Goal: Task Accomplishment & Management: Use online tool/utility

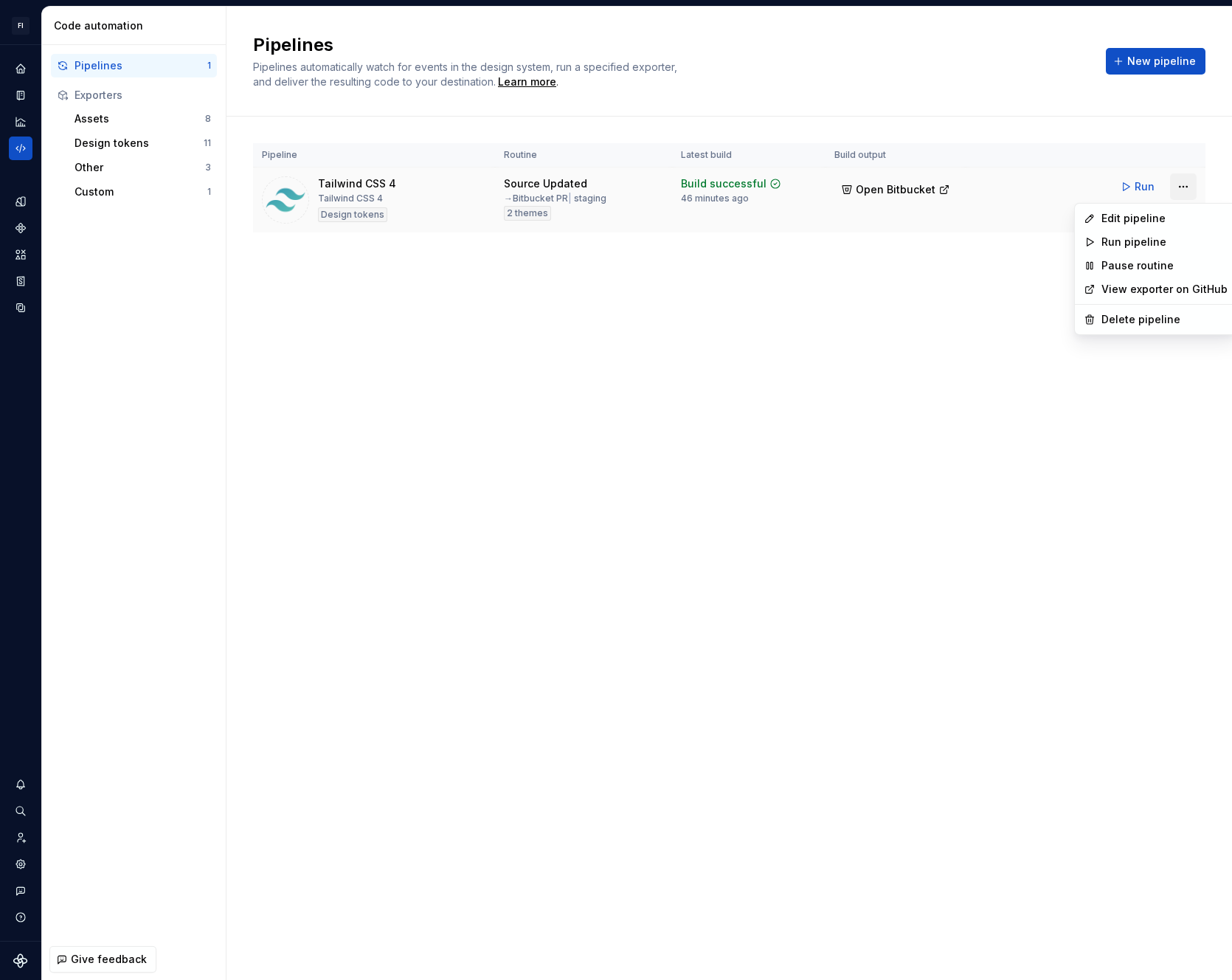
click at [1191, 188] on html "FI [PERSON_NAME] SA Design system data Code automation Pipelines 1 Exporters As…" at bounding box center [616, 490] width 1232 height 980
click at [1143, 224] on div "Edit pipeline" at bounding box center [1164, 219] width 126 height 15
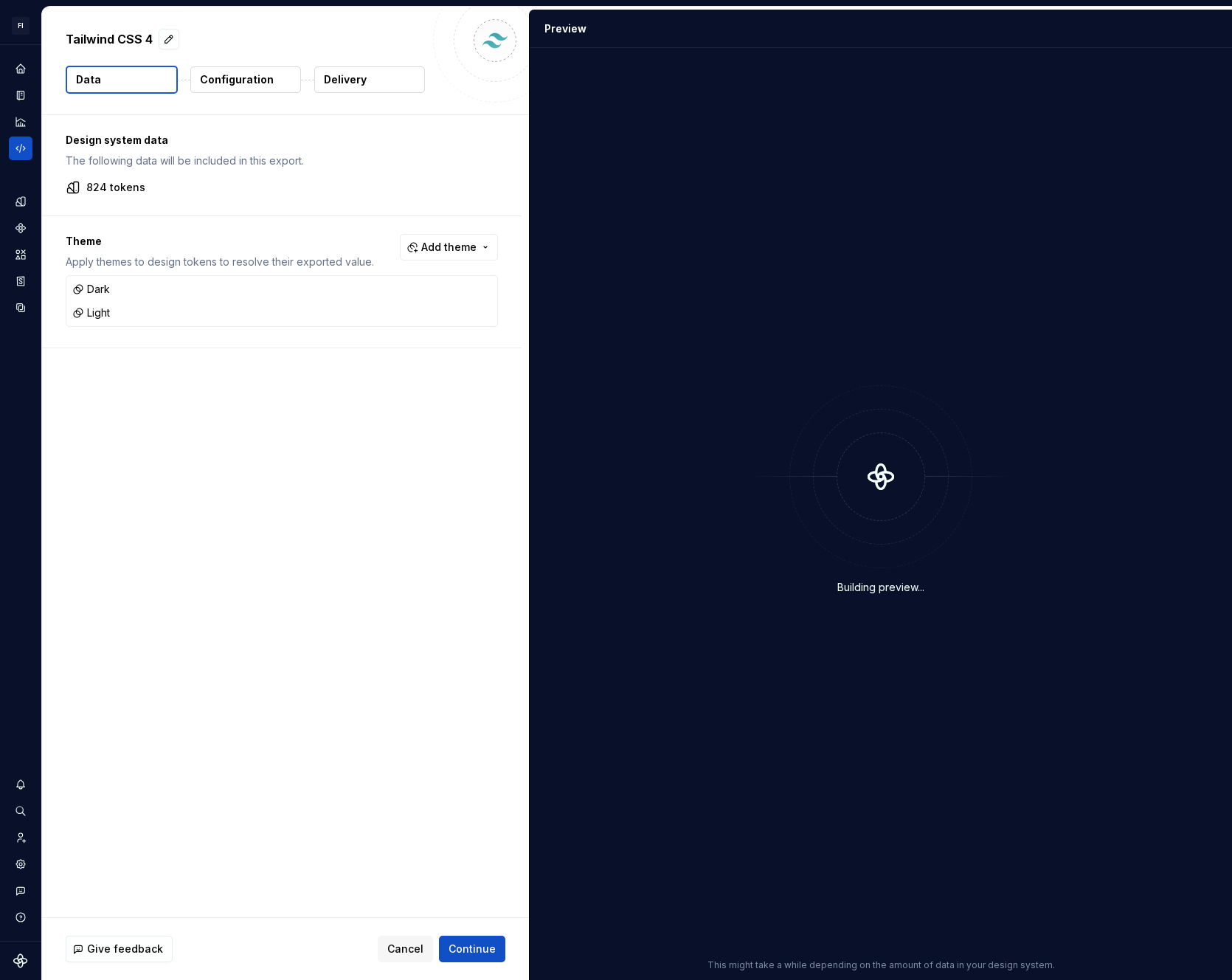
click at [260, 87] on p "Configuration" at bounding box center [236, 79] width 74 height 15
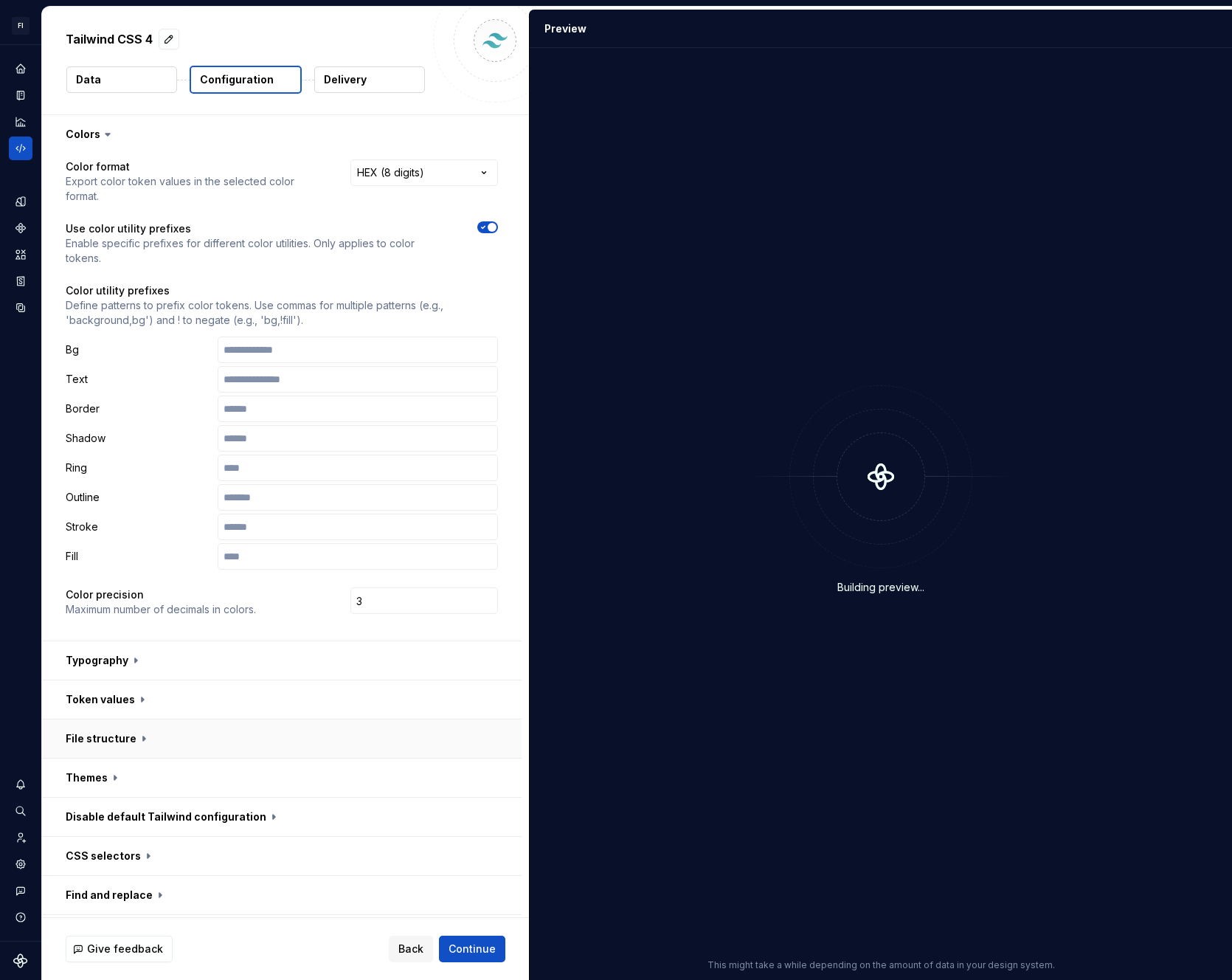
click at [103, 748] on button "button" at bounding box center [282, 738] width 480 height 38
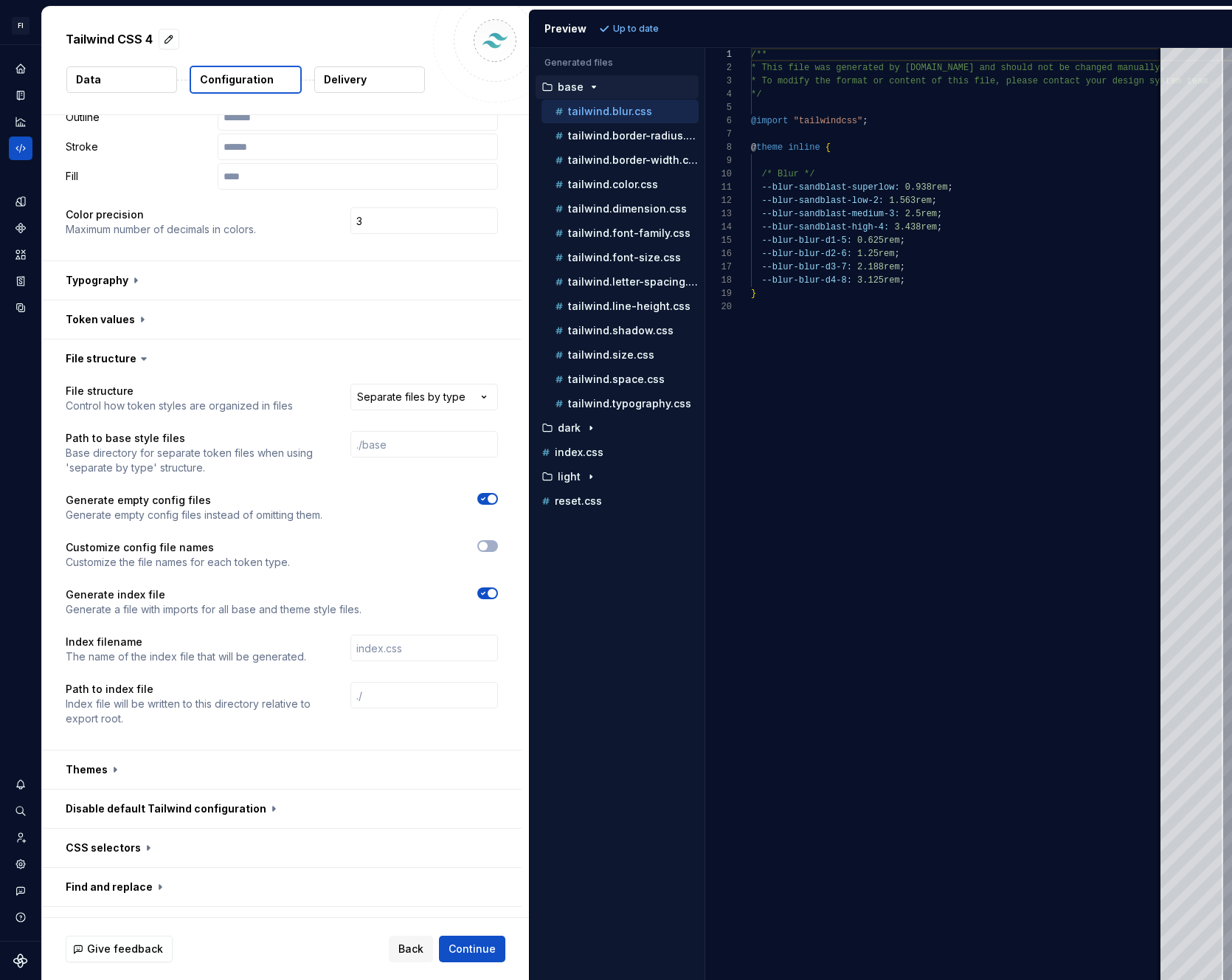
scroll to position [448, 0]
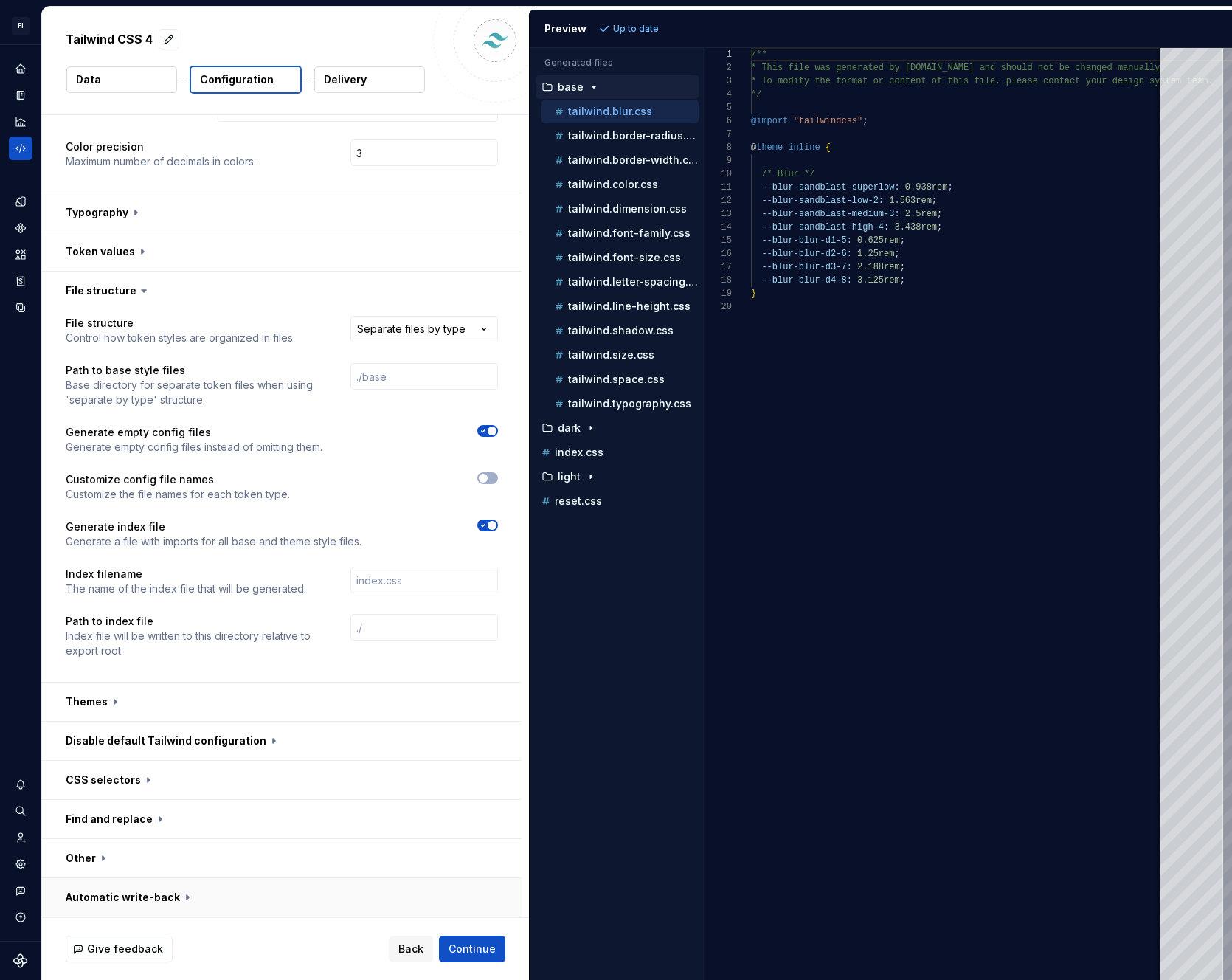
click at [138, 894] on button "button" at bounding box center [282, 897] width 480 height 38
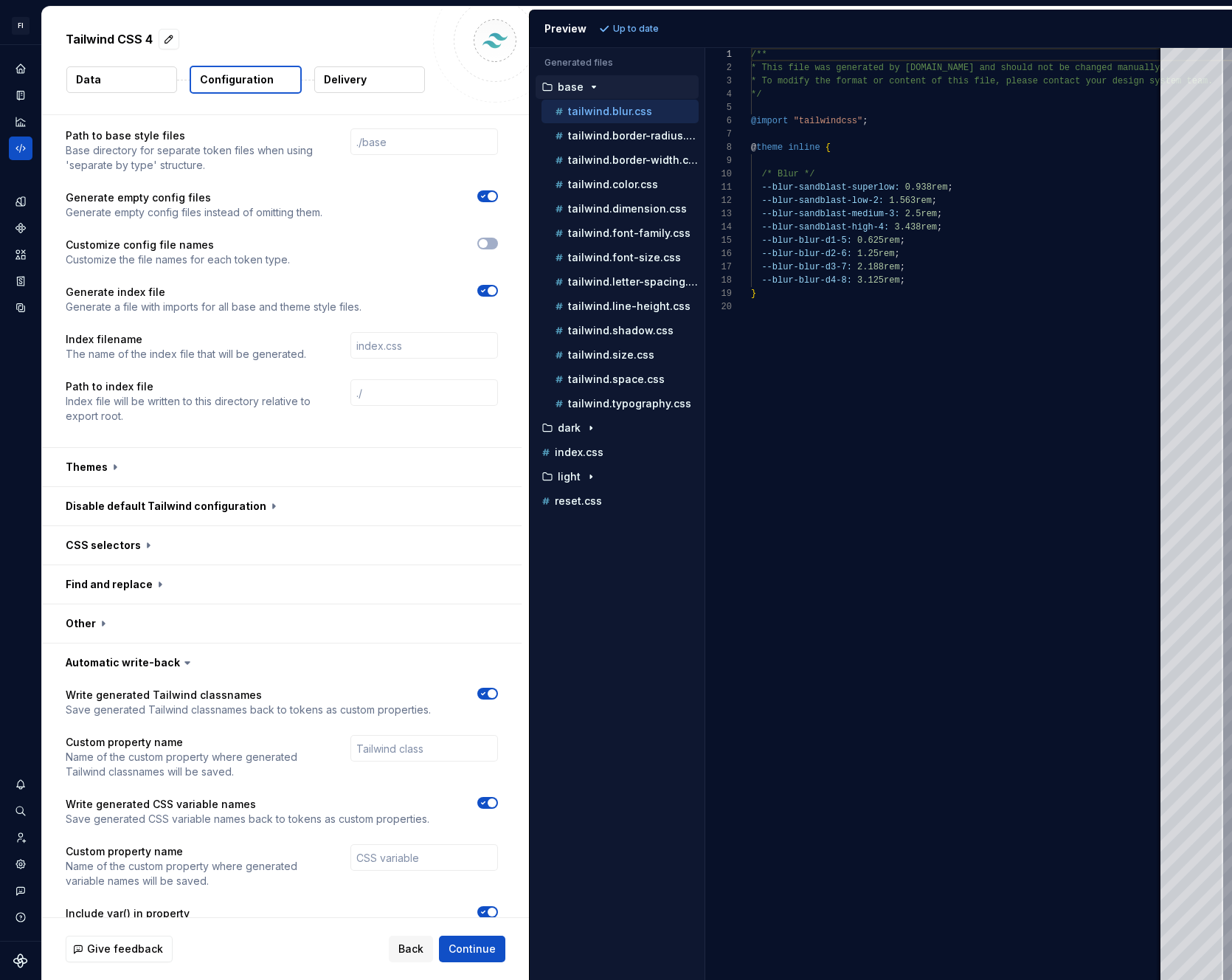
scroll to position [740, 0]
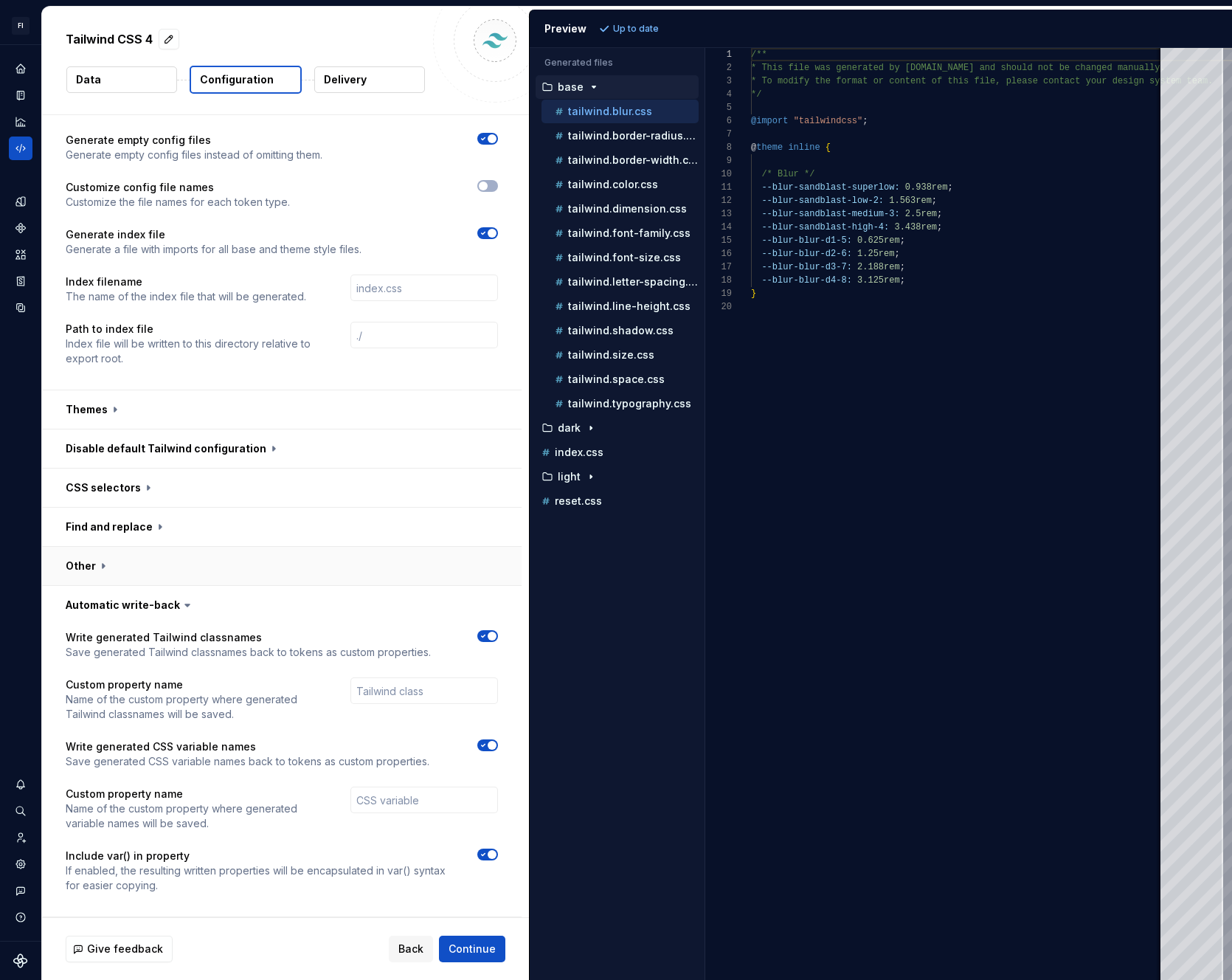
click at [95, 574] on button "button" at bounding box center [282, 566] width 480 height 38
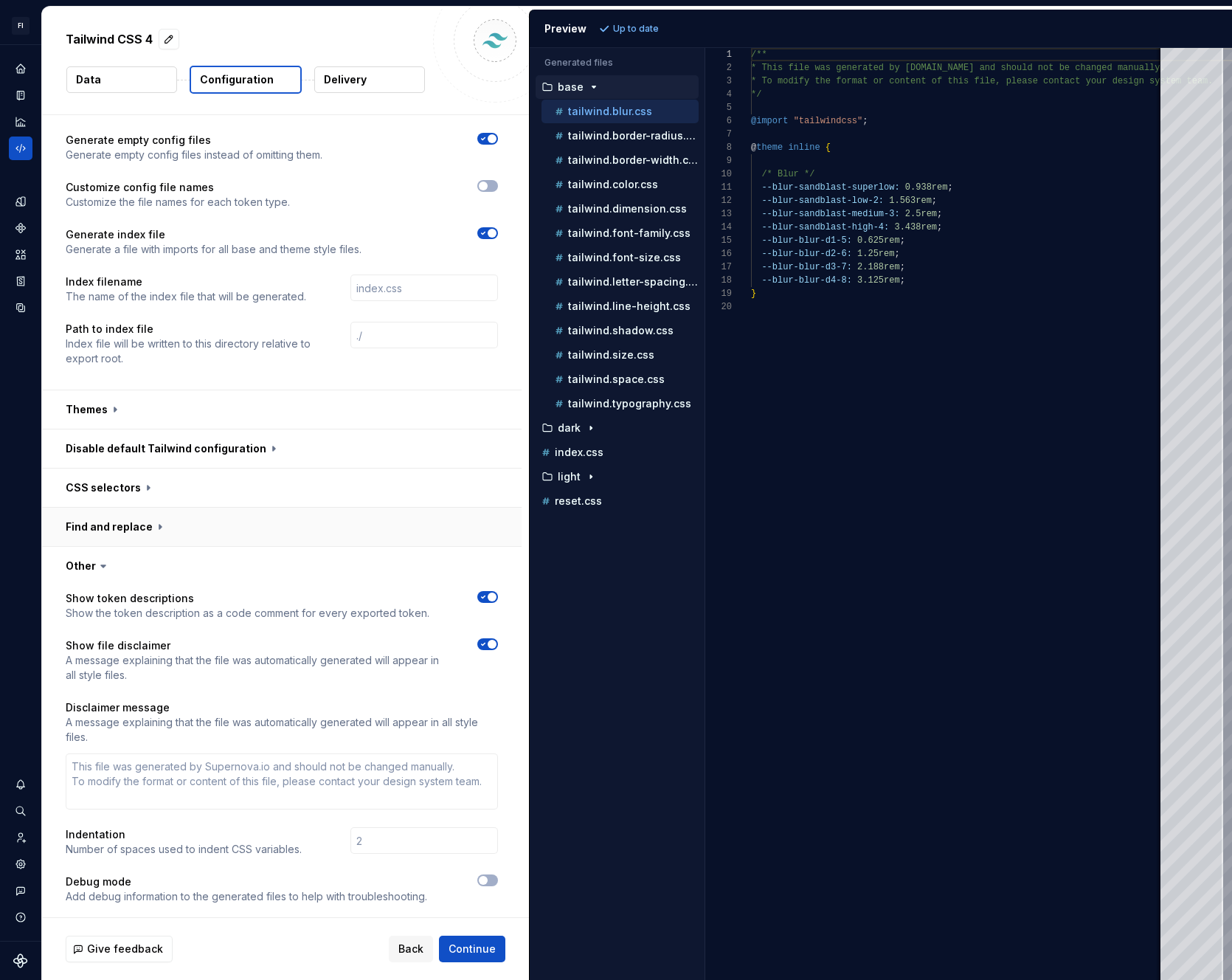
click at [101, 528] on button "button" at bounding box center [282, 527] width 480 height 38
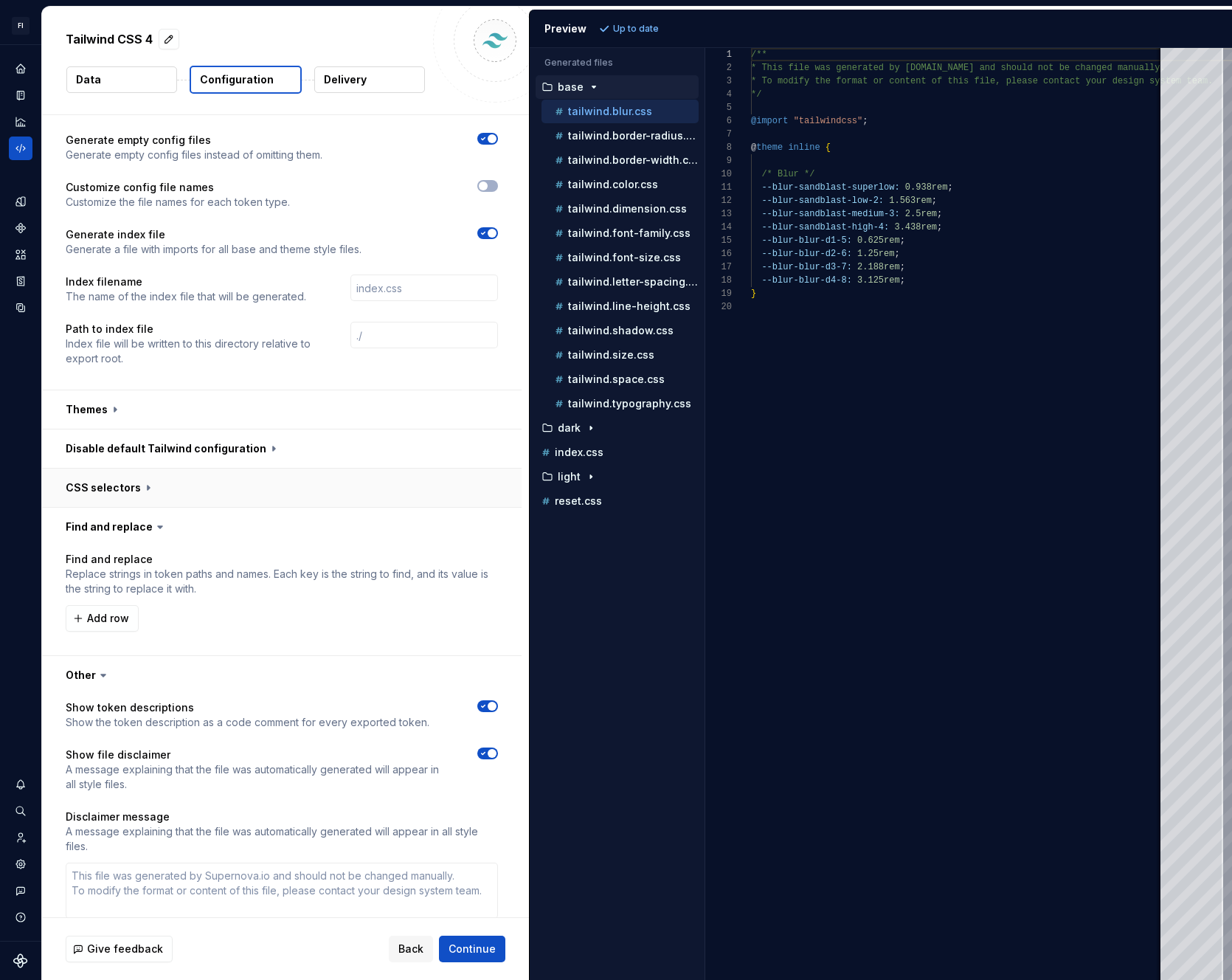
click at [126, 492] on button "button" at bounding box center [282, 487] width 480 height 38
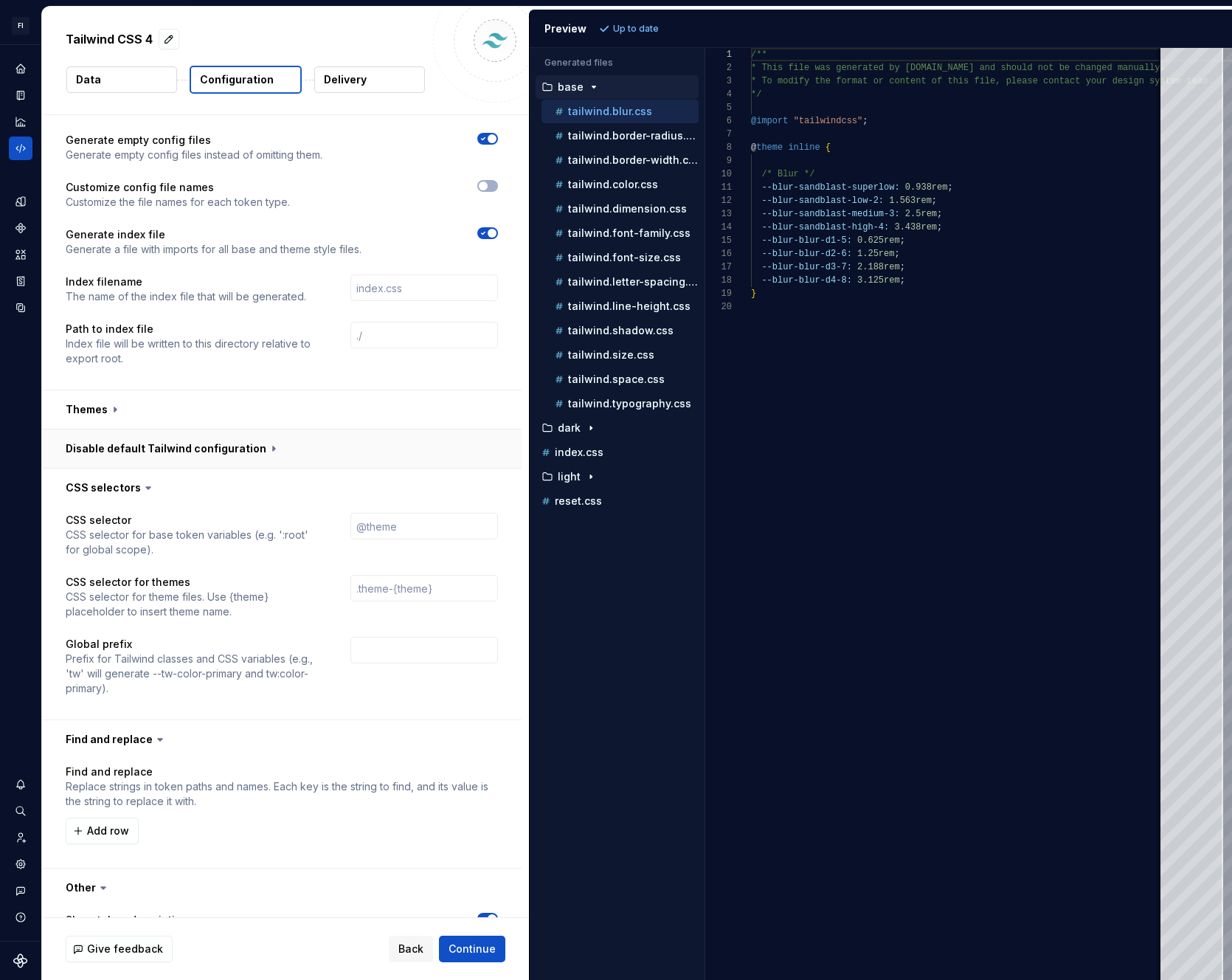
click at [134, 442] on button "button" at bounding box center [282, 448] width 480 height 38
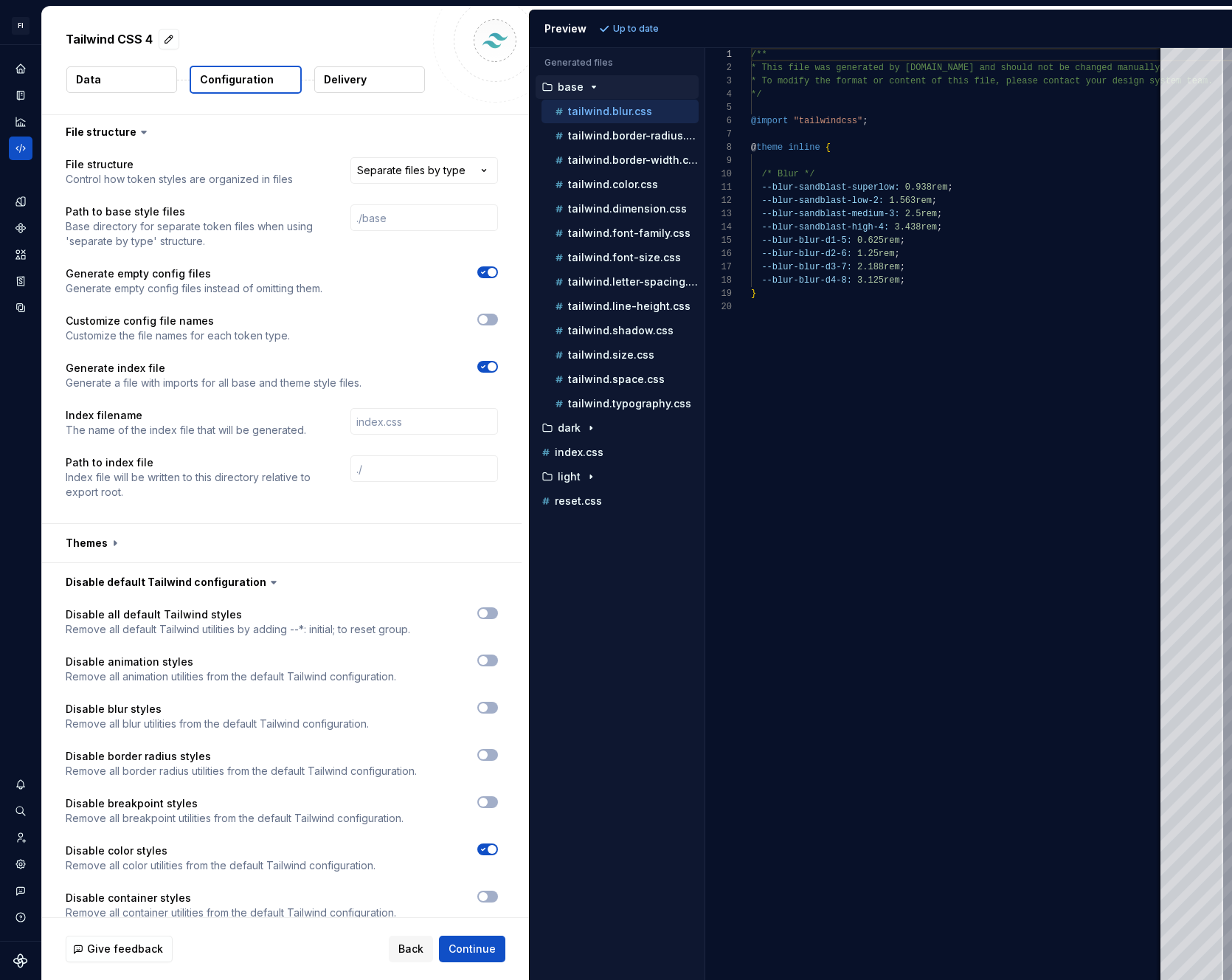
scroll to position [561, 0]
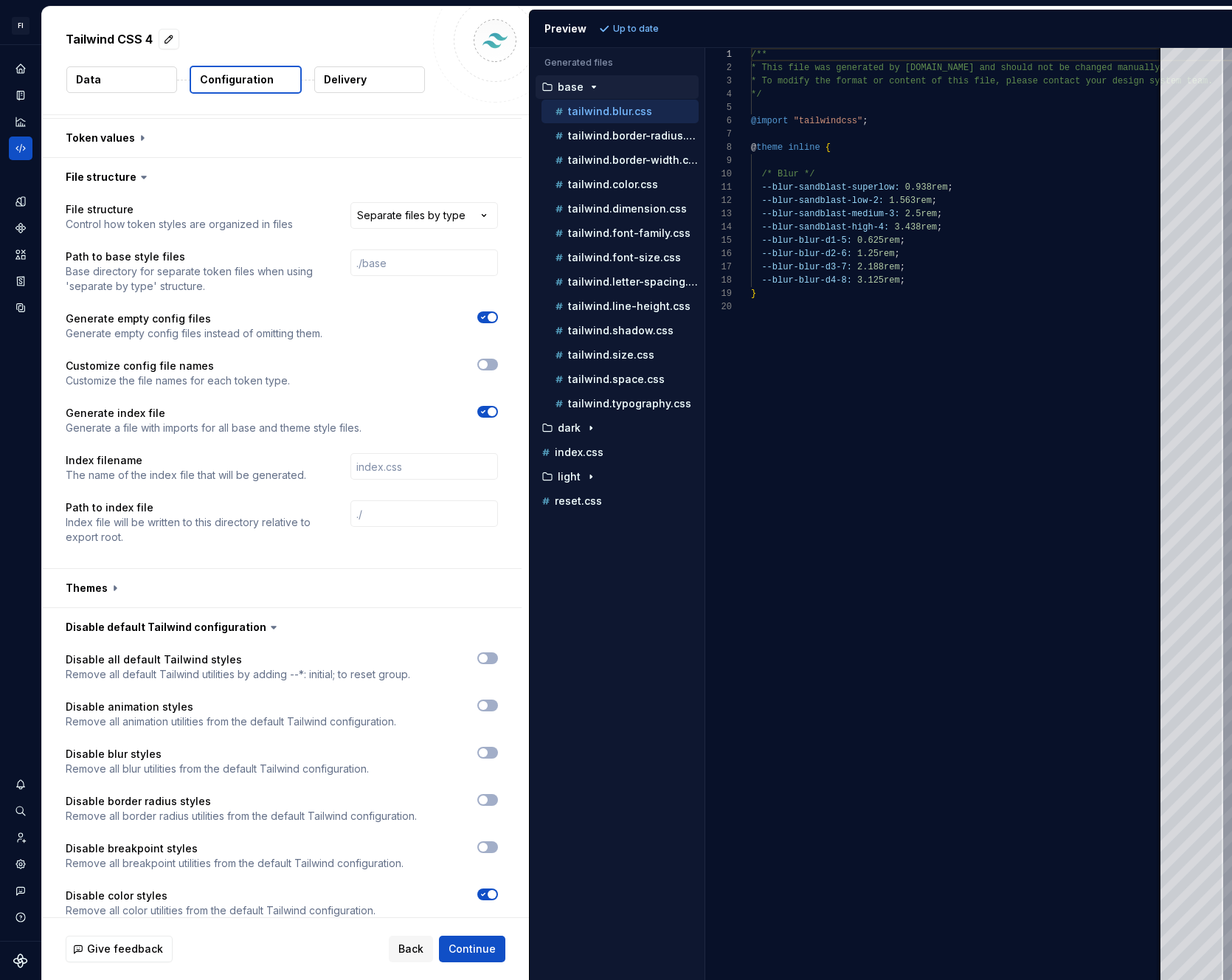
click at [490, 408] on span "button" at bounding box center [492, 411] width 9 height 9
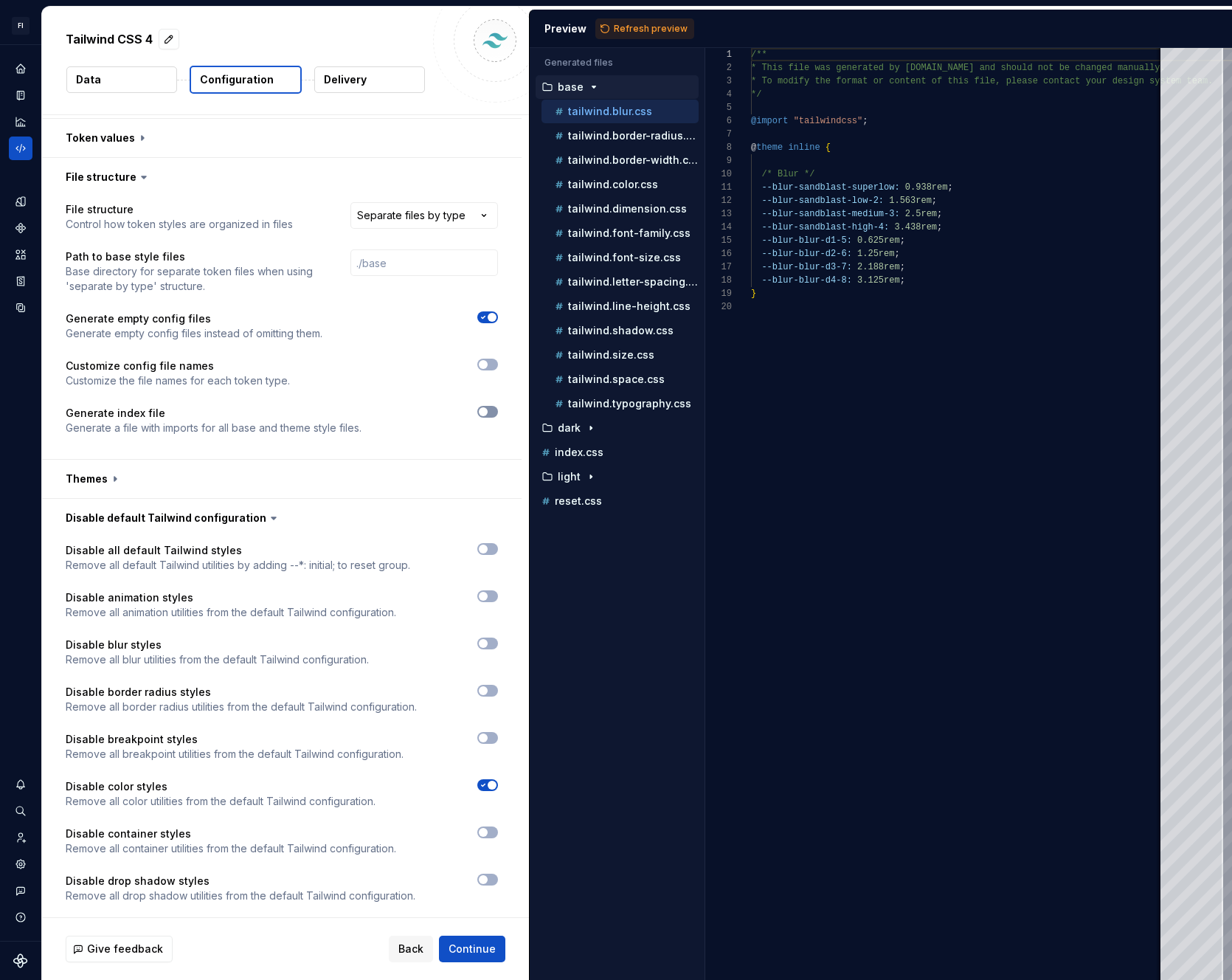
click at [489, 408] on button "button" at bounding box center [487, 411] width 21 height 12
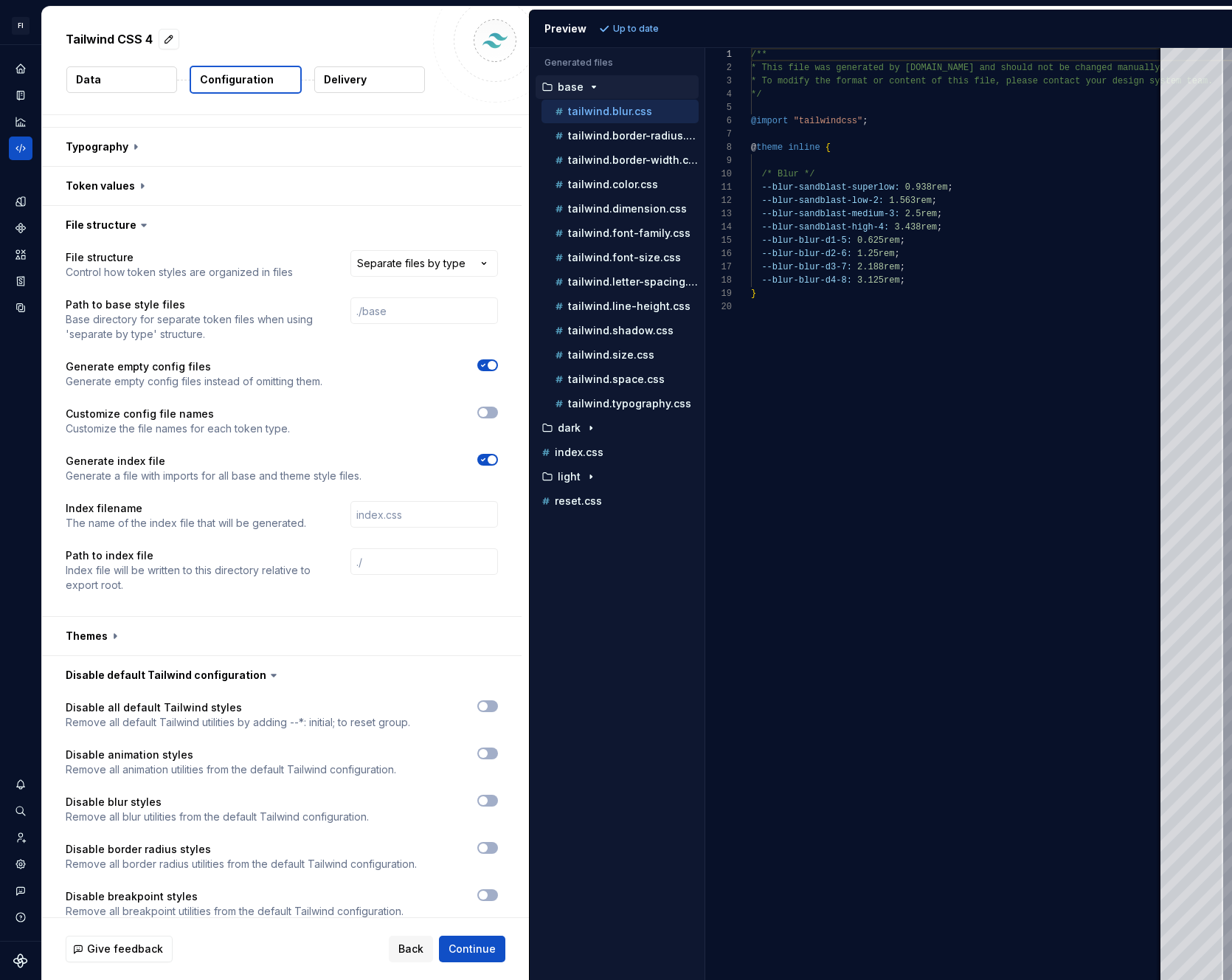
scroll to position [376, 0]
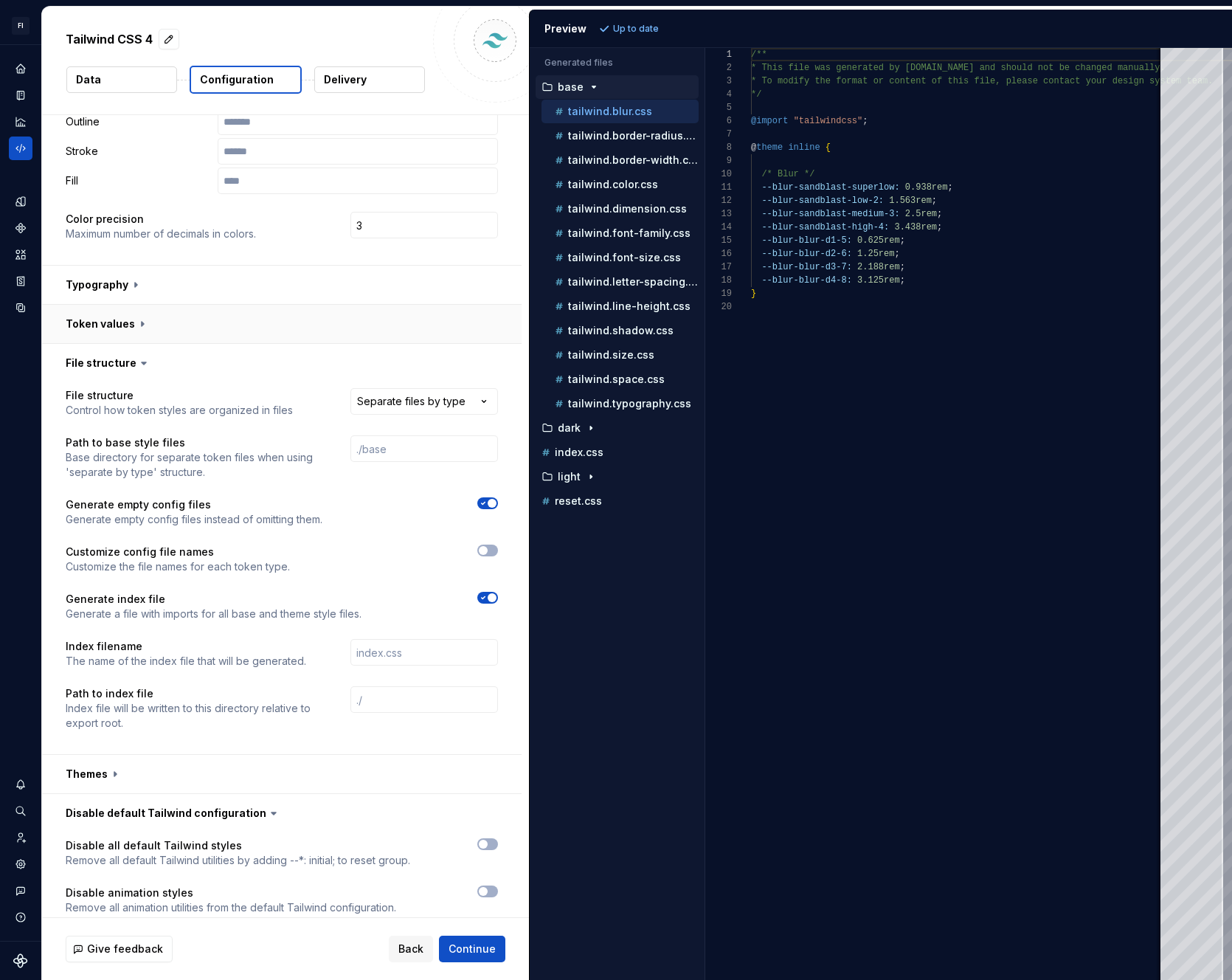
click at [165, 320] on button "button" at bounding box center [282, 324] width 480 height 38
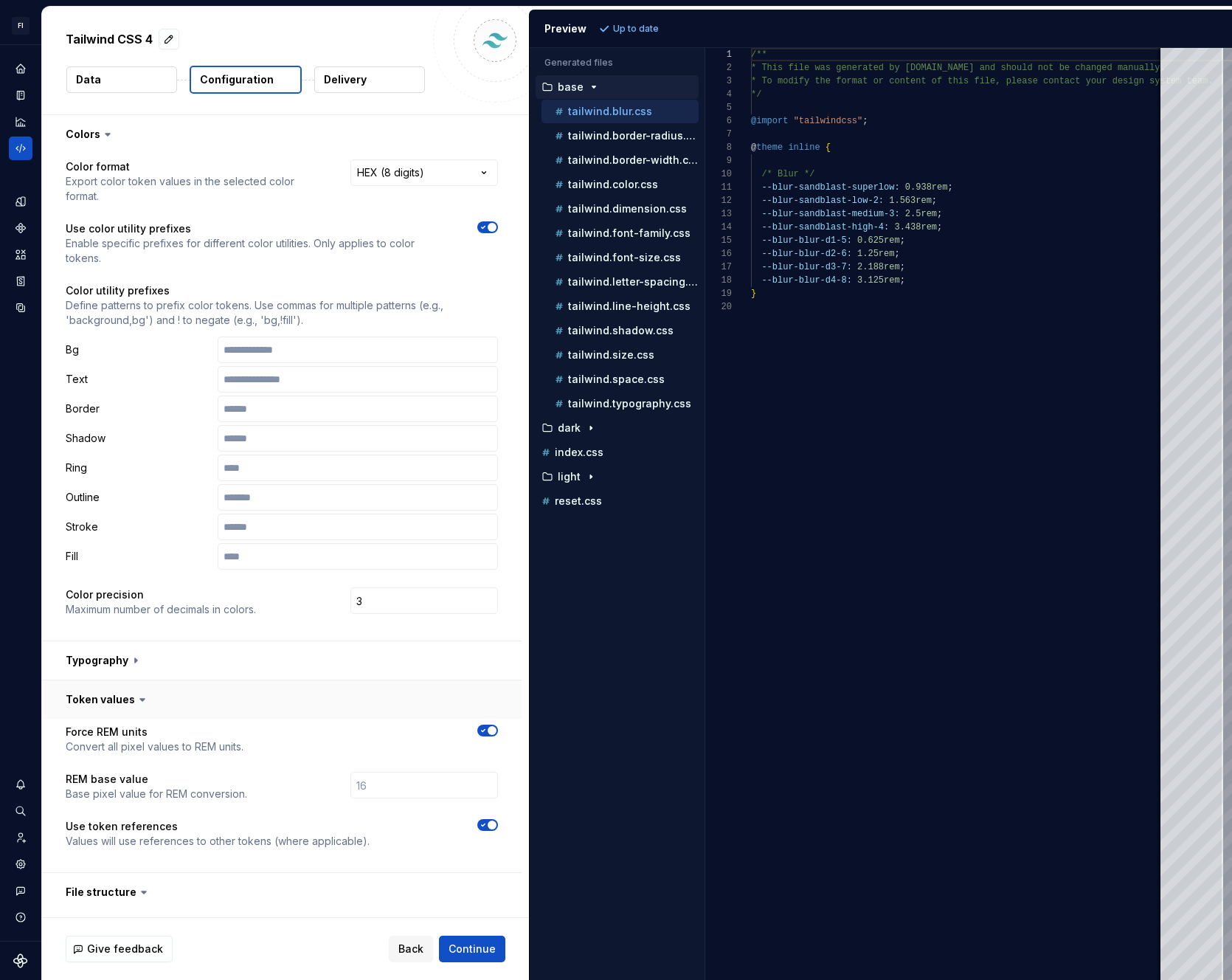
scroll to position [58, 0]
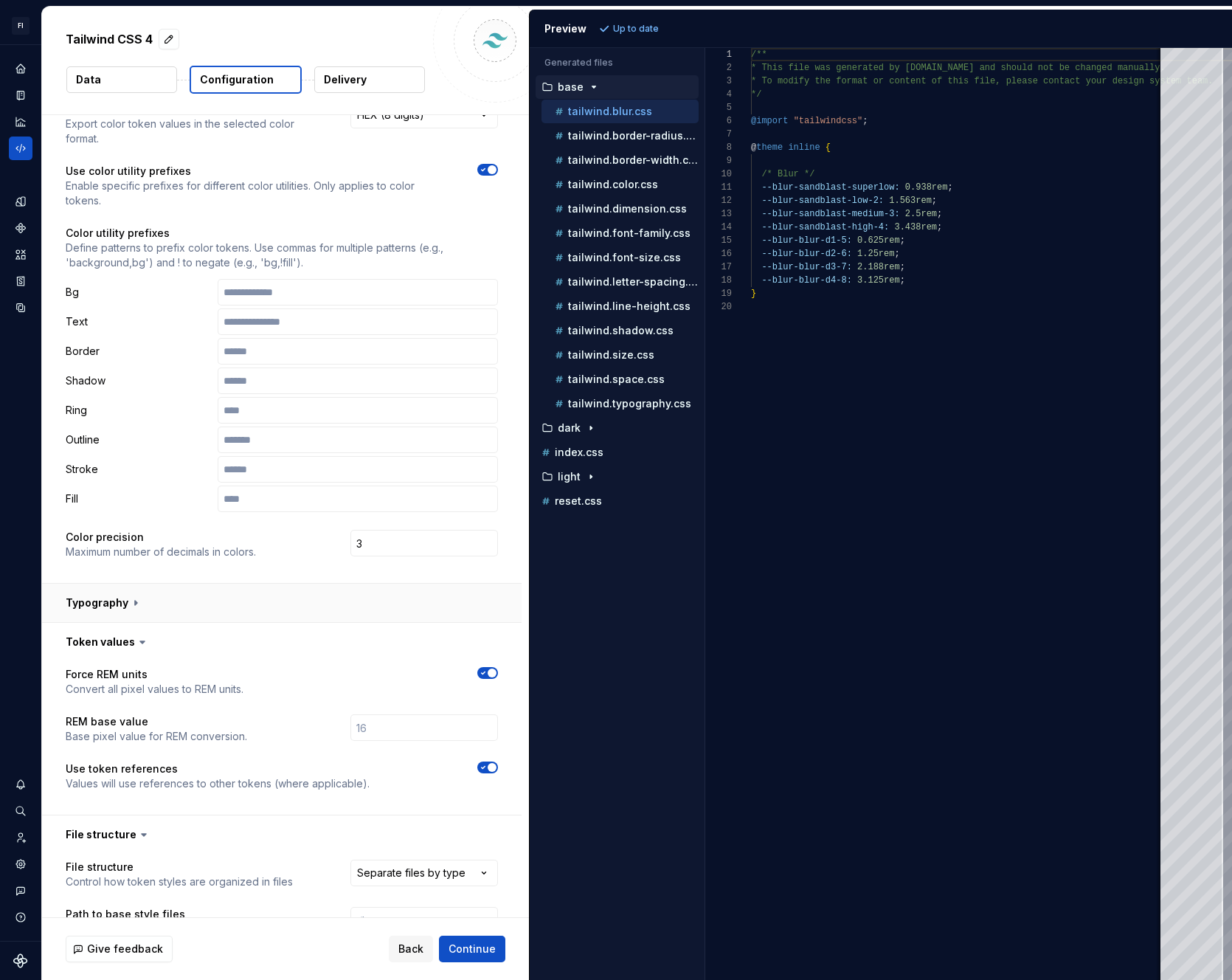
click at [130, 614] on button "button" at bounding box center [282, 602] width 480 height 38
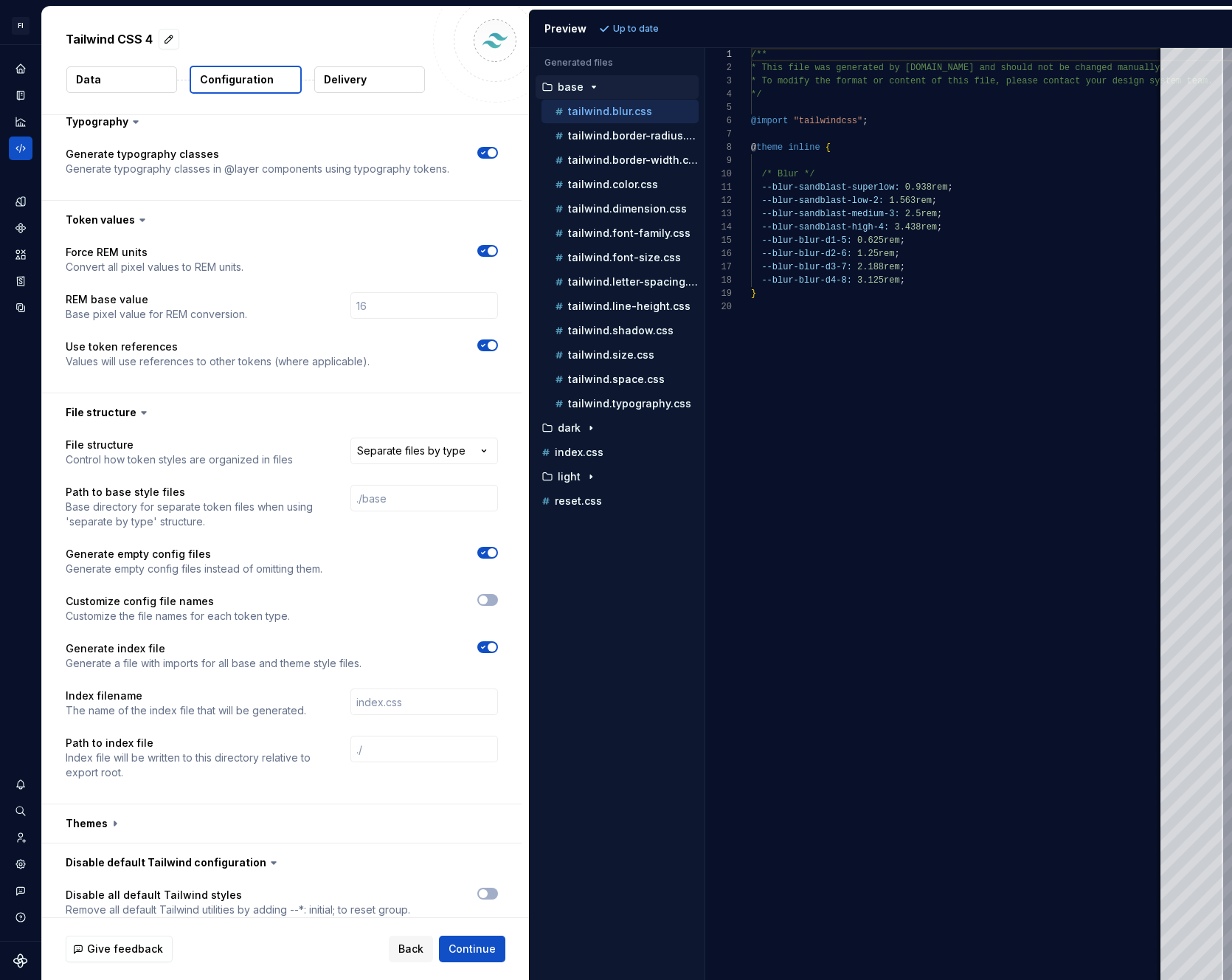
scroll to position [797, 0]
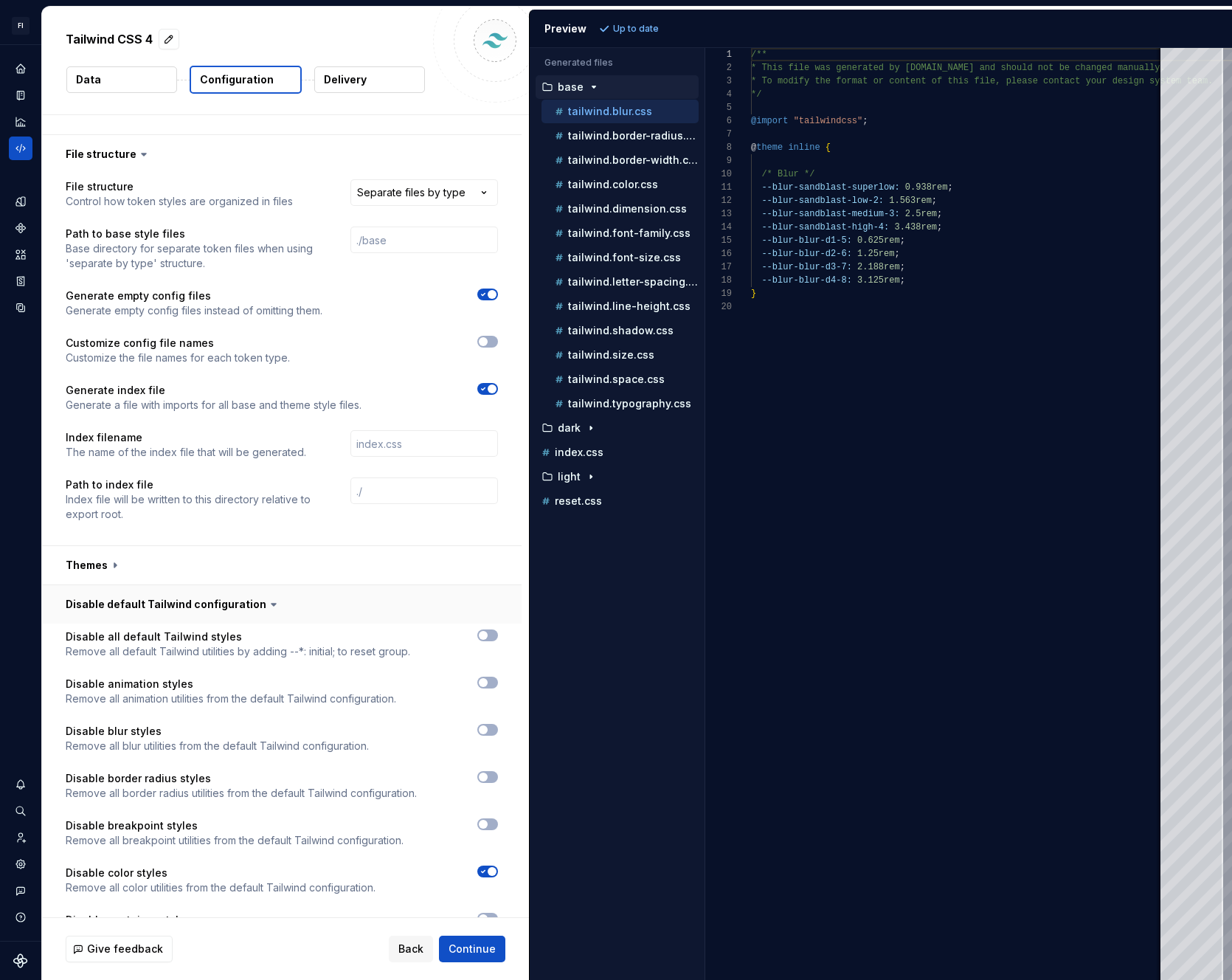
click at [191, 611] on button "button" at bounding box center [282, 604] width 480 height 38
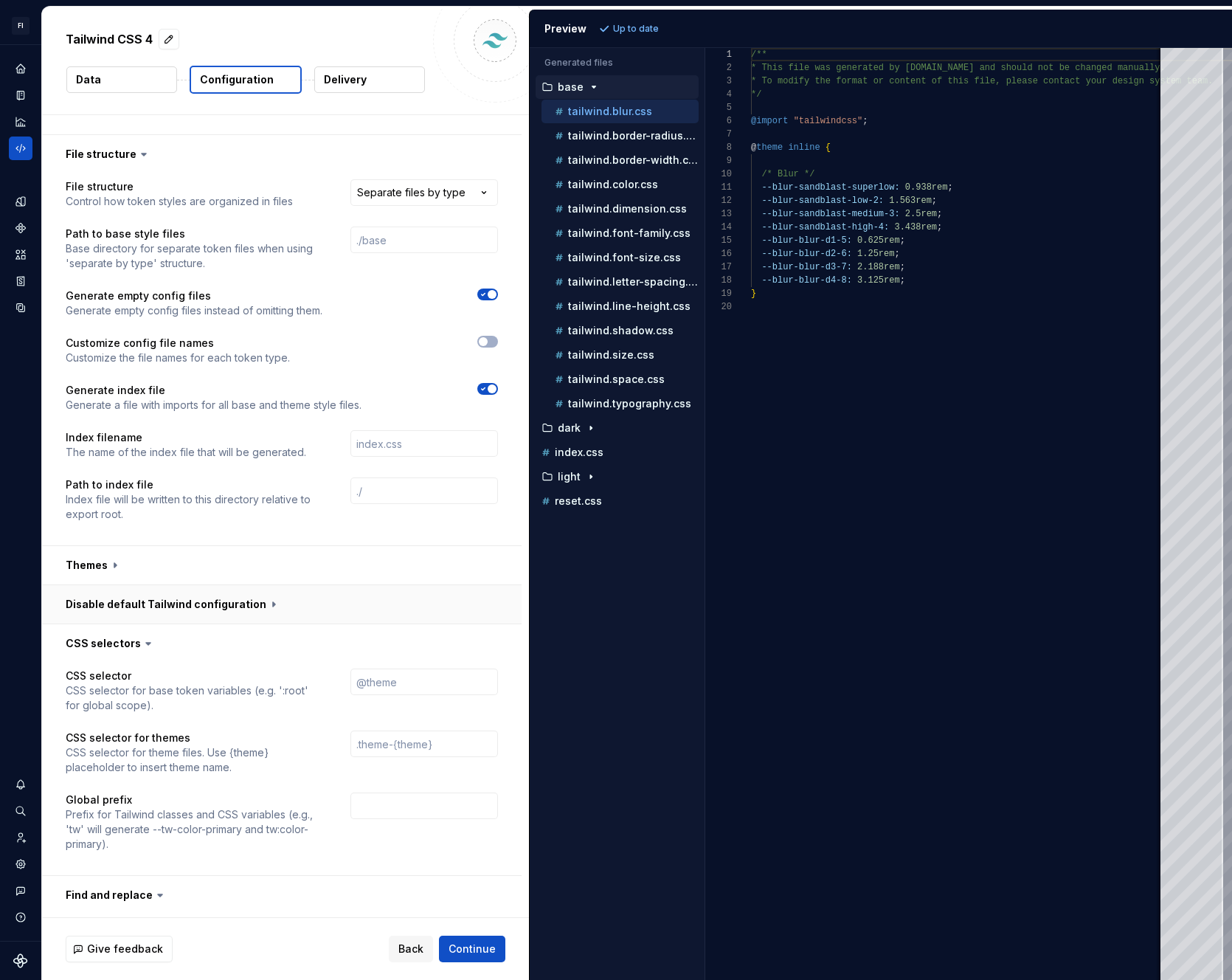
click at [191, 611] on button "button" at bounding box center [282, 604] width 480 height 38
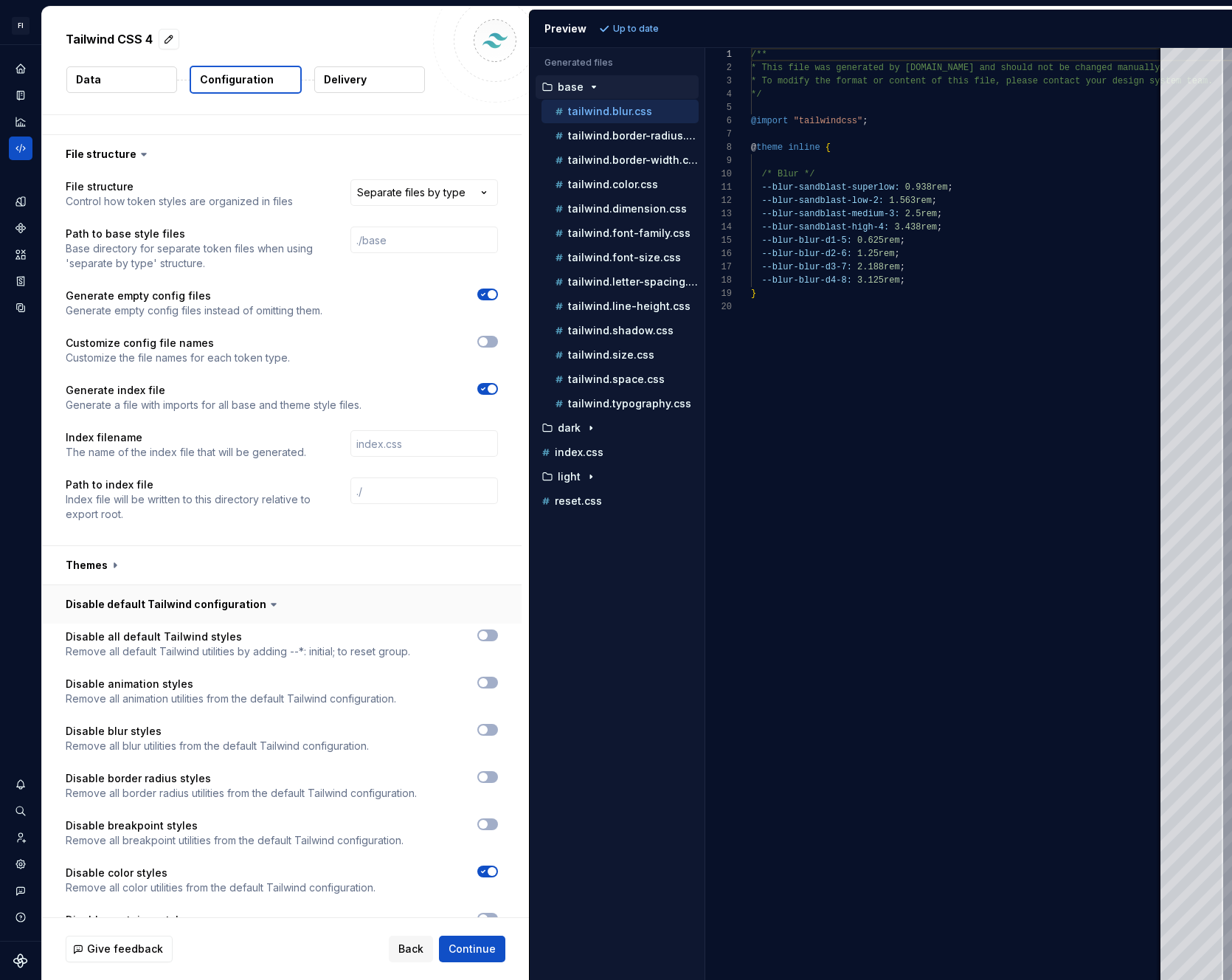
click at [191, 611] on button "button" at bounding box center [282, 604] width 480 height 38
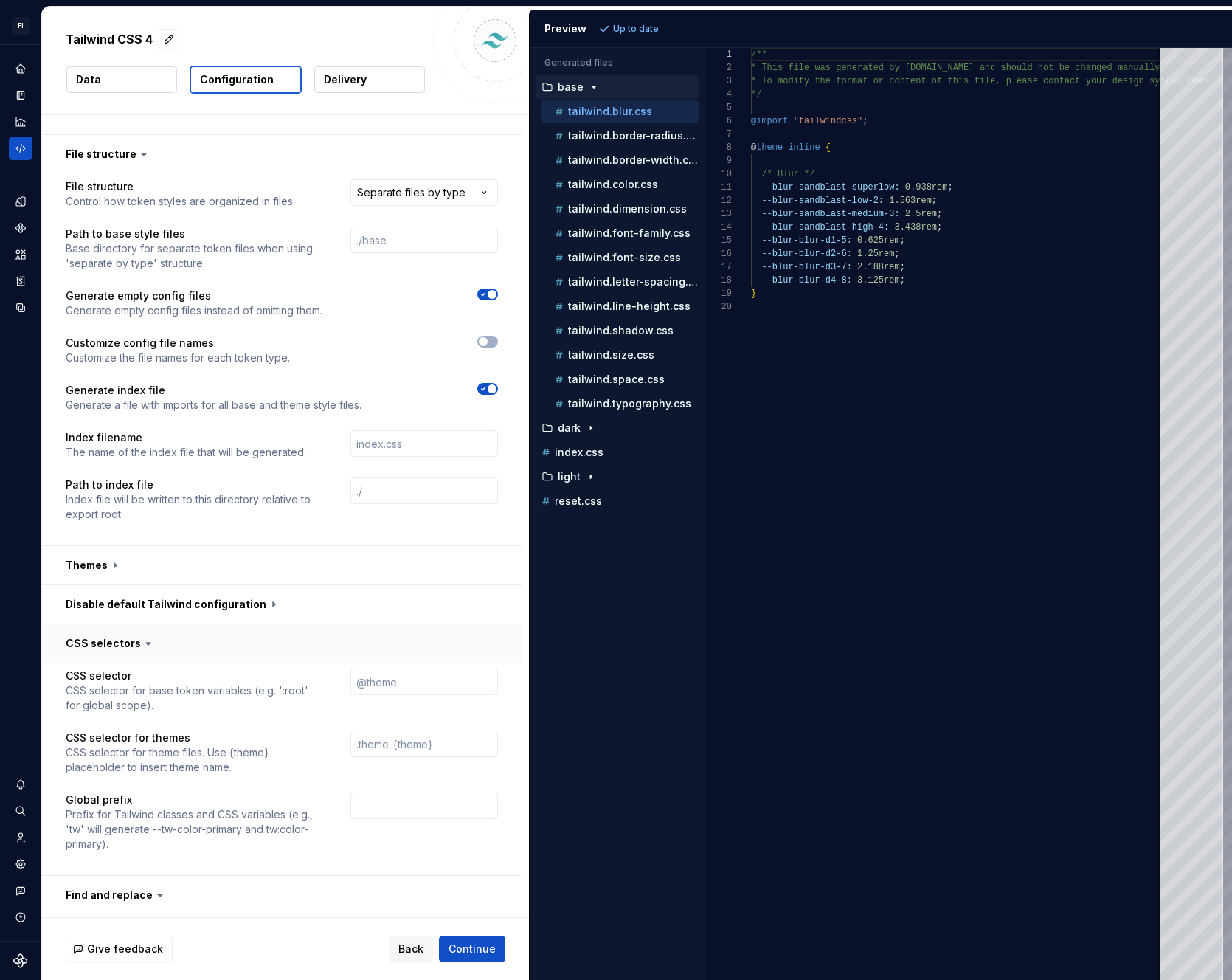
click at [104, 643] on button "button" at bounding box center [282, 644] width 480 height 38
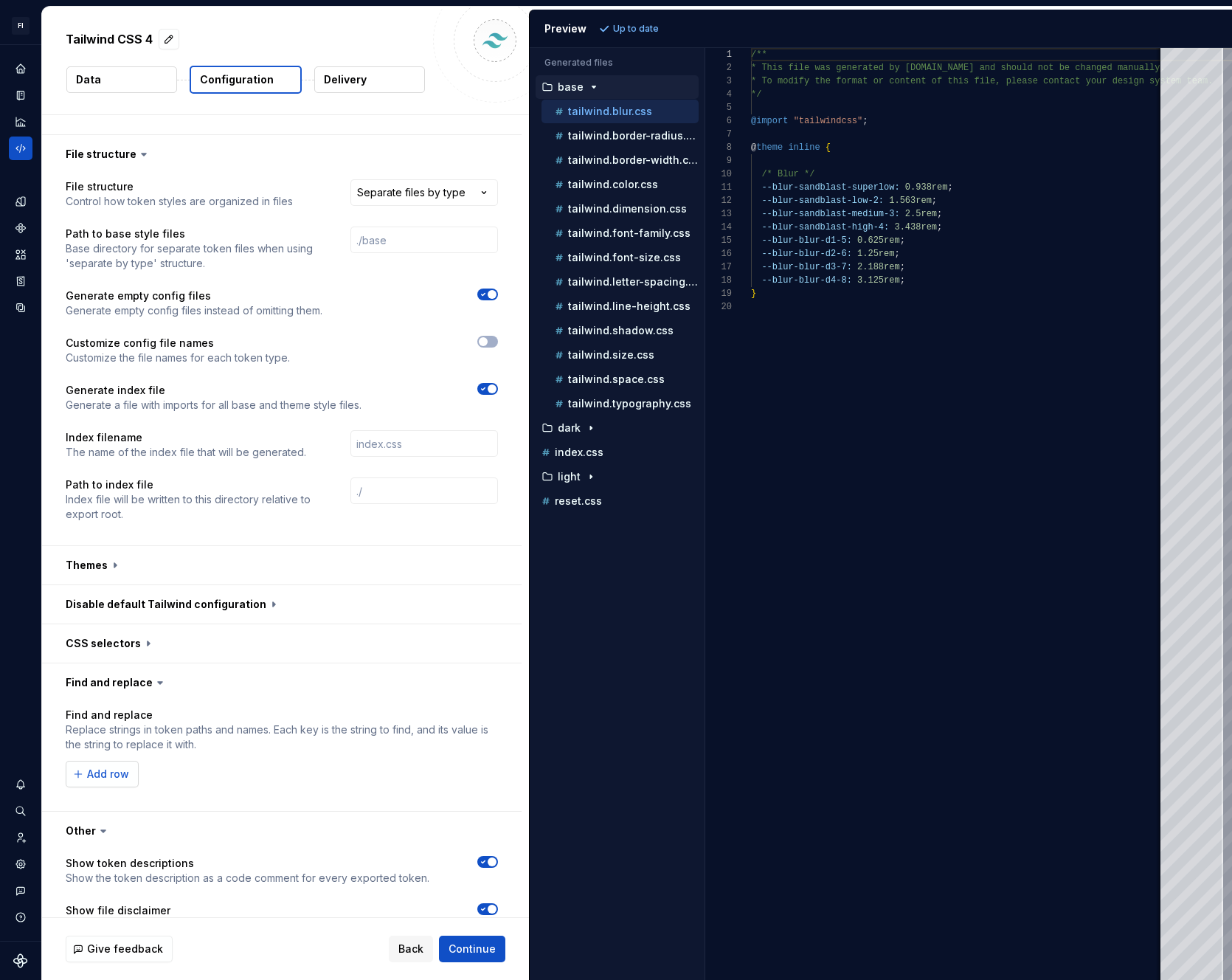
click at [126, 781] on button "Add row" at bounding box center [103, 775] width 73 height 27
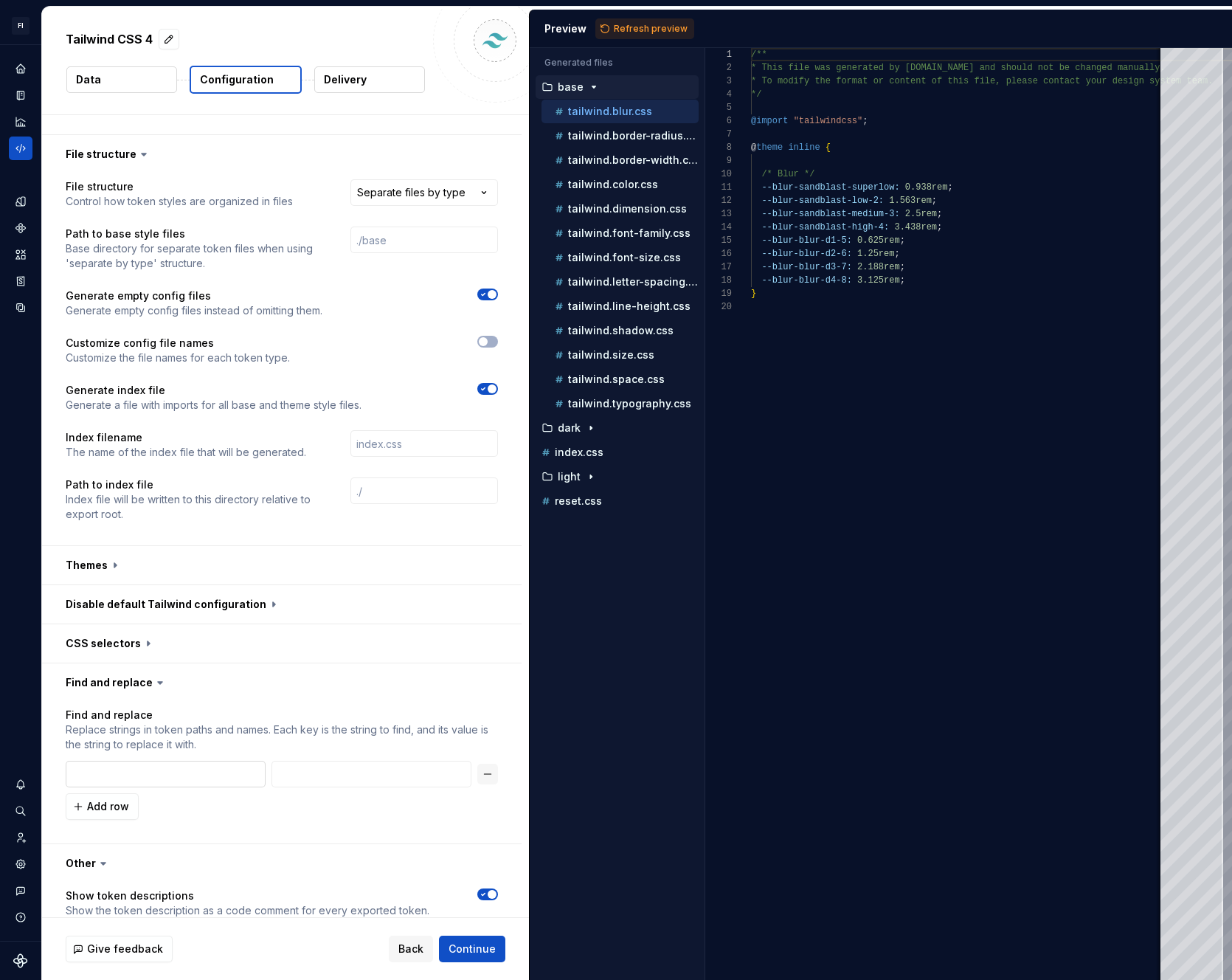
click at [126, 778] on input "text" at bounding box center [166, 775] width 200 height 27
type textarea "*"
type textarea "**********"
drag, startPoint x: 878, startPoint y: 123, endPoint x: 744, endPoint y: 126, distance: 134.0
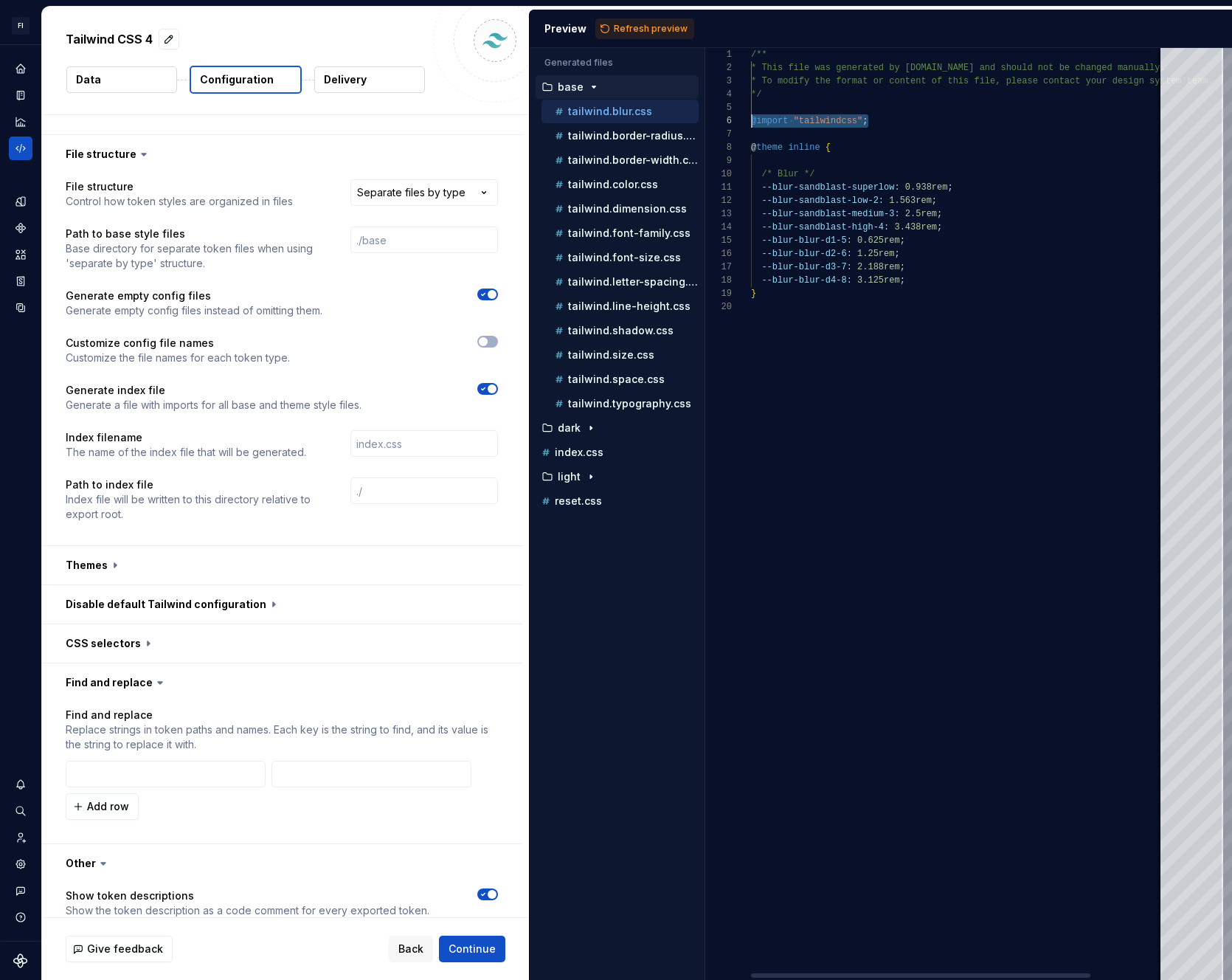
click at [751, 126] on div "/** * This file was generated by [DOMAIN_NAME] and sho uld not be changed manua…" at bounding box center [1003, 514] width 504 height 932
click at [101, 770] on input "text" at bounding box center [166, 775] width 200 height 27
paste input "@import "tailwindcss";"
type textarea "*"
type input "@import "tailwindcss";"
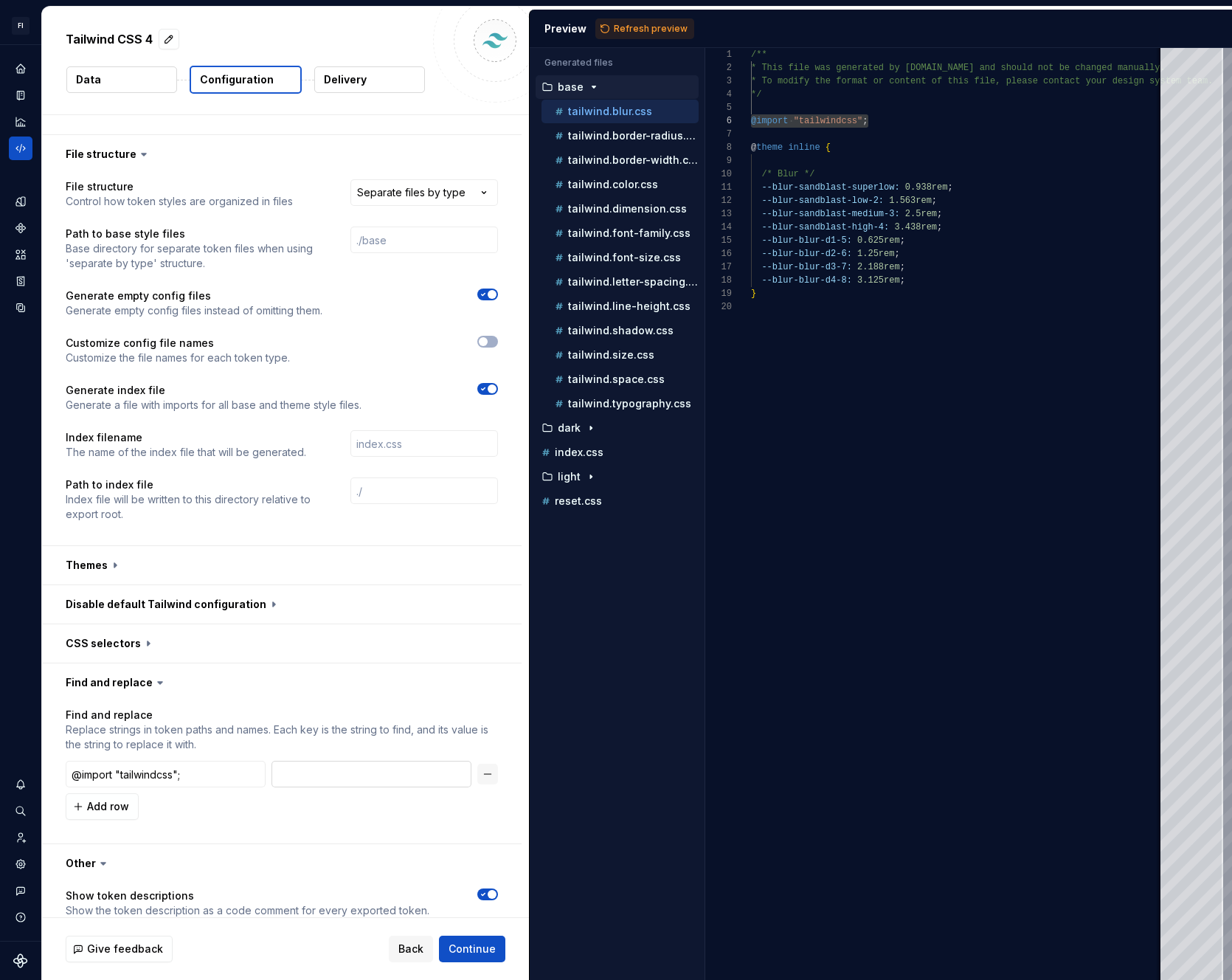
click at [309, 768] on input "text" at bounding box center [371, 775] width 200 height 27
type textarea "*"
type input "'"
type textarea "*"
type input "''"
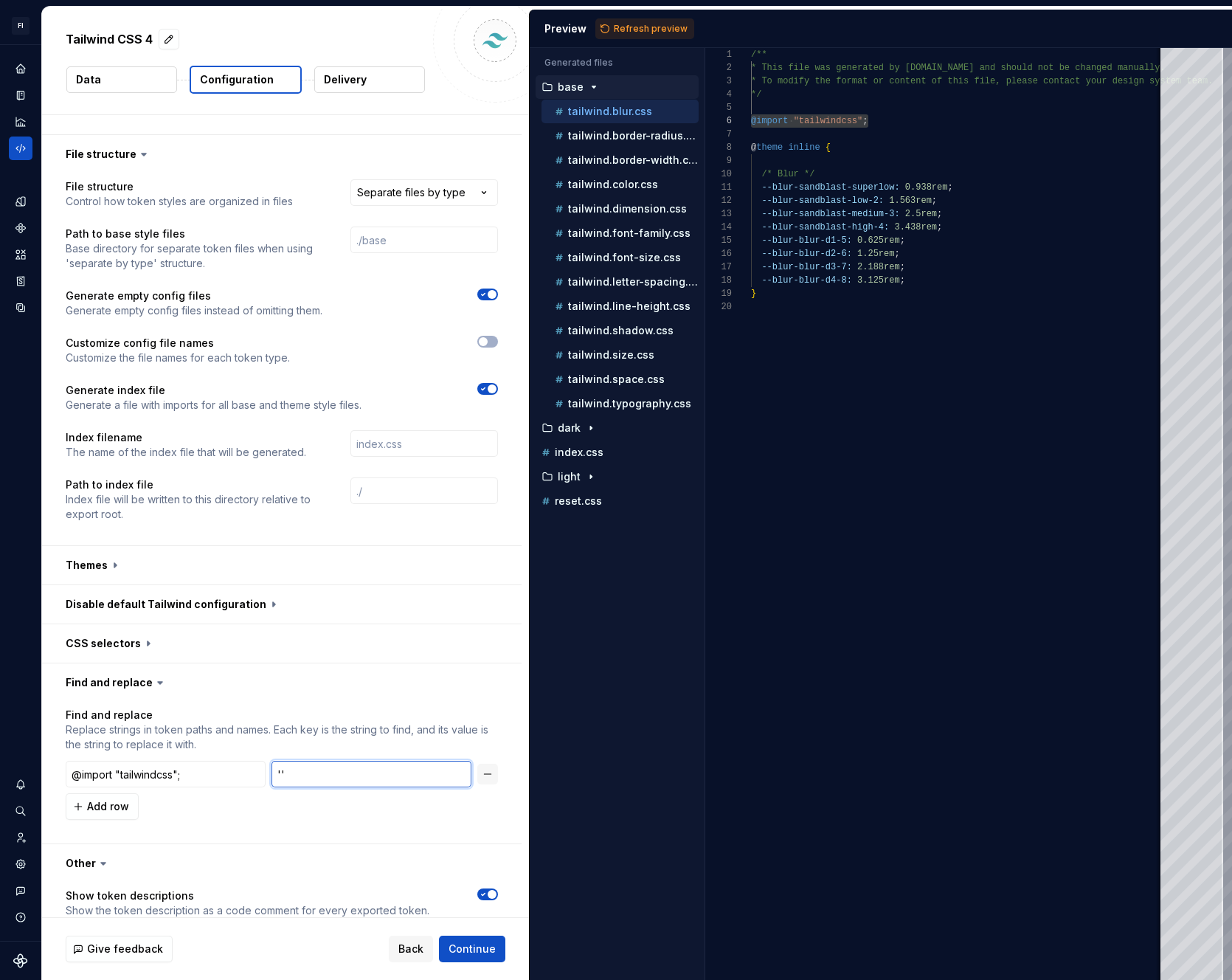
type textarea "*"
type input "'"
type textarea "*"
click at [679, 23] on span "Refresh preview" at bounding box center [650, 29] width 74 height 12
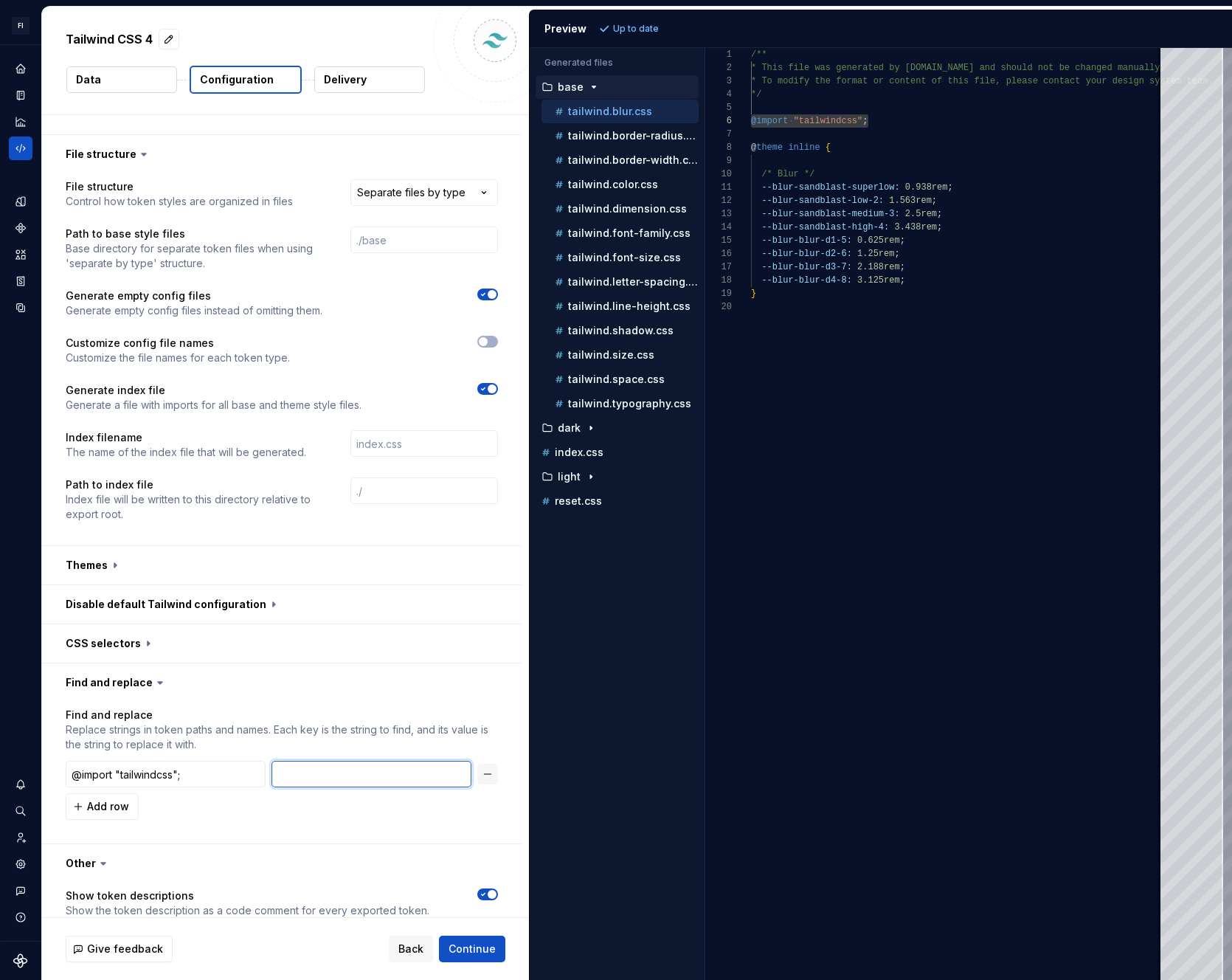
click at [416, 783] on input "text" at bounding box center [371, 775] width 200 height 27
type textarea "*"
click at [634, 26] on span "Refresh preview" at bounding box center [650, 29] width 74 height 12
click at [591, 130] on p "tailwind.border-radius.css" at bounding box center [633, 136] width 130 height 12
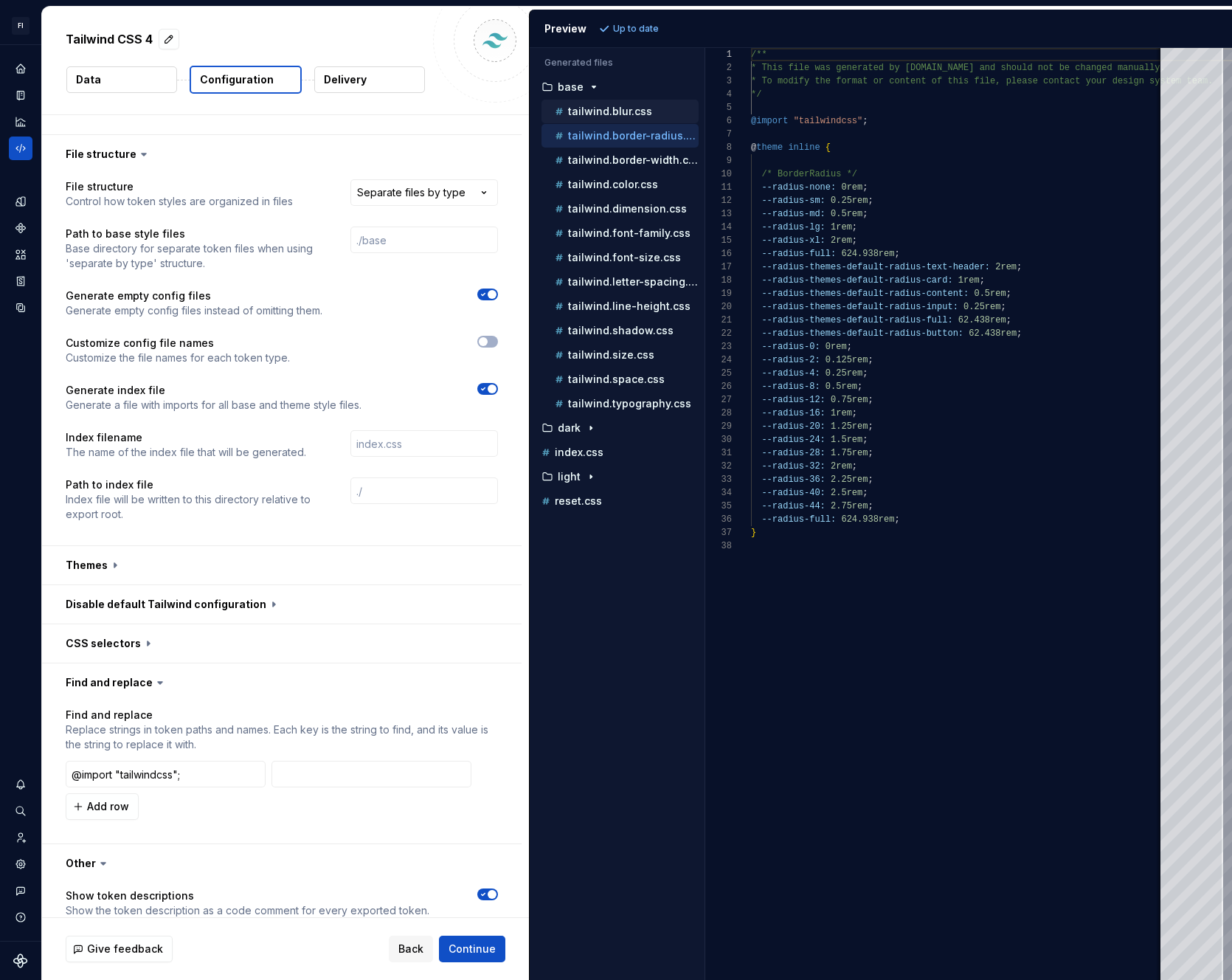
click at [599, 117] on div "tailwind.blur.css" at bounding box center [625, 112] width 147 height 15
type textarea "**********"
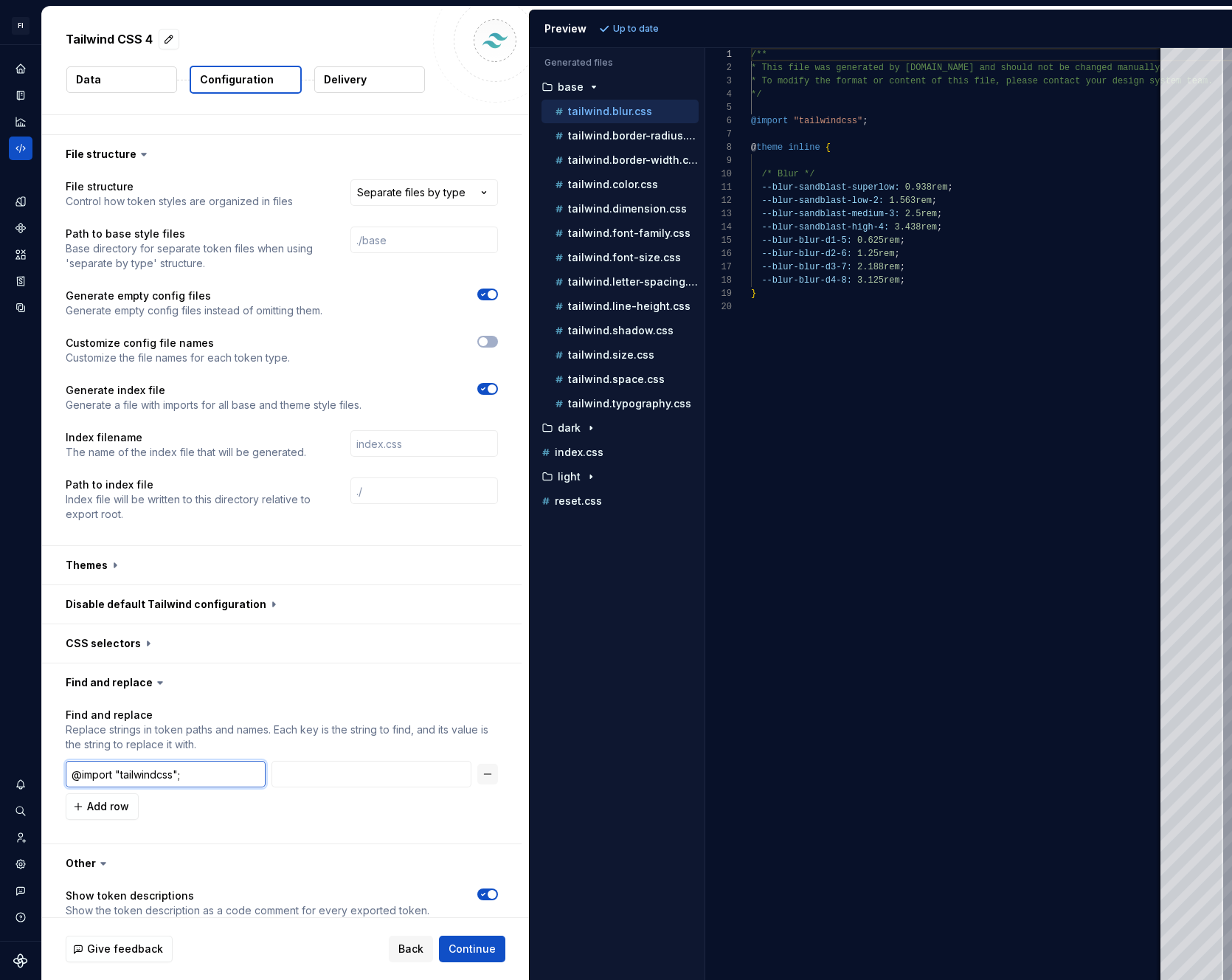
click at [190, 773] on input "@import "tailwindcss";" at bounding box center [166, 775] width 200 height 27
click at [335, 777] on input "text" at bounding box center [371, 775] width 200 height 27
type textarea "*"
type input "a"
click at [624, 31] on span "Refresh preview" at bounding box center [650, 29] width 74 height 12
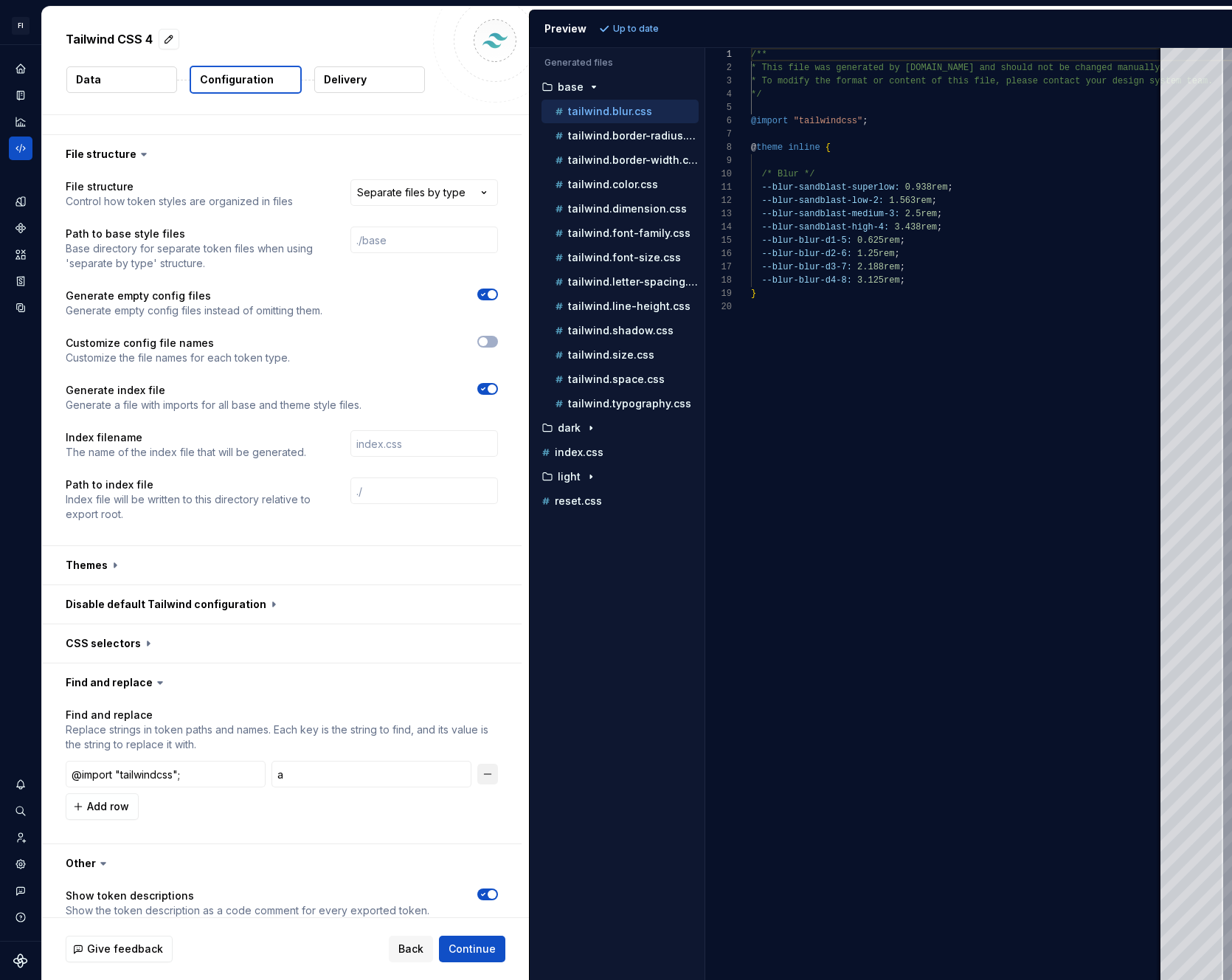
click at [492, 770] on button "button" at bounding box center [487, 774] width 21 height 21
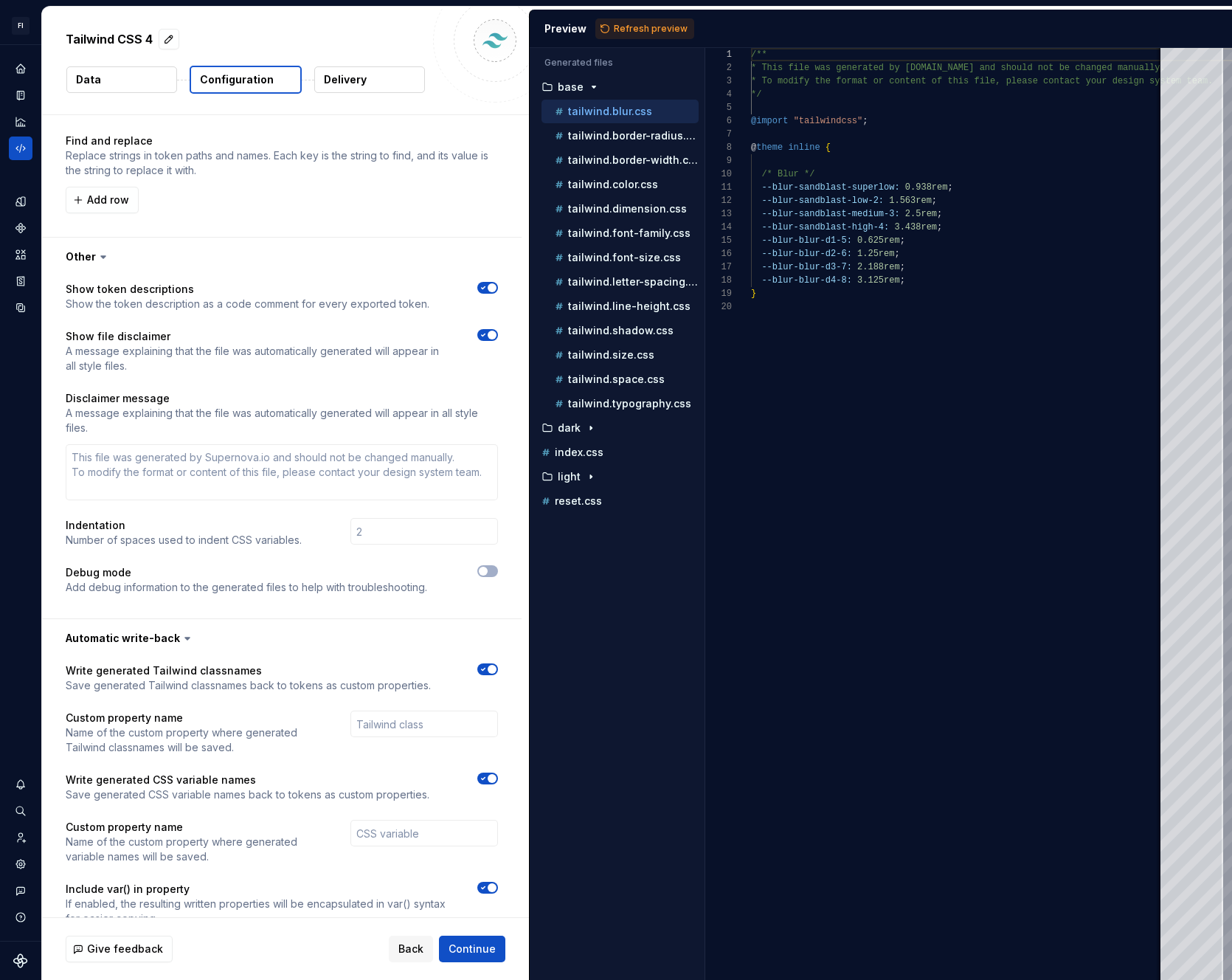
scroll to position [1405, 0]
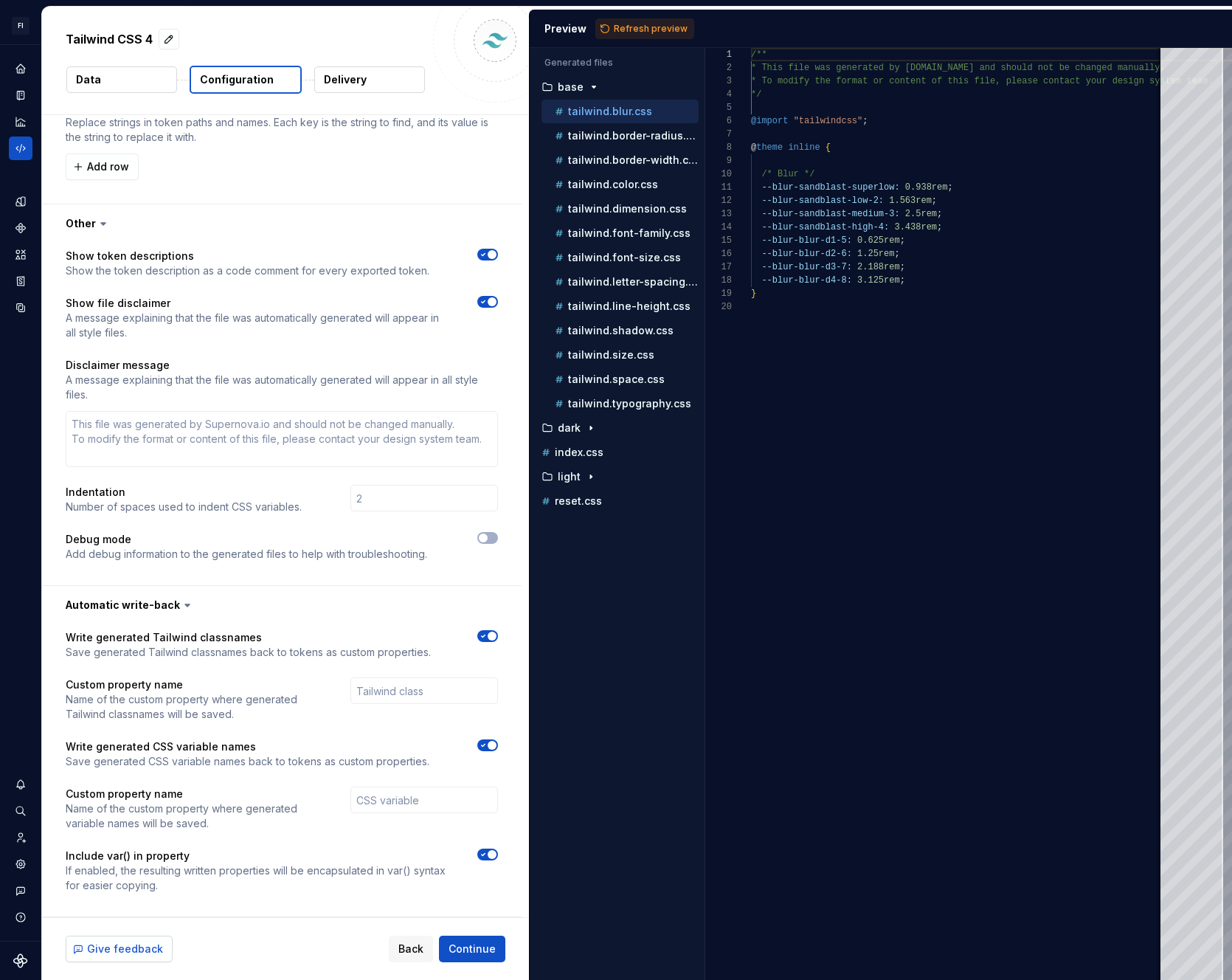
click at [118, 943] on span "Give feedback" at bounding box center [125, 949] width 76 height 15
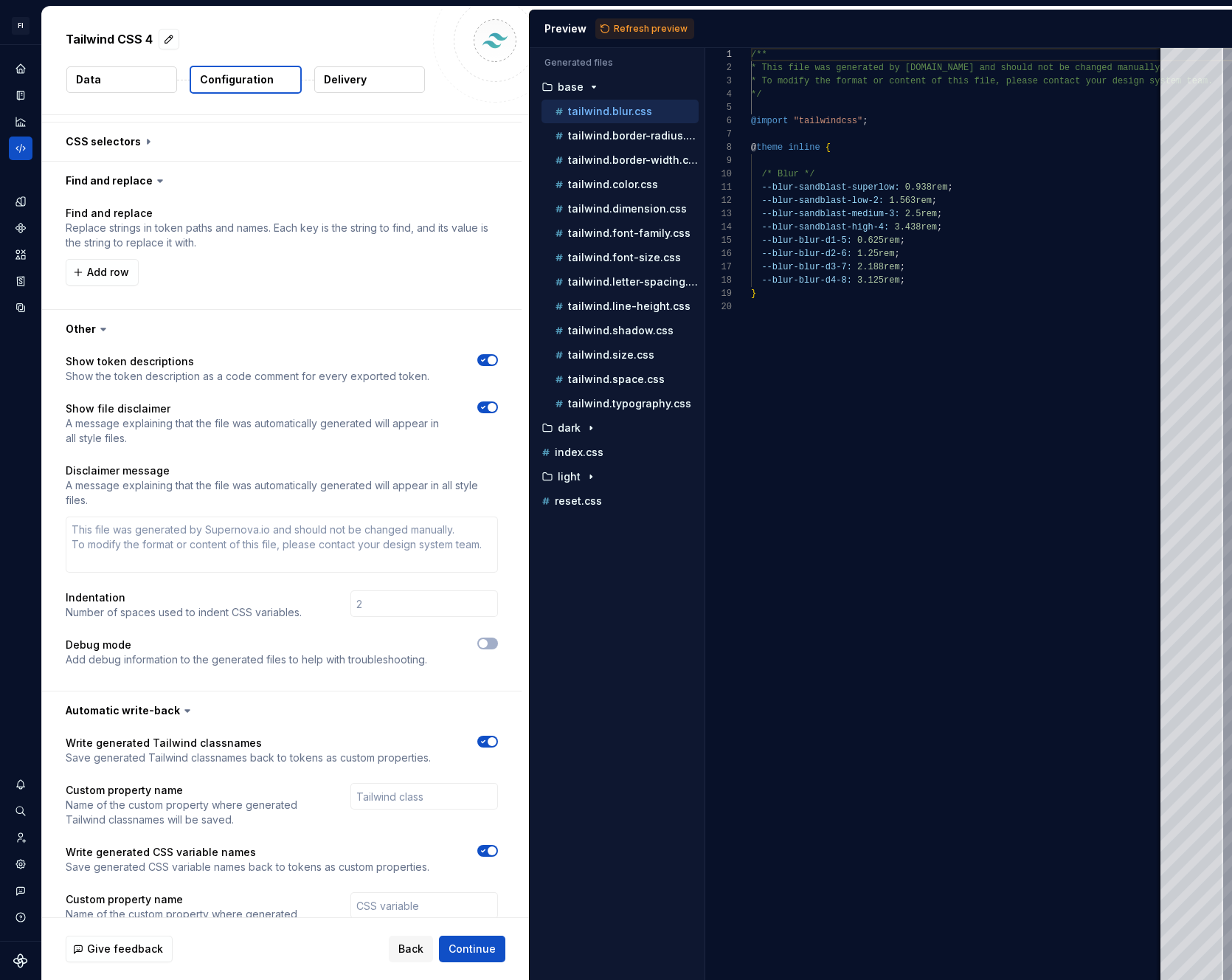
scroll to position [1072, 0]
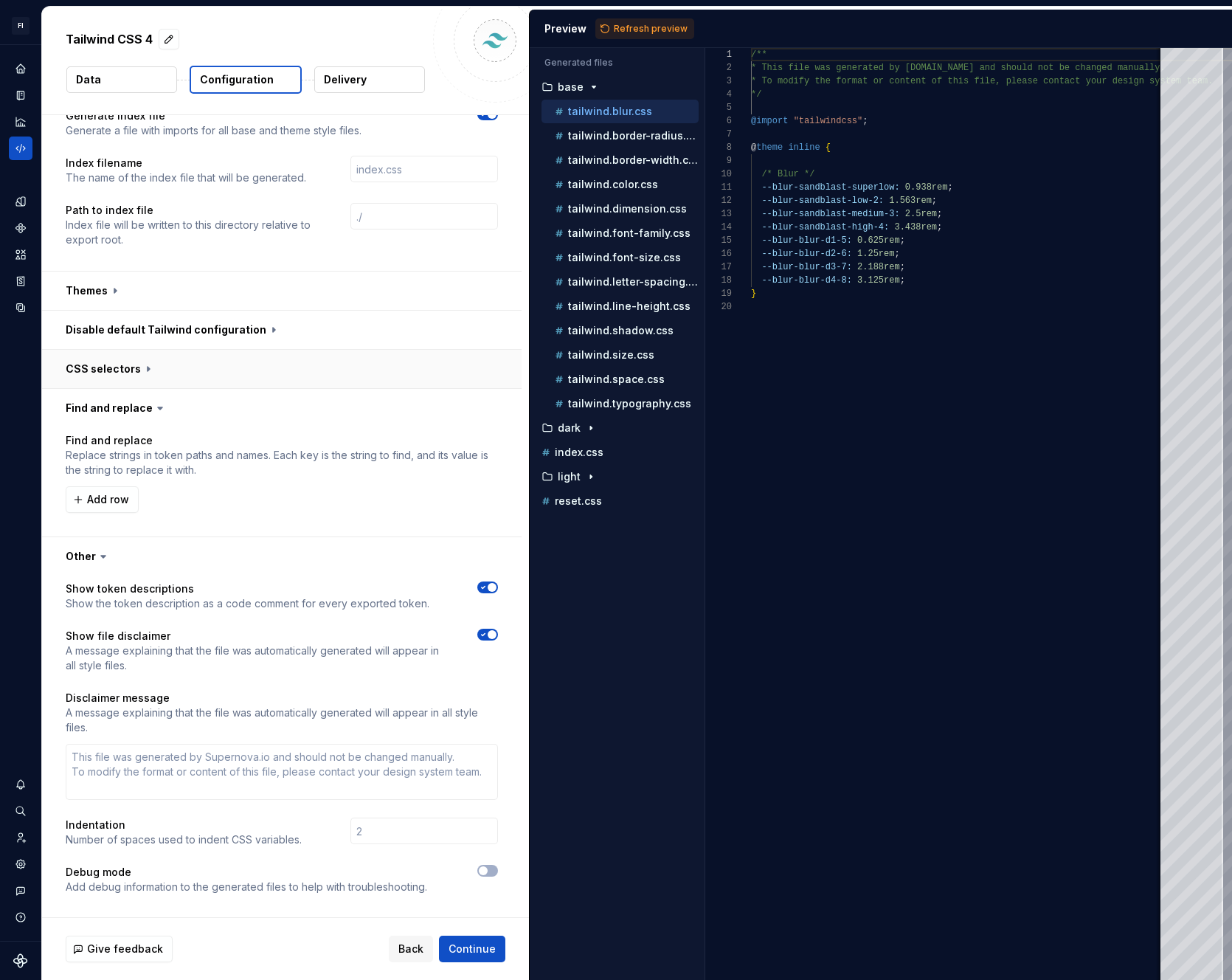
click at [138, 369] on button "button" at bounding box center [282, 369] width 480 height 38
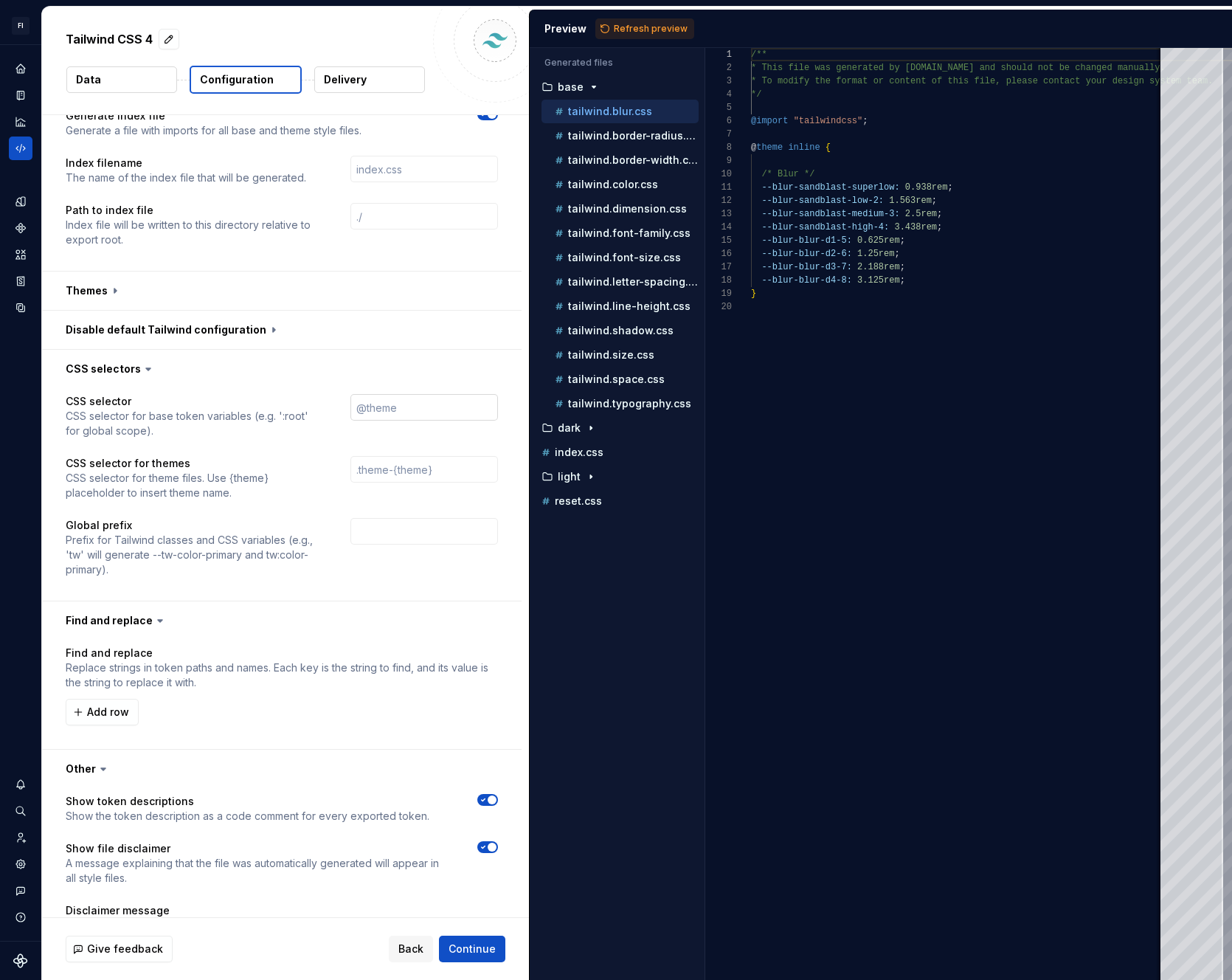
click at [385, 415] on input "text" at bounding box center [424, 408] width 147 height 27
click at [194, 370] on button "button" at bounding box center [282, 369] width 480 height 38
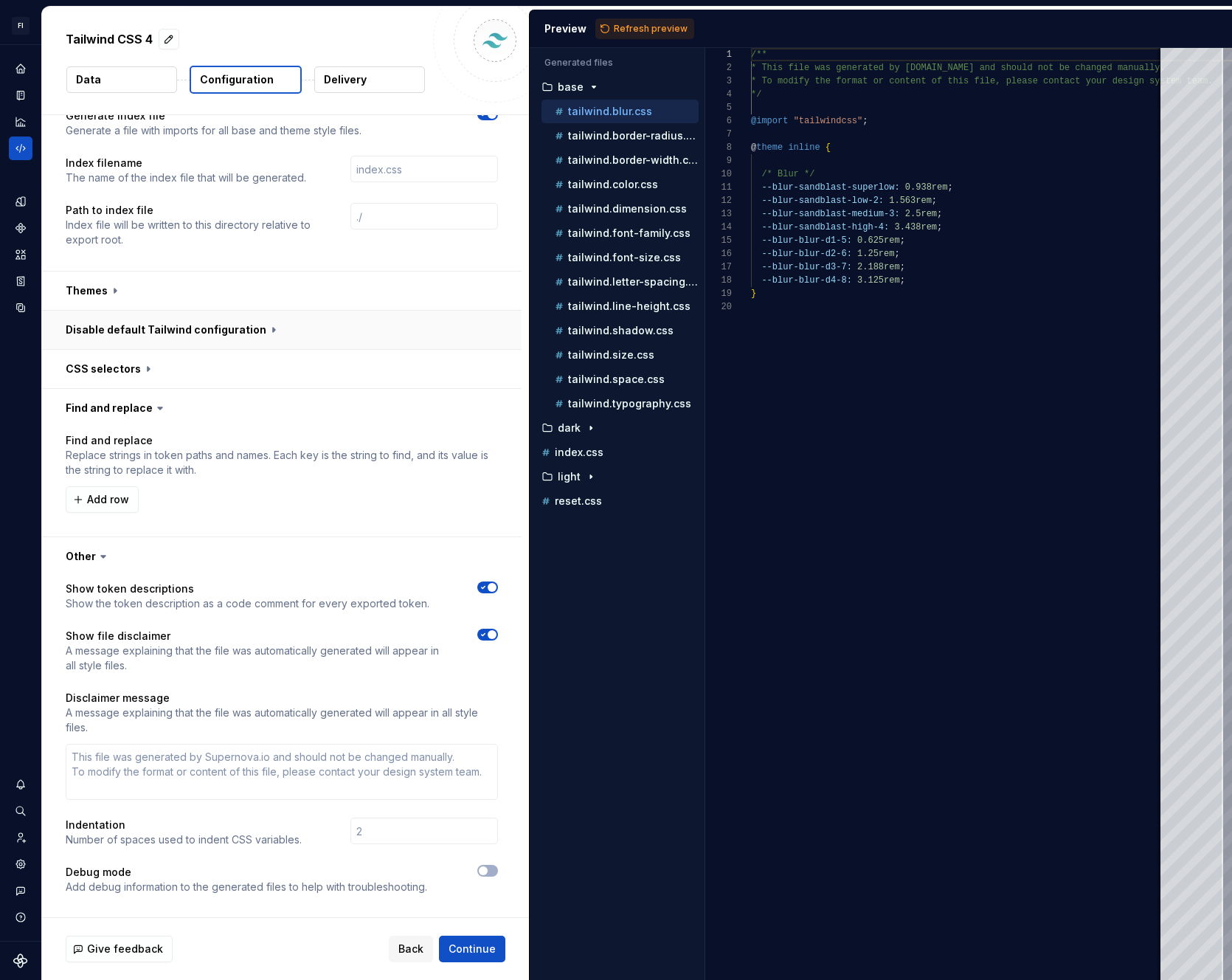
click at [205, 326] on button "button" at bounding box center [282, 329] width 480 height 38
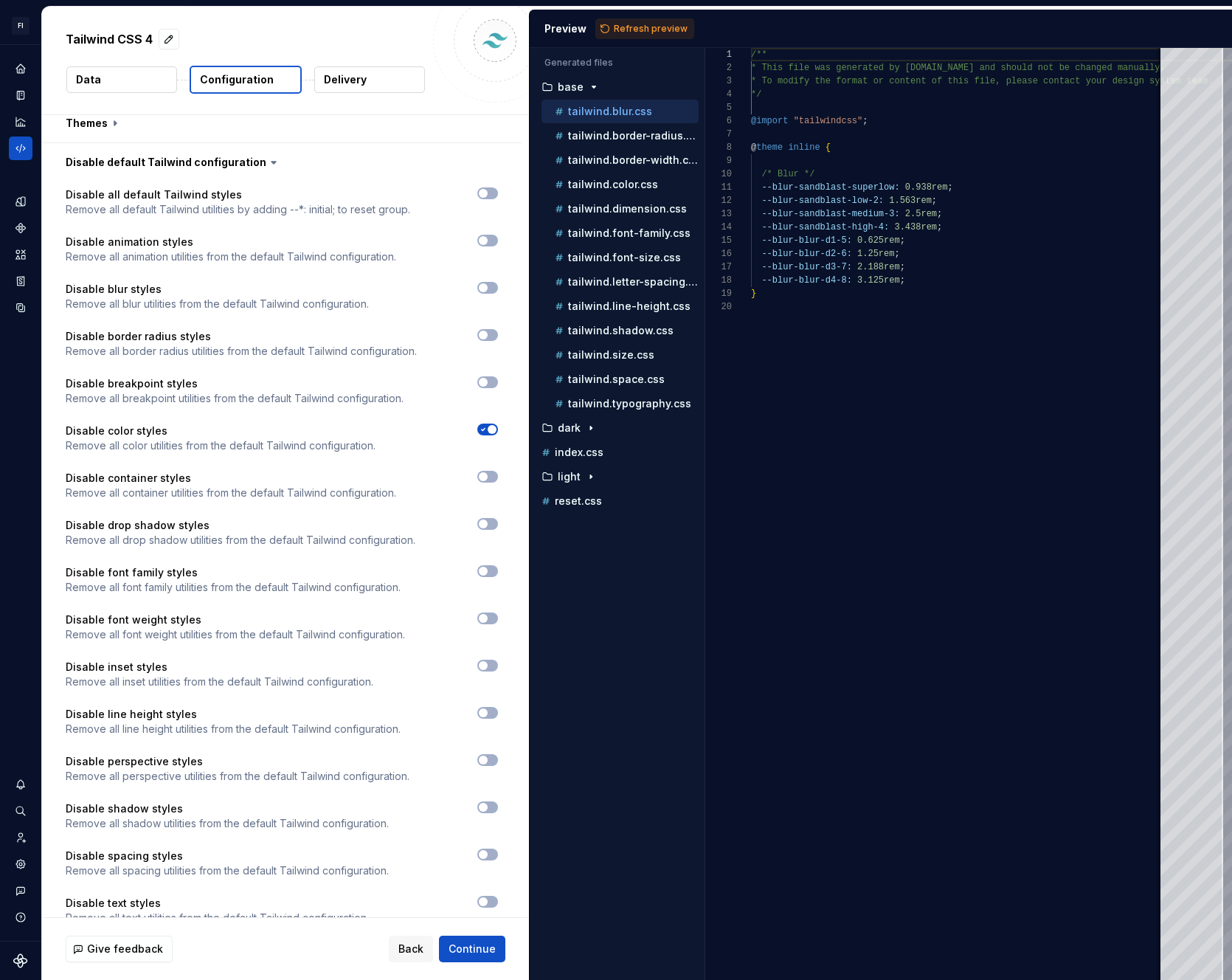
scroll to position [1163, 0]
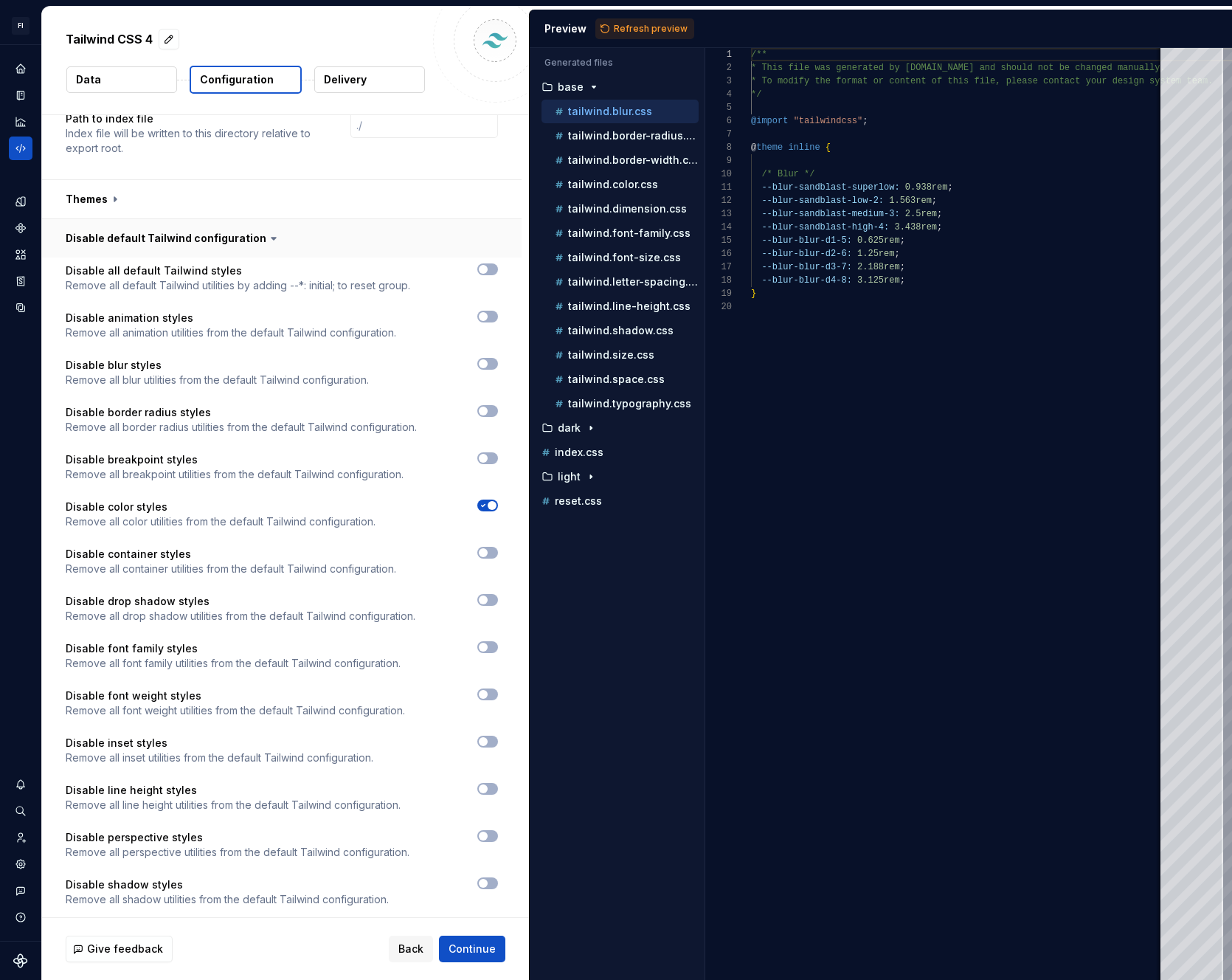
click at [143, 233] on button "button" at bounding box center [282, 238] width 480 height 38
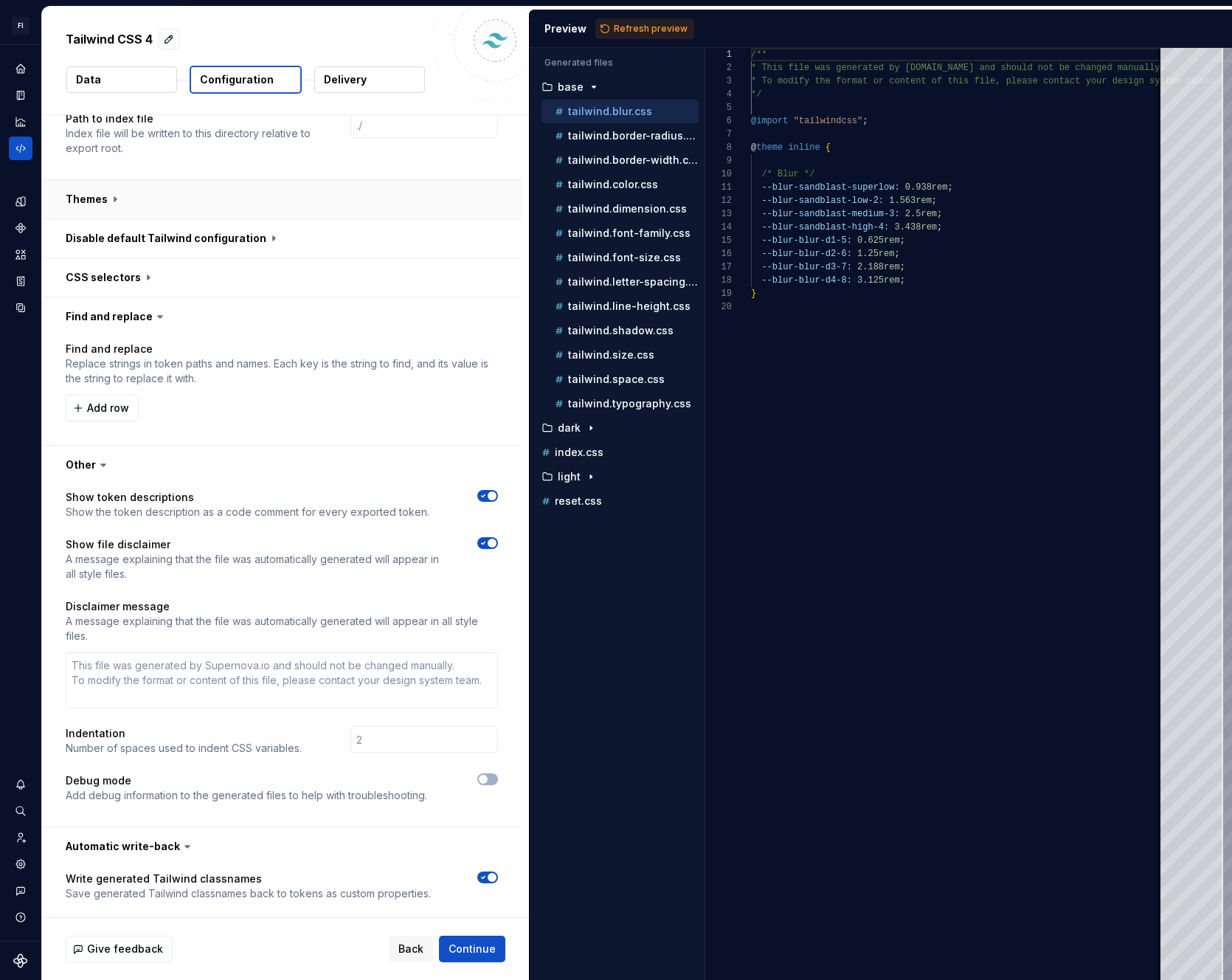
click at [112, 198] on button "button" at bounding box center [282, 199] width 480 height 38
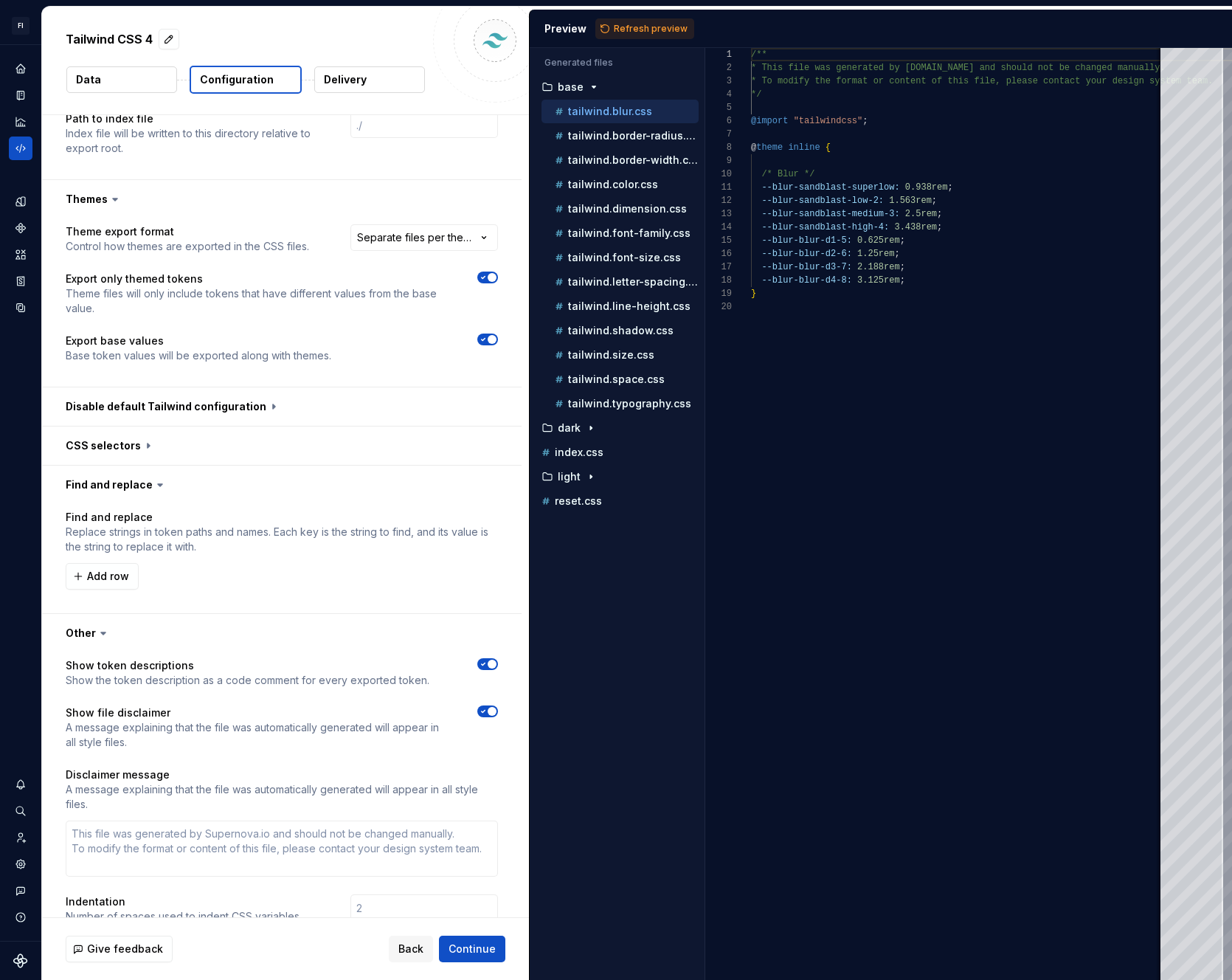
scroll to position [907, 0]
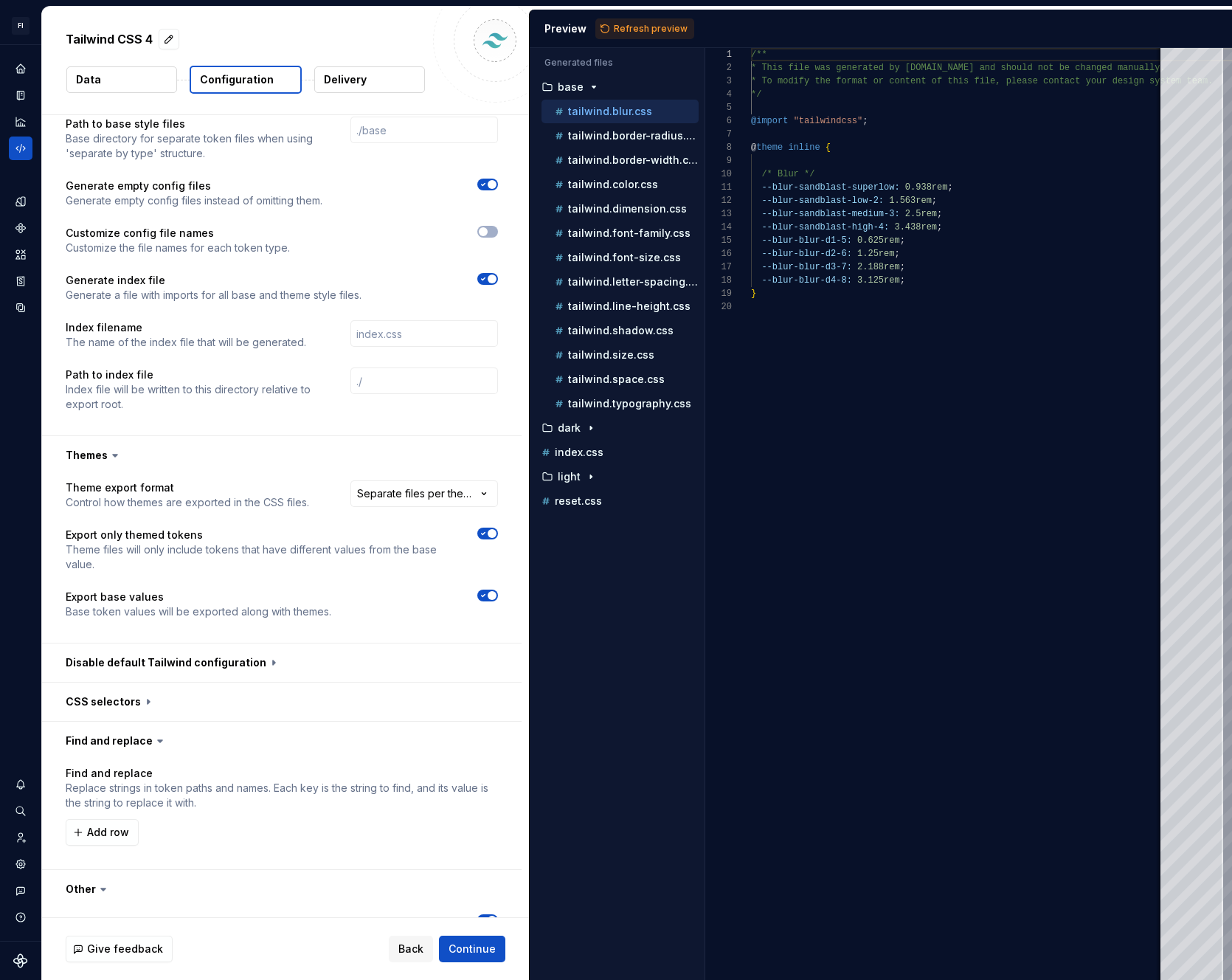
click at [488, 597] on span "button" at bounding box center [492, 595] width 9 height 9
click at [669, 31] on span "Refresh preview" at bounding box center [650, 29] width 74 height 12
click at [483, 594] on span "button" at bounding box center [484, 595] width 9 height 9
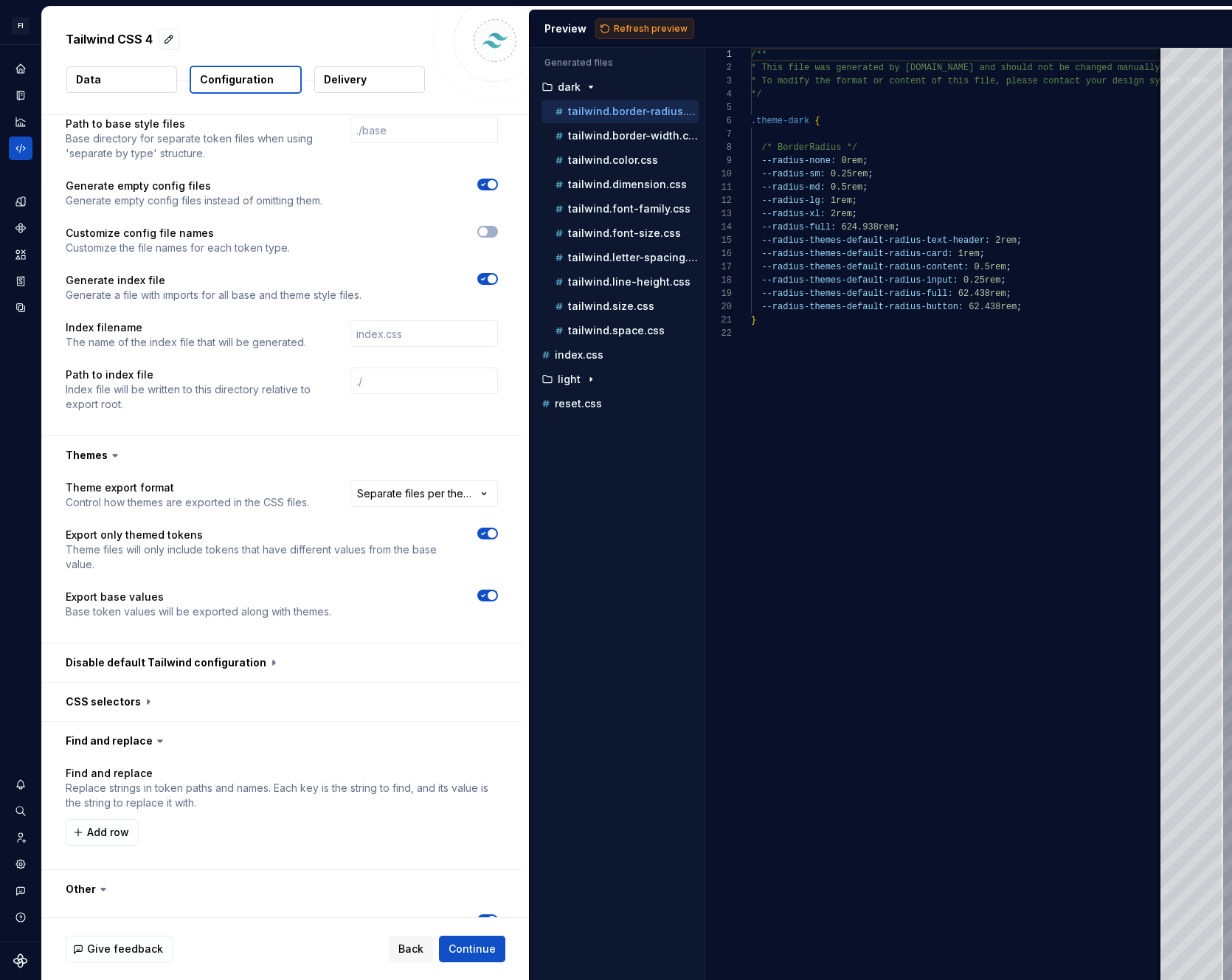
click at [658, 21] on button "Refresh preview" at bounding box center [644, 29] width 99 height 21
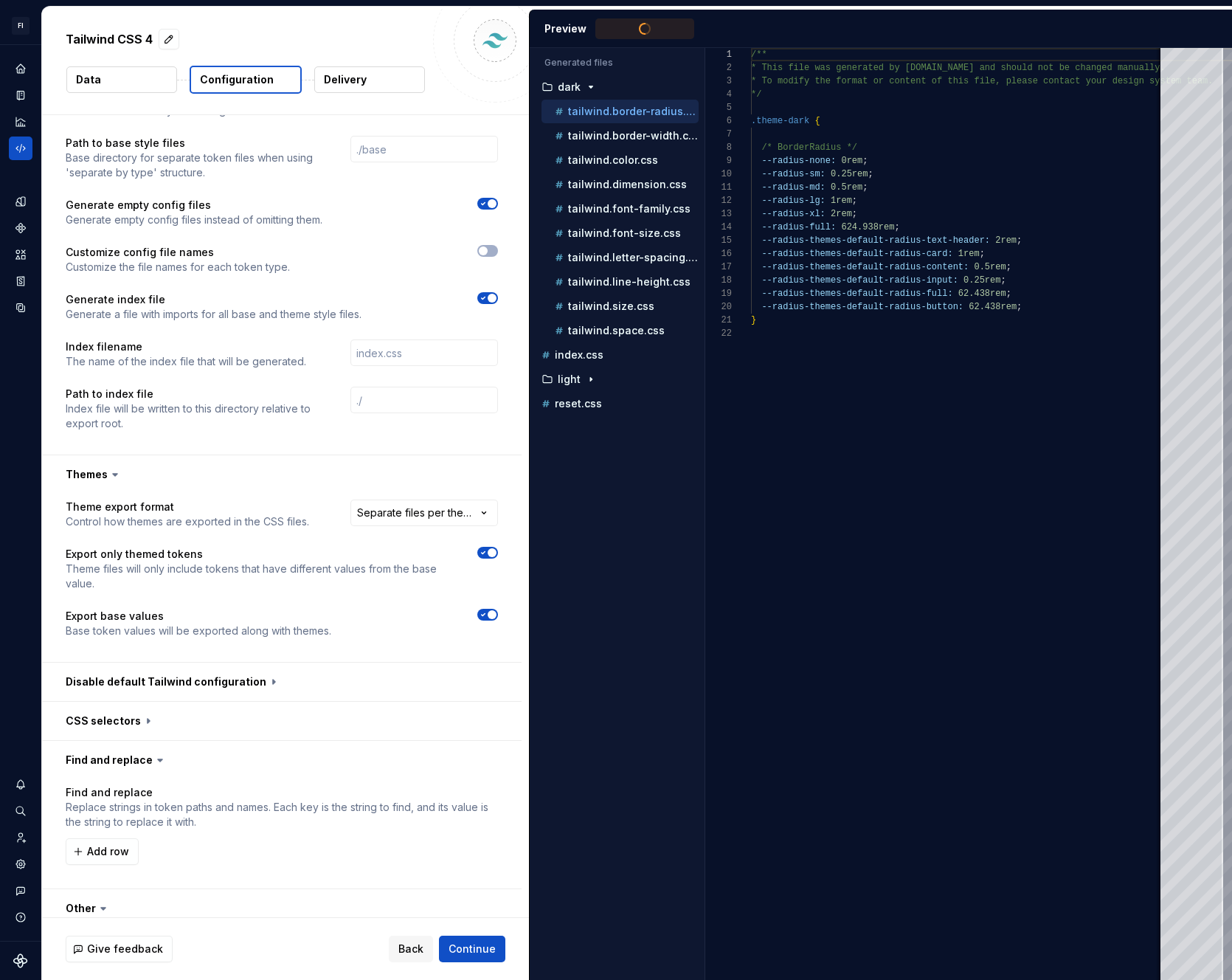
scroll to position [872, 0]
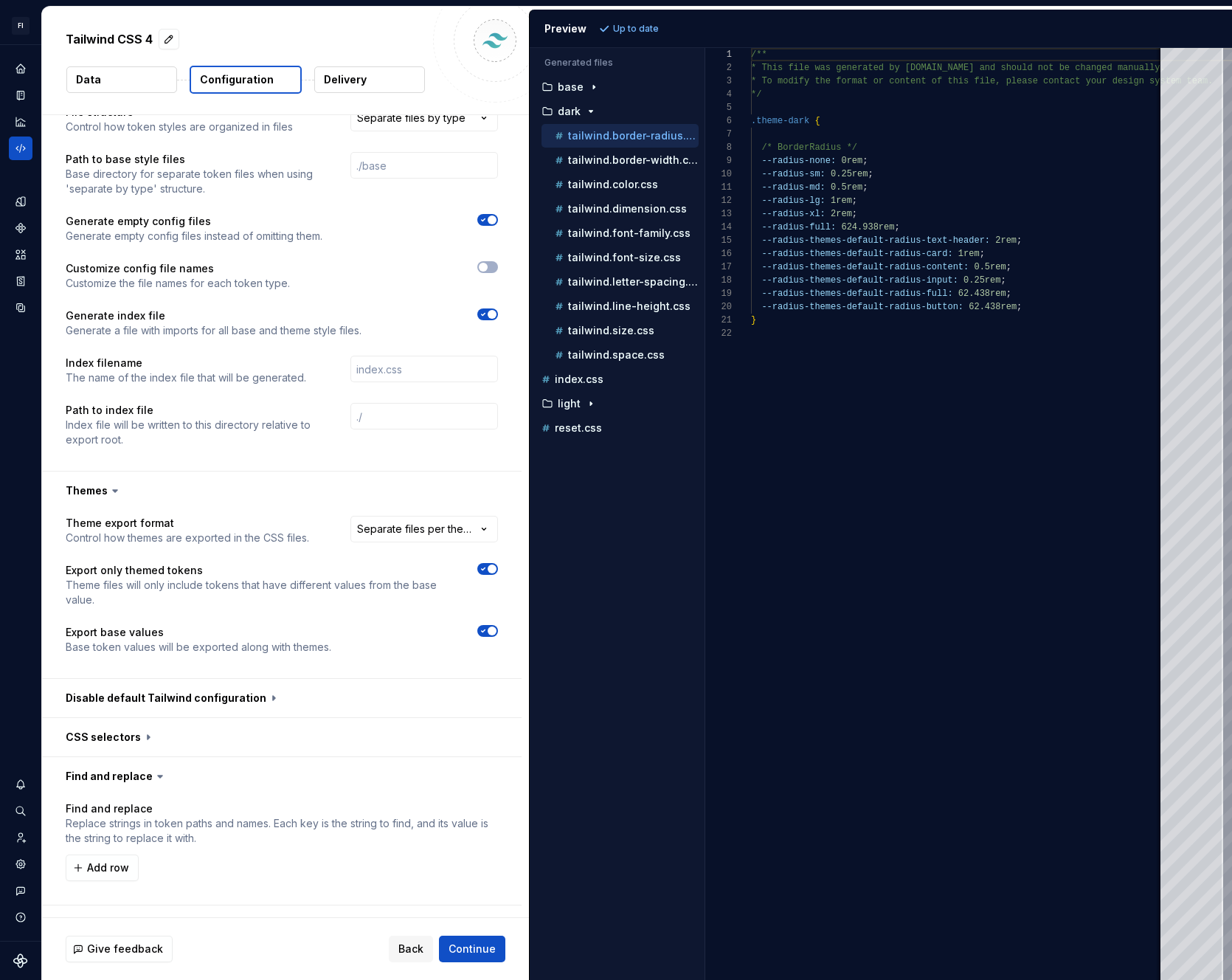
click at [485, 311] on icon "button" at bounding box center [483, 314] width 12 height 9
type textarea "*"
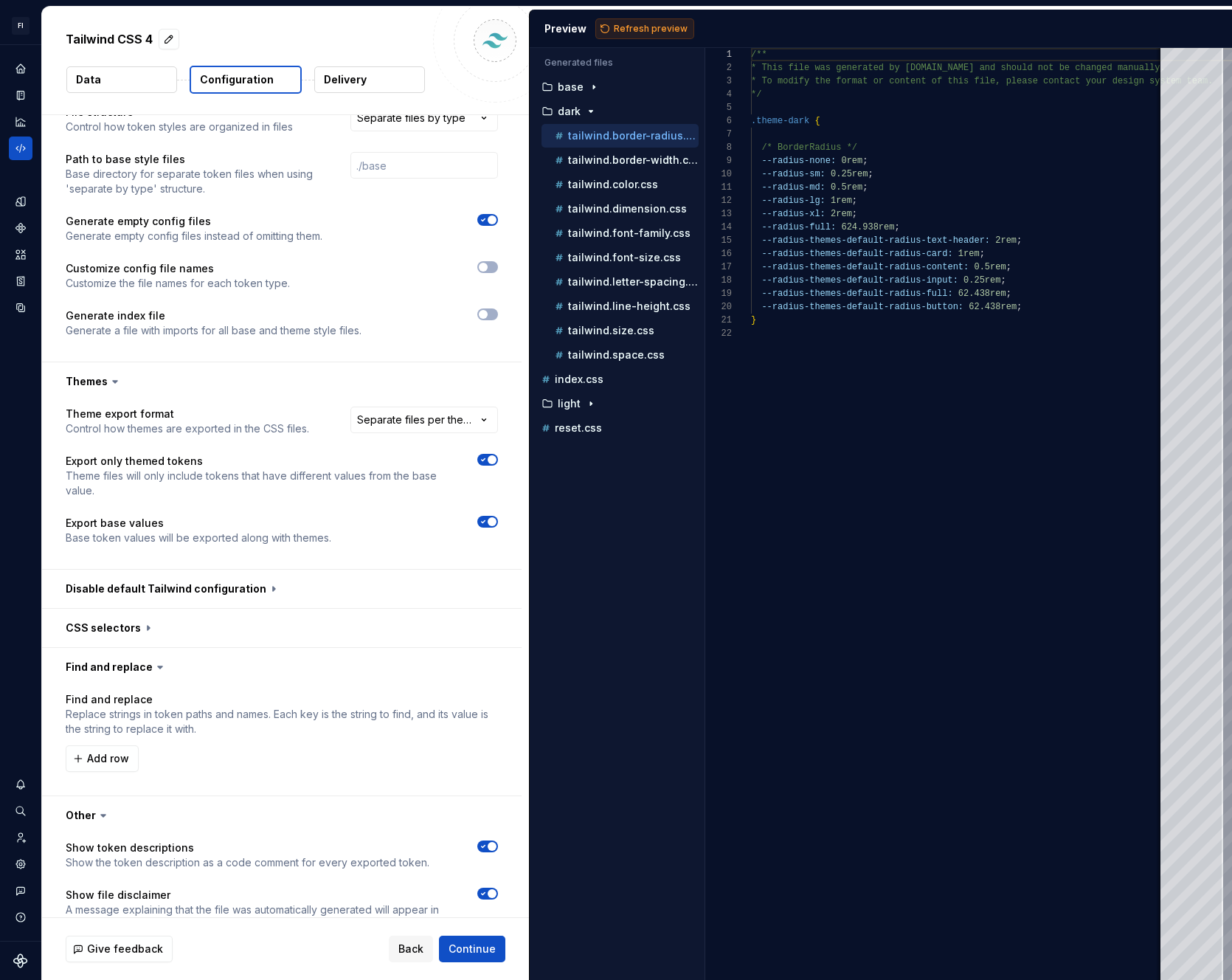
click at [641, 23] on span "Refresh preview" at bounding box center [650, 29] width 74 height 12
click at [588, 89] on icon "button" at bounding box center [593, 87] width 12 height 12
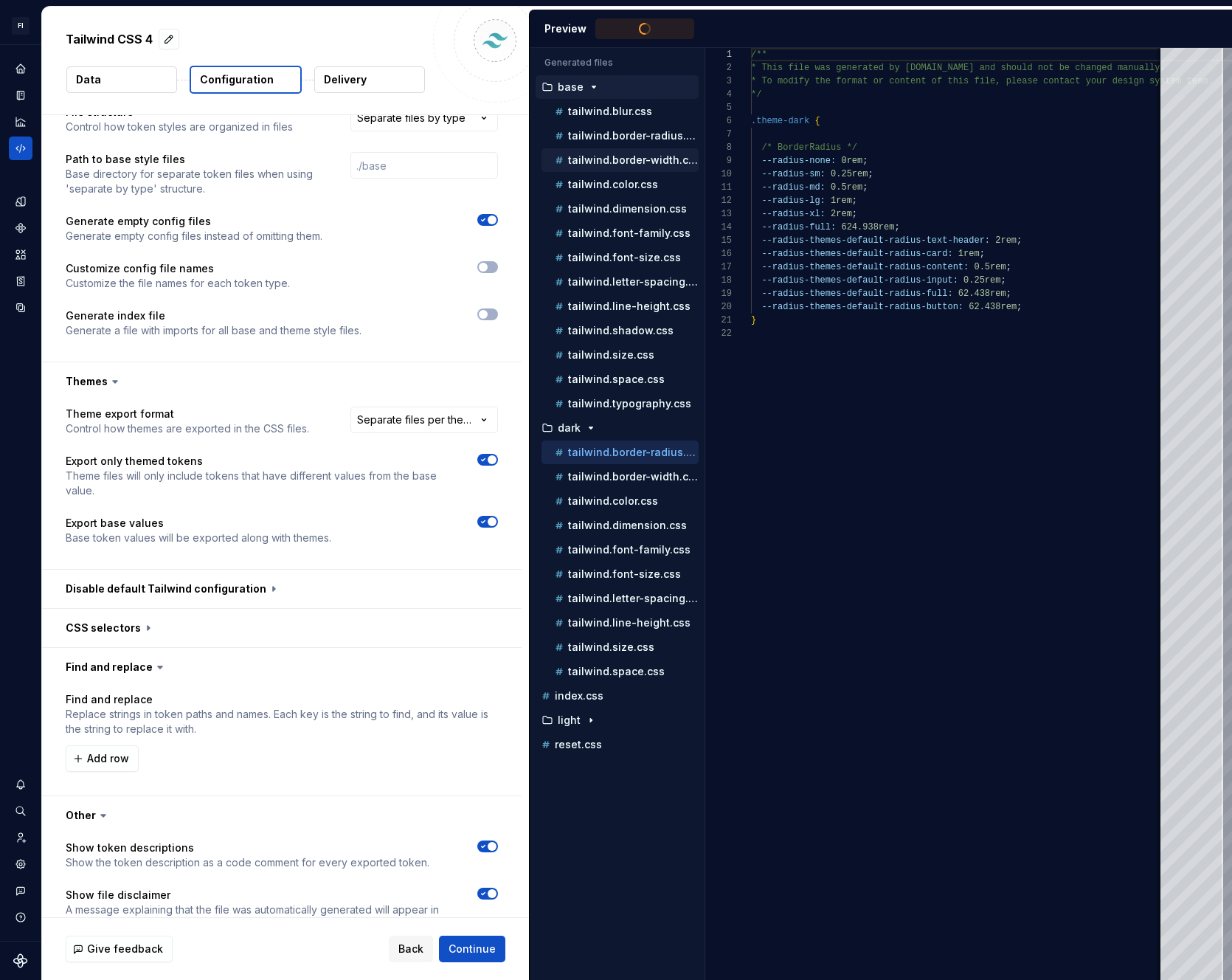
click at [595, 149] on div "tailwind.border-width.css" at bounding box center [620, 160] width 157 height 23
click at [599, 136] on p "tailwind.border-radius.css" at bounding box center [633, 136] width 130 height 12
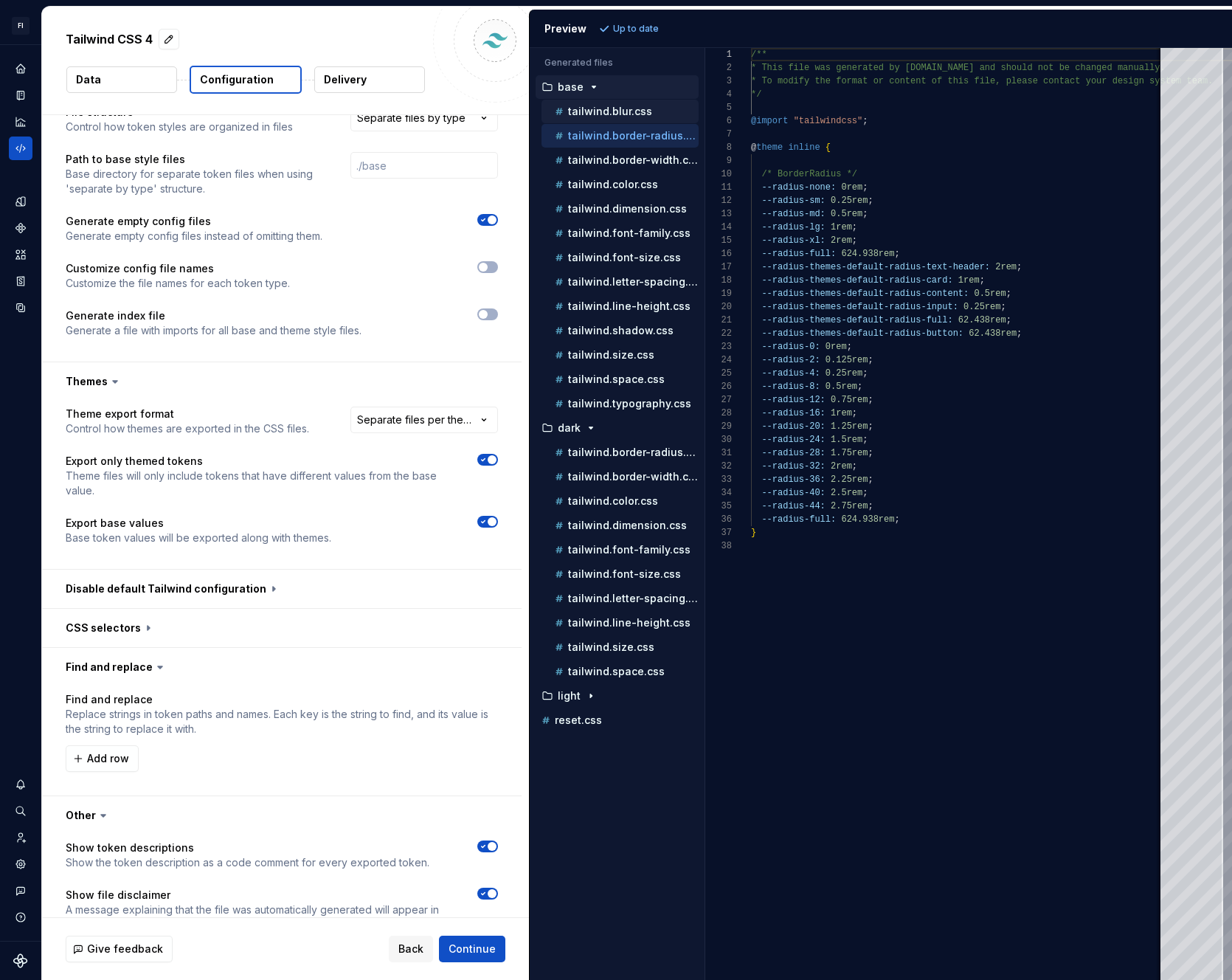
click at [601, 120] on div "tailwind.blur.css" at bounding box center [620, 112] width 157 height 23
click at [610, 454] on p "tailwind.border-radius.css" at bounding box center [633, 452] width 130 height 12
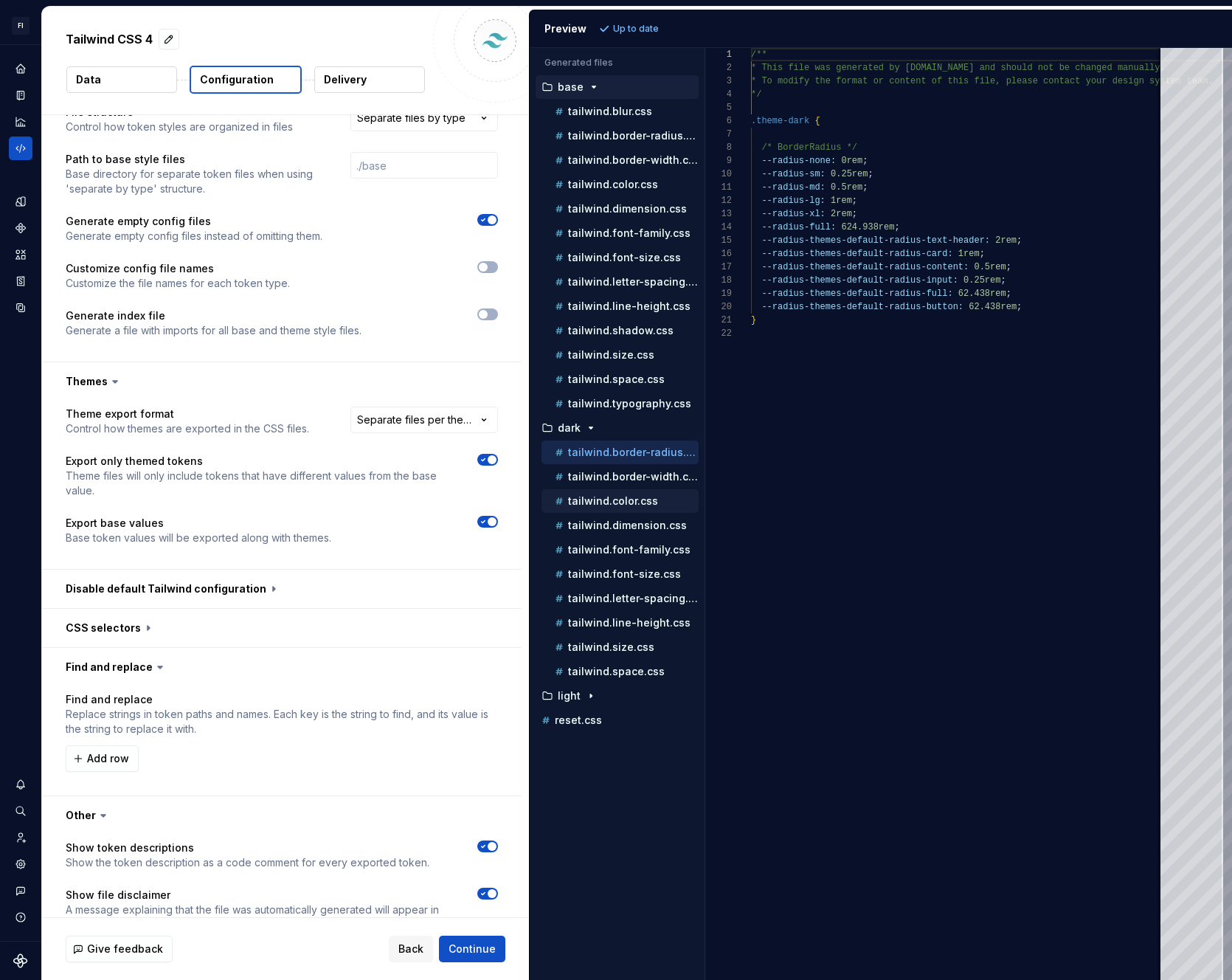
click at [612, 509] on button "tailwind.color.css" at bounding box center [620, 501] width 157 height 16
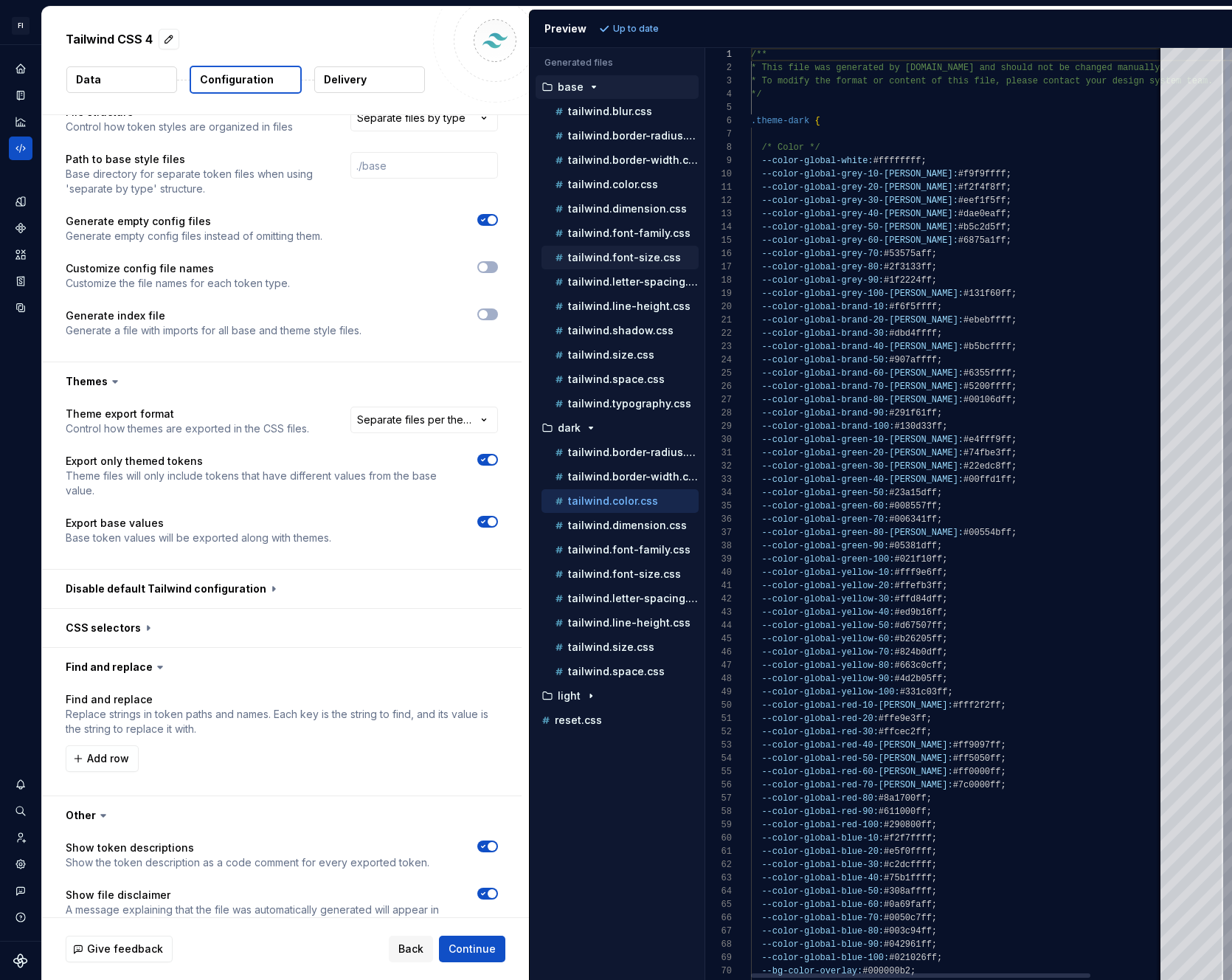
click at [621, 253] on p "tailwind.font-size.css" at bounding box center [624, 257] width 113 height 12
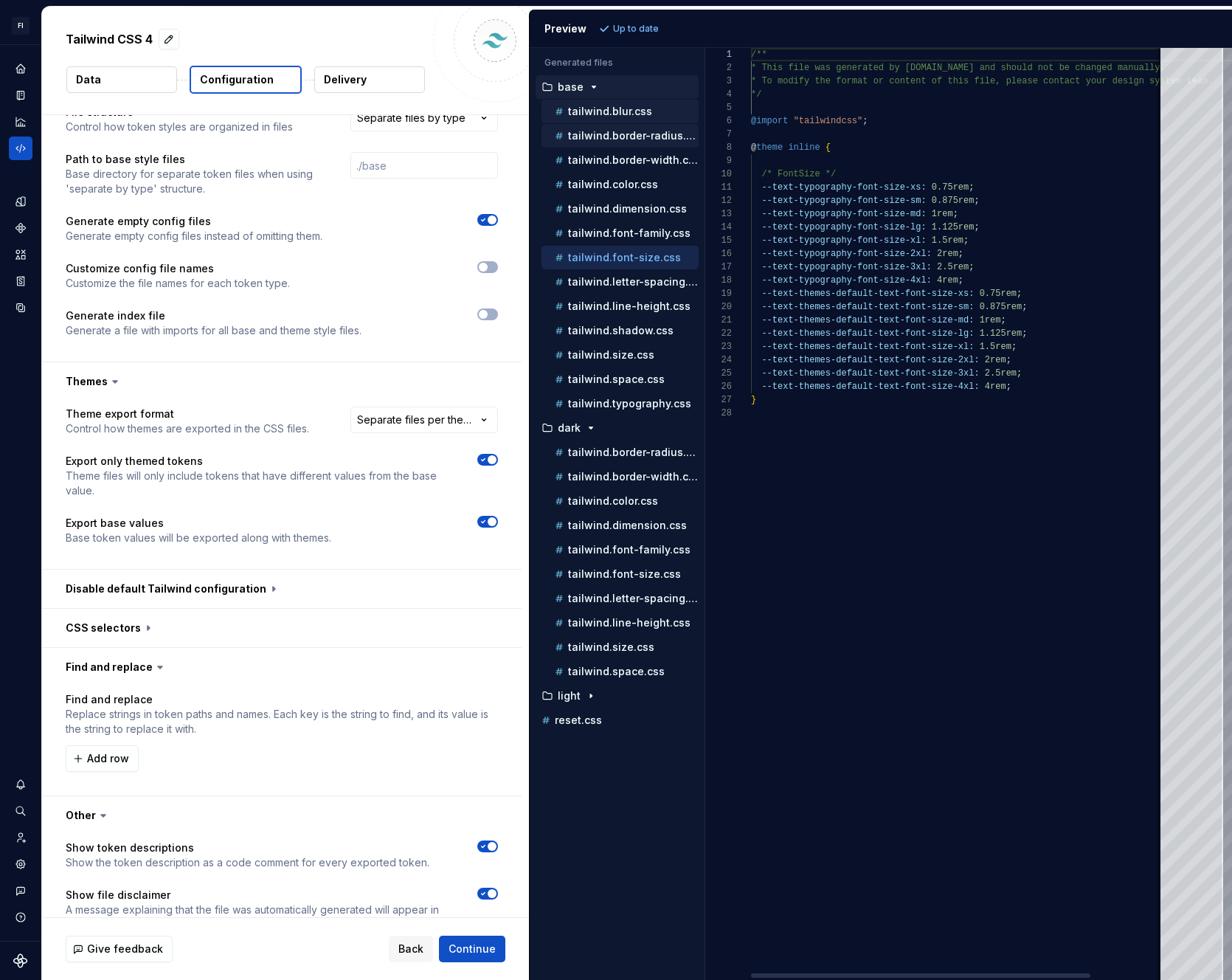
drag, startPoint x: 629, startPoint y: 139, endPoint x: 629, endPoint y: 121, distance: 18.0
click at [629, 139] on p "tailwind.border-radius.css" at bounding box center [633, 136] width 130 height 12
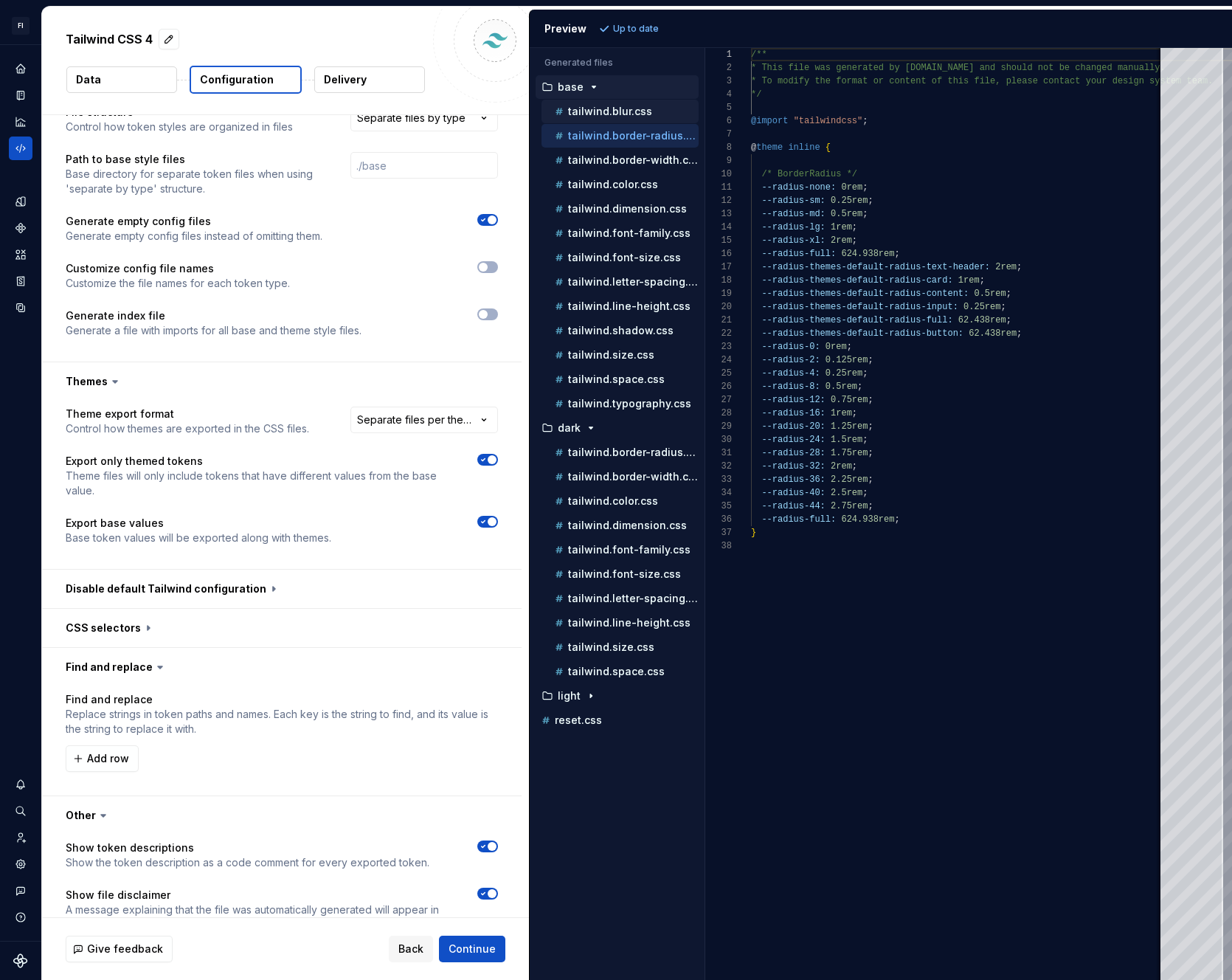
click at [628, 106] on p "tailwind.blur.css" at bounding box center [610, 111] width 84 height 12
type textarea "**********"
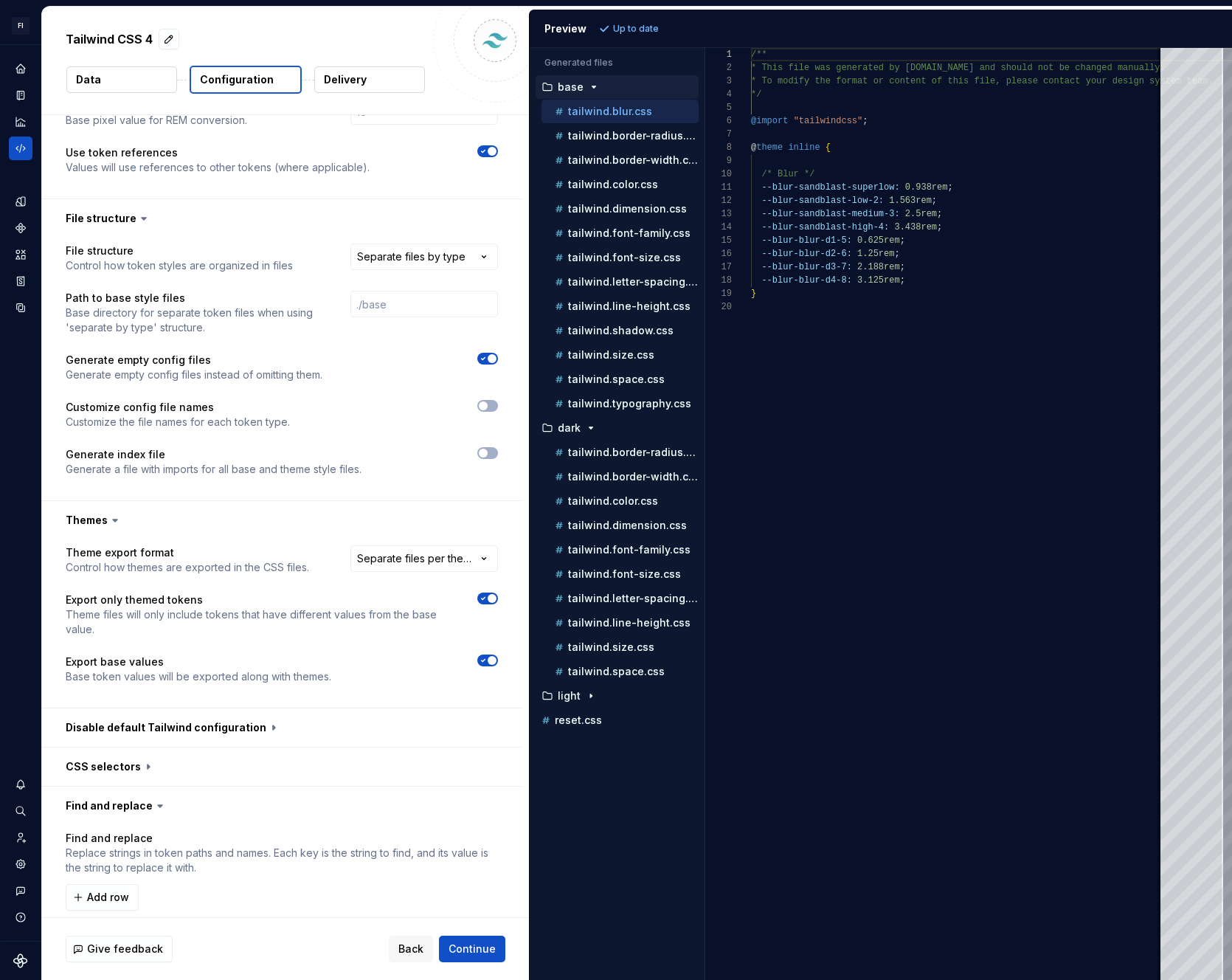
scroll to position [723, 0]
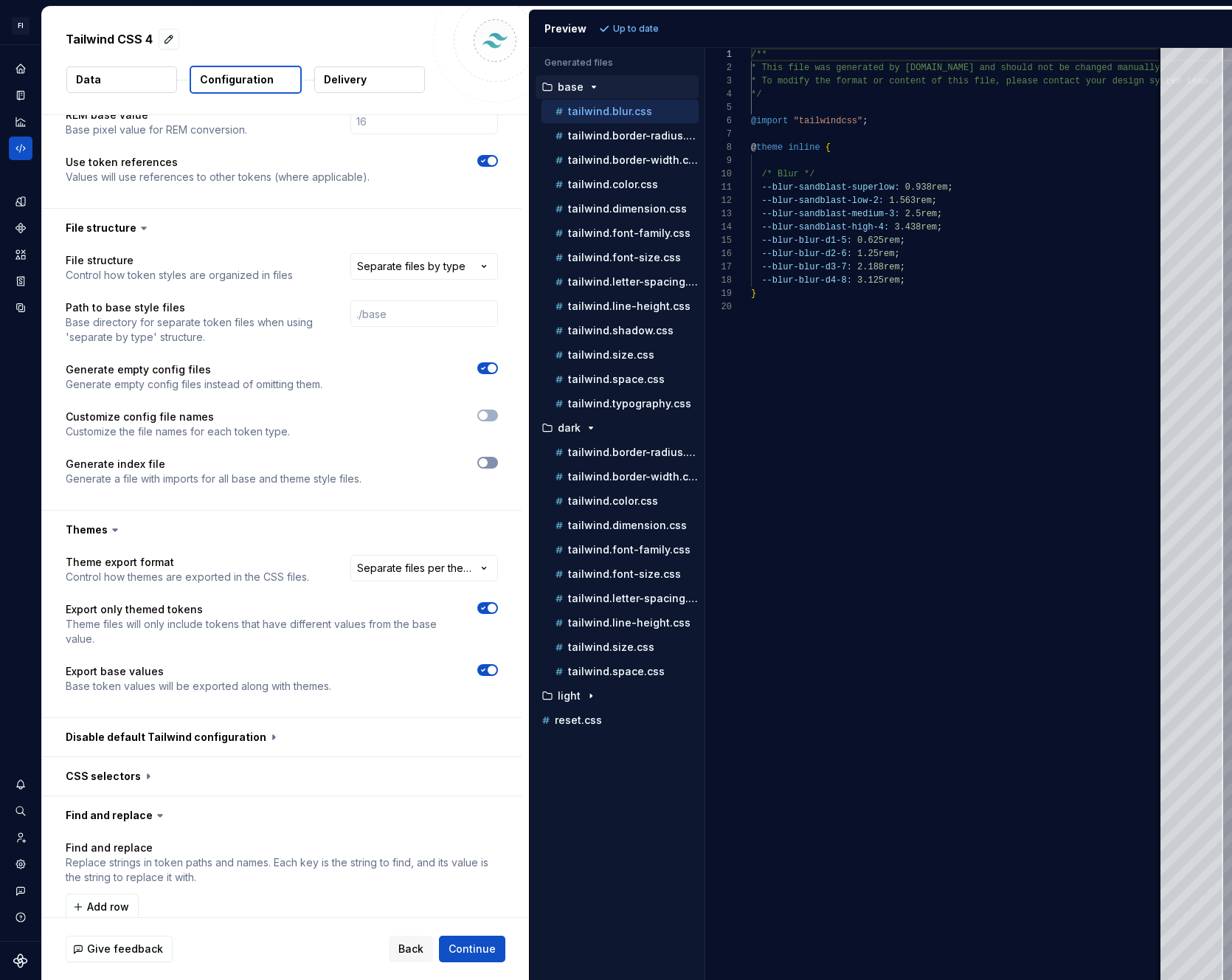
click at [491, 459] on button "button" at bounding box center [487, 462] width 21 height 12
type textarea "*"
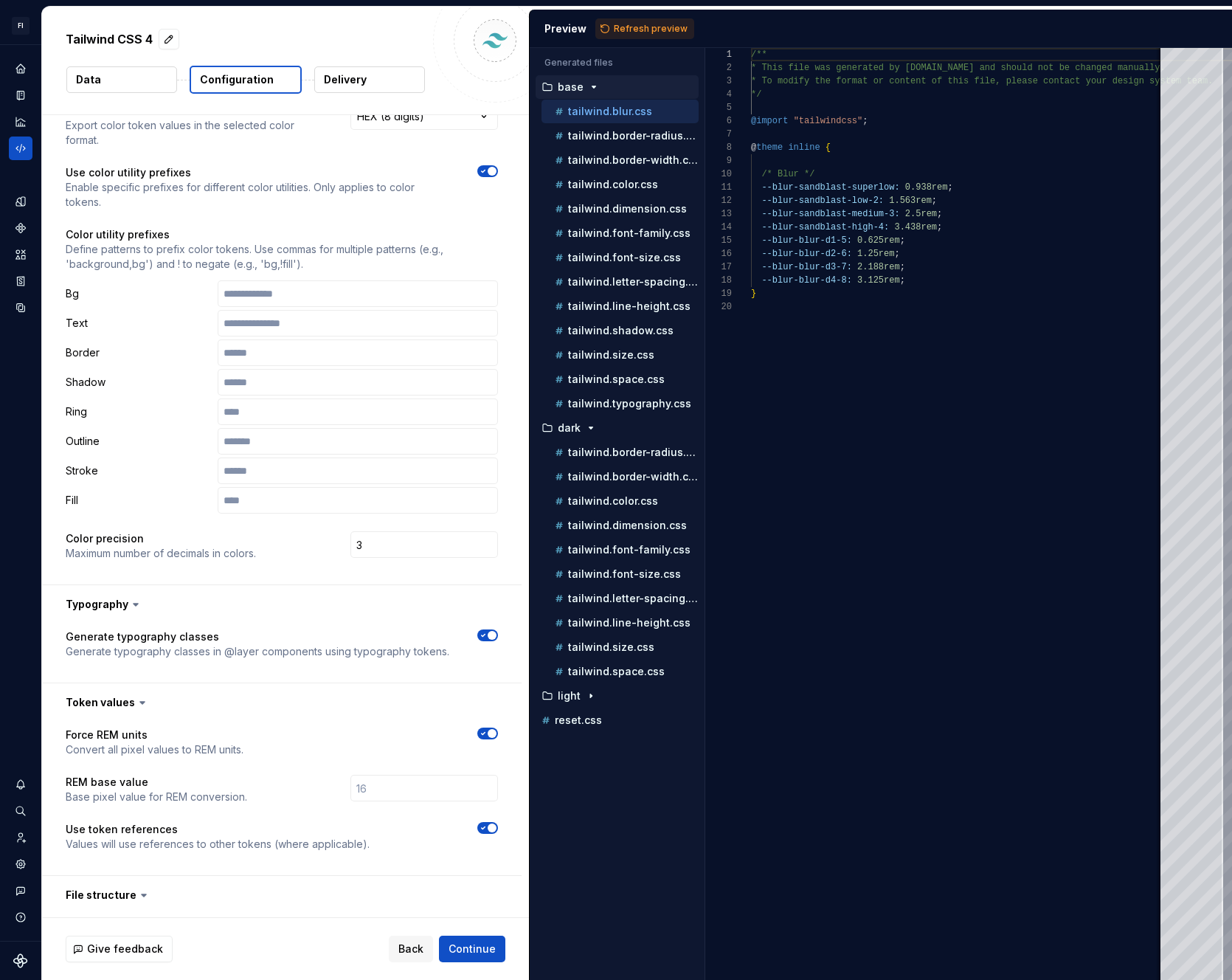
scroll to position [0, 0]
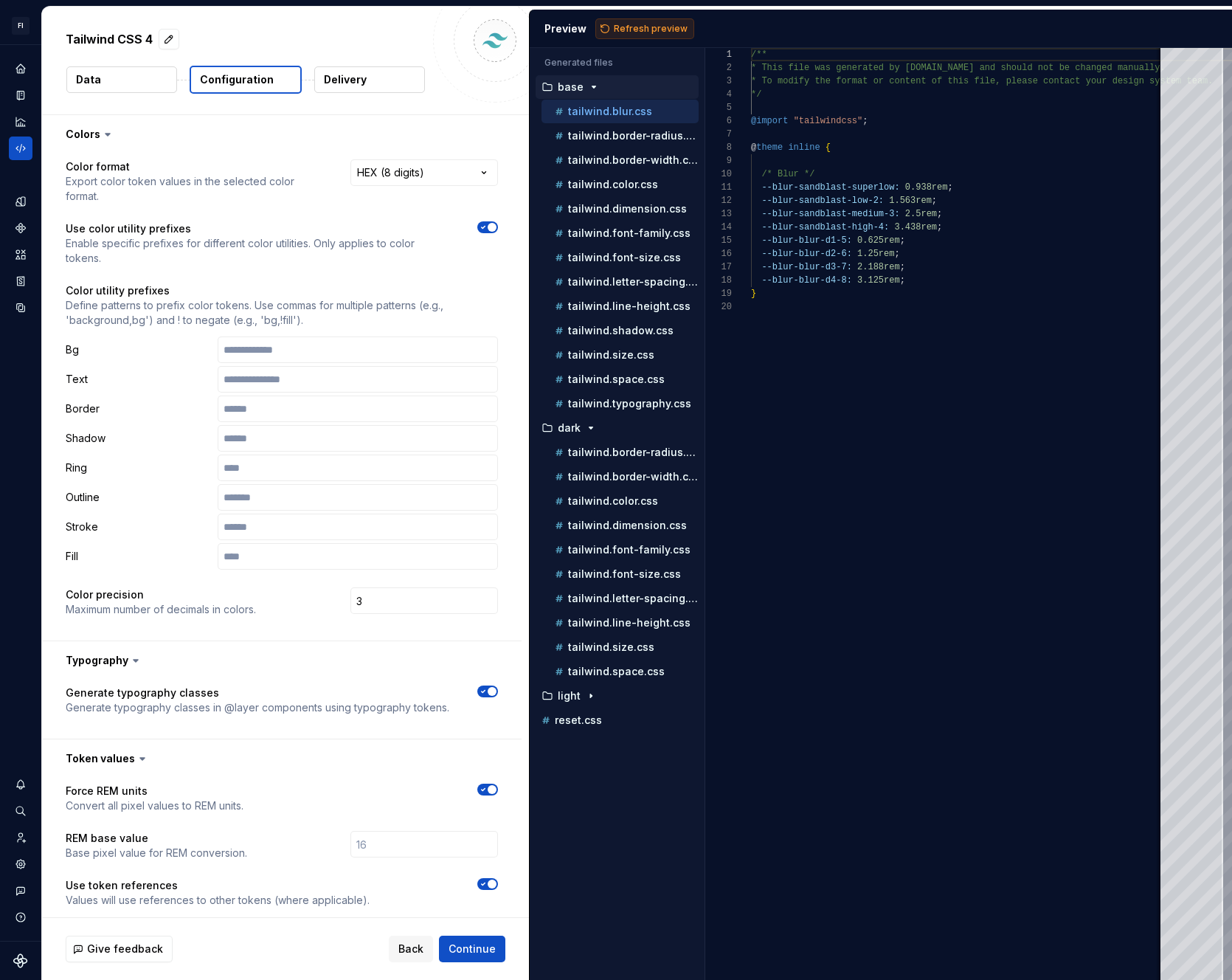
click at [604, 26] on button "Refresh preview" at bounding box center [644, 29] width 99 height 21
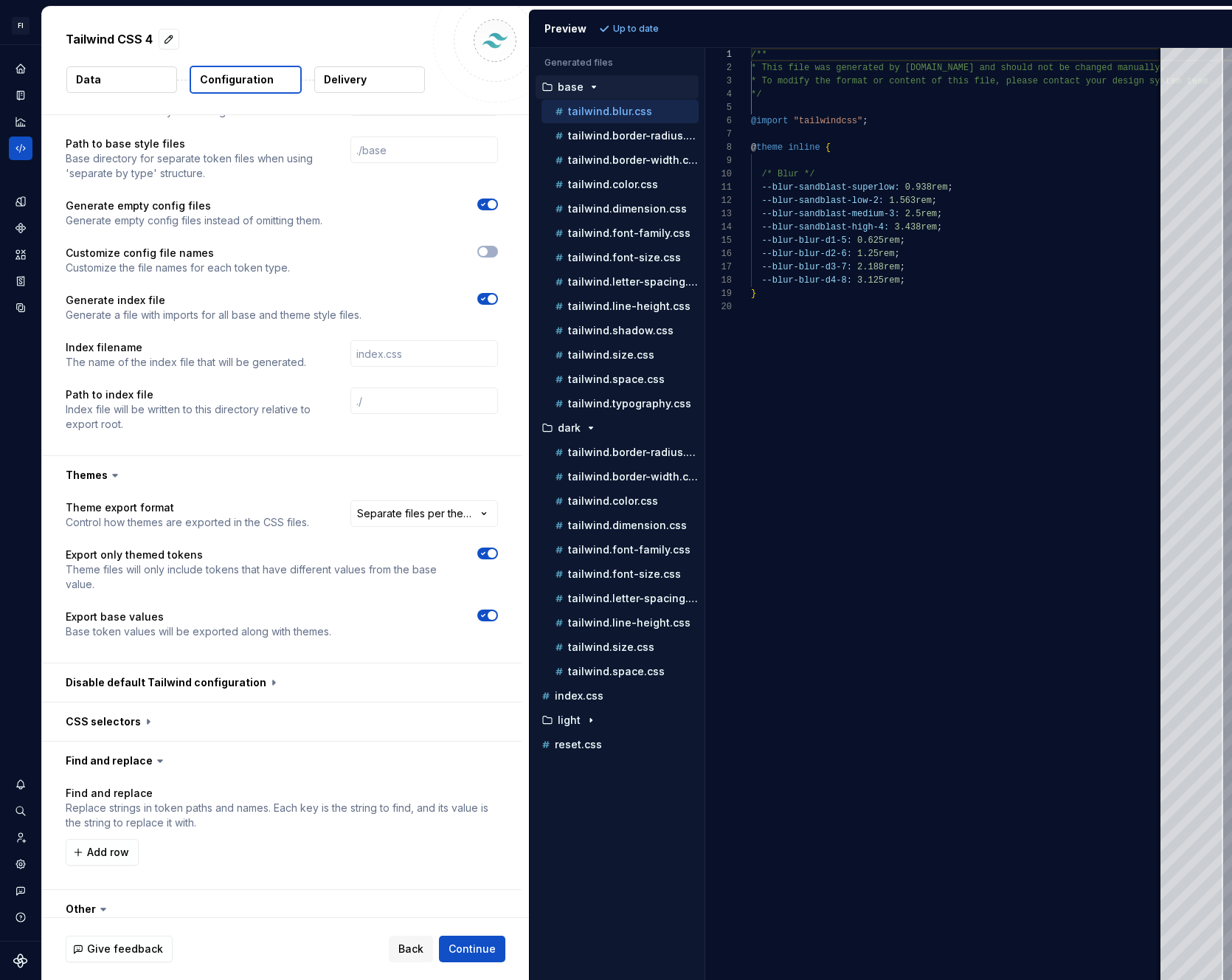
scroll to position [1134, 0]
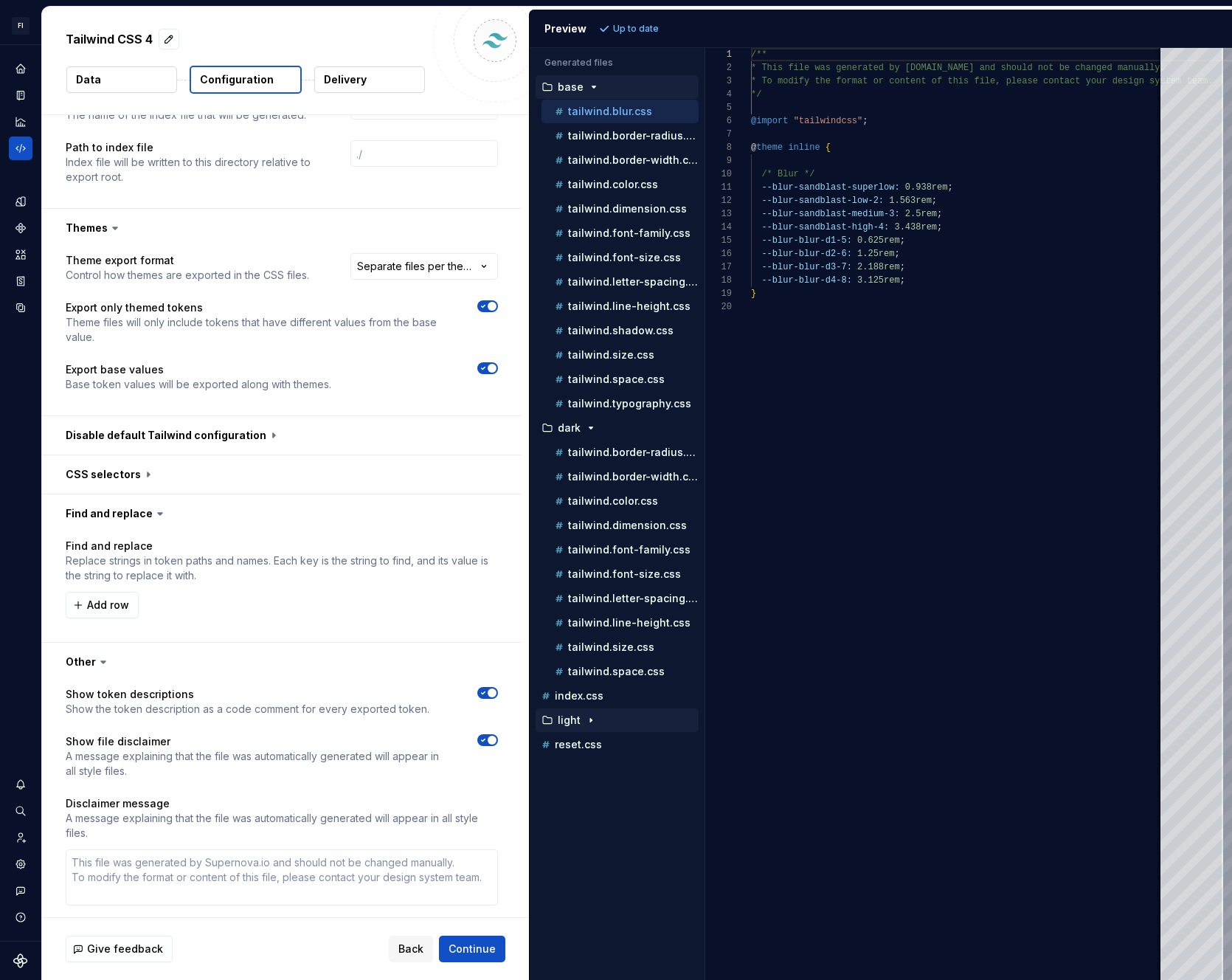
click at [558, 719] on p "light" at bounding box center [569, 719] width 23 height 12
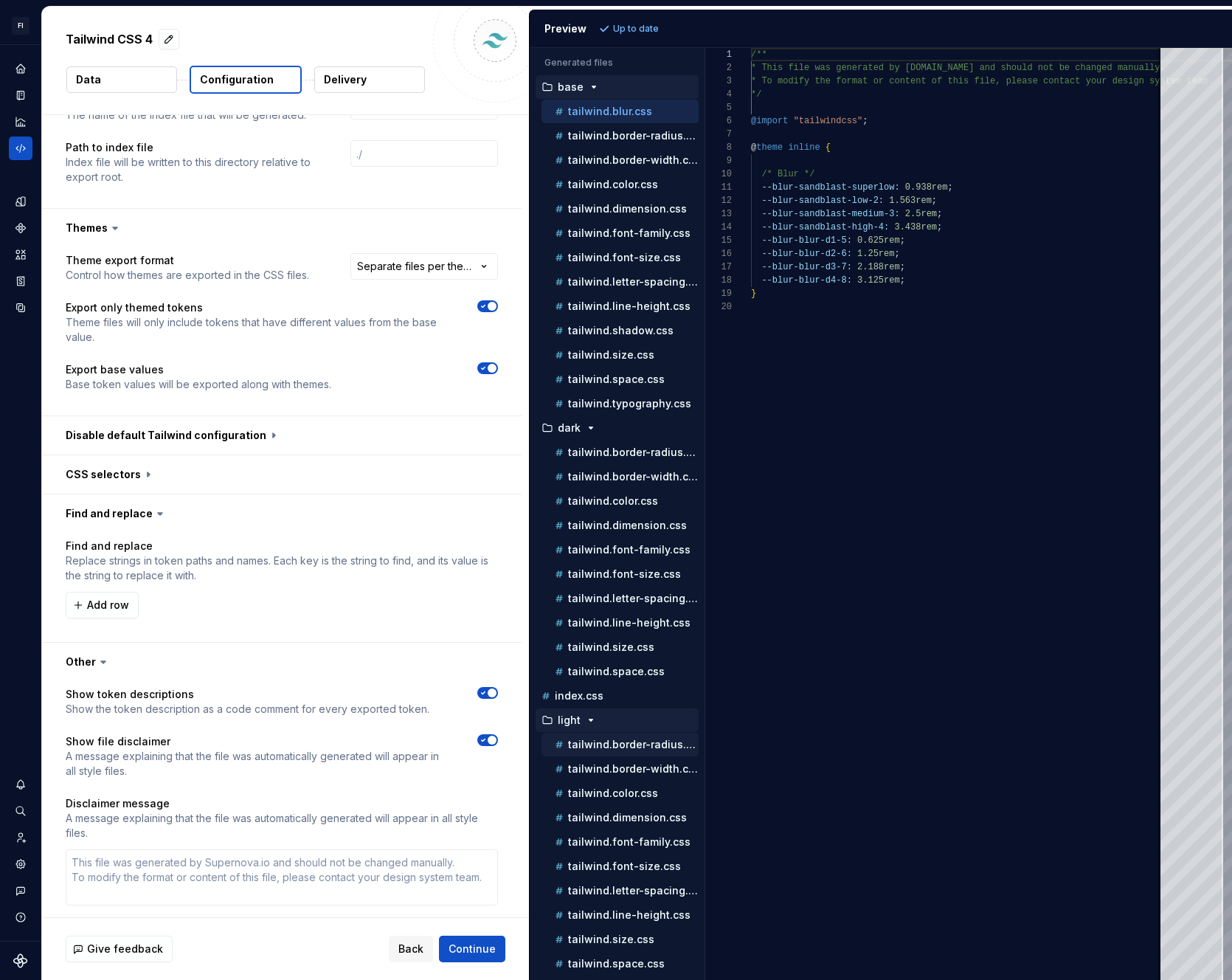
click at [631, 752] on div "tailwind.border-radius.css" at bounding box center [625, 744] width 147 height 15
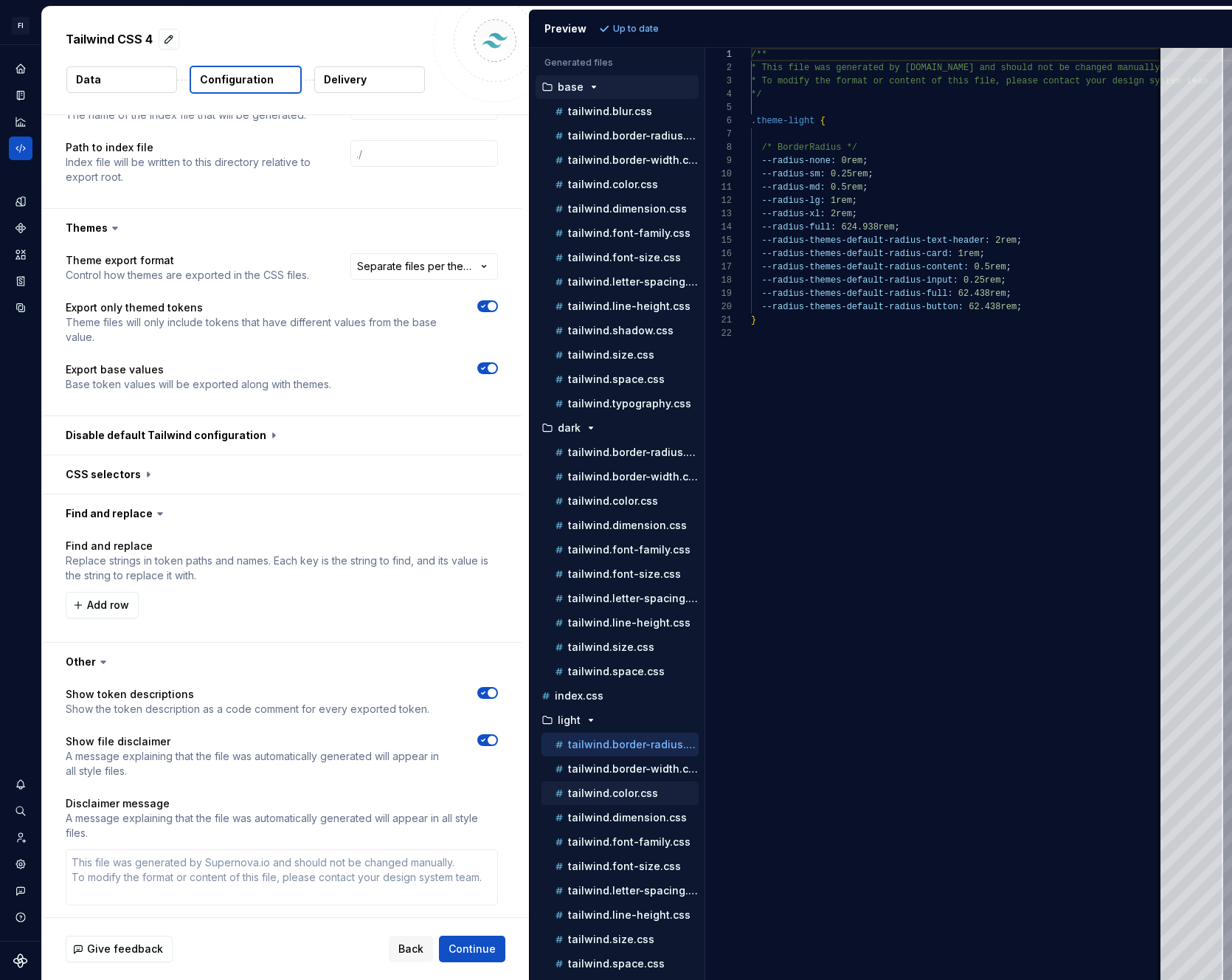
click at [624, 783] on div "tailwind.color.css" at bounding box center [620, 793] width 157 height 23
click at [637, 859] on button "tailwind.font-size.css" at bounding box center [620, 867] width 157 height 16
type textarea "**********"
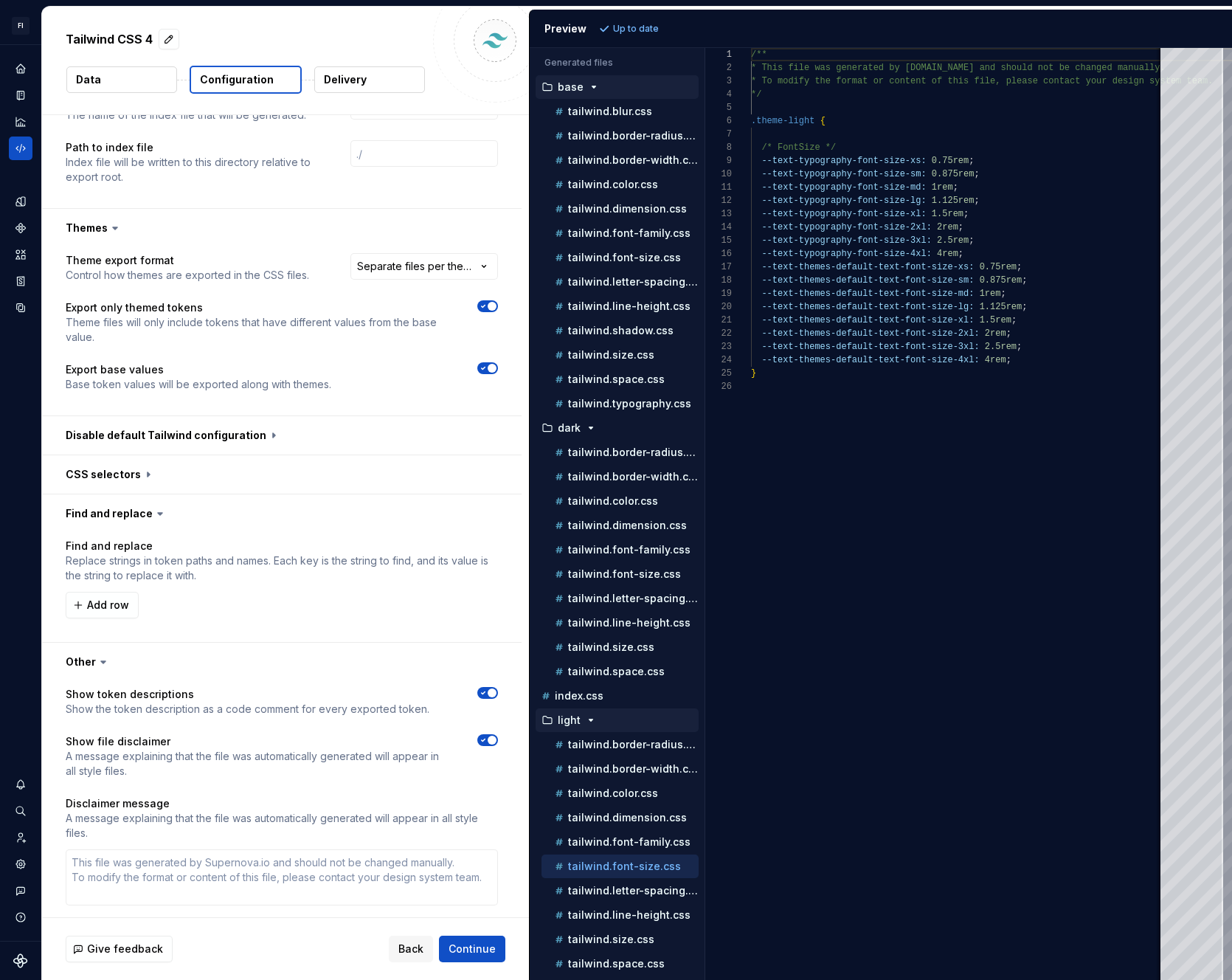
click at [585, 717] on icon "button" at bounding box center [591, 719] width 12 height 12
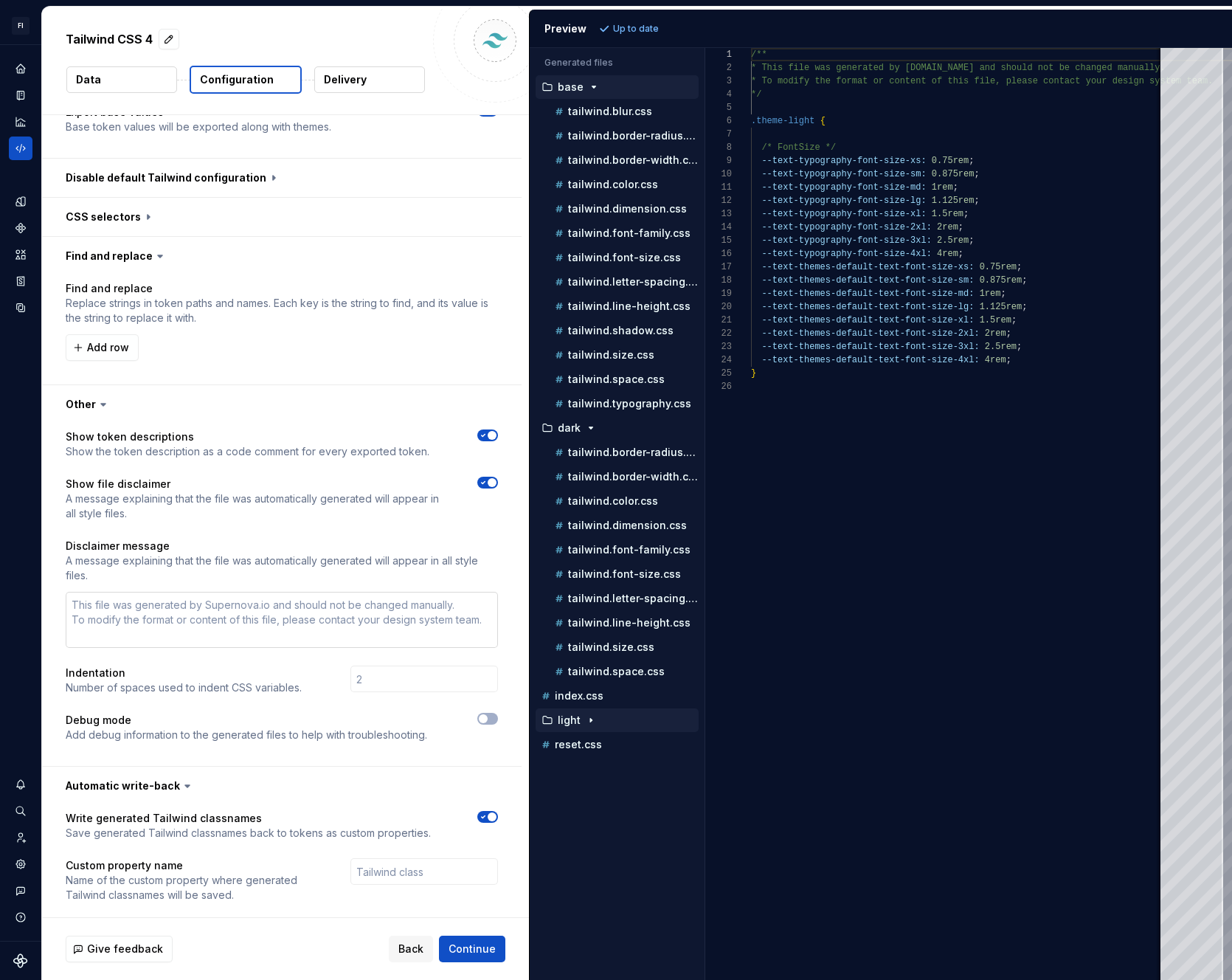
scroll to position [1240, 0]
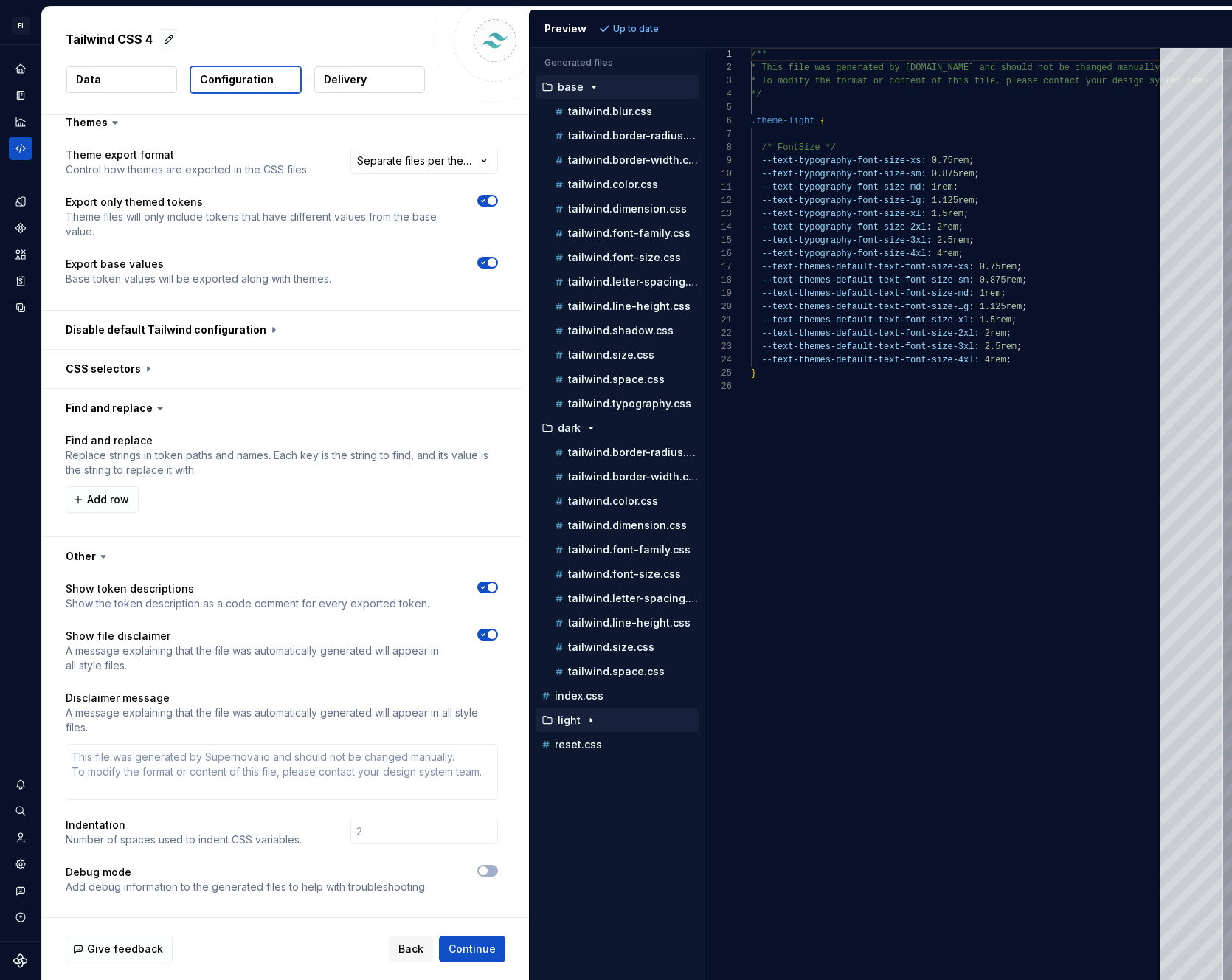
click at [484, 264] on icon "button" at bounding box center [483, 262] width 12 height 9
click at [658, 35] on button "Refresh preview" at bounding box center [644, 29] width 99 height 21
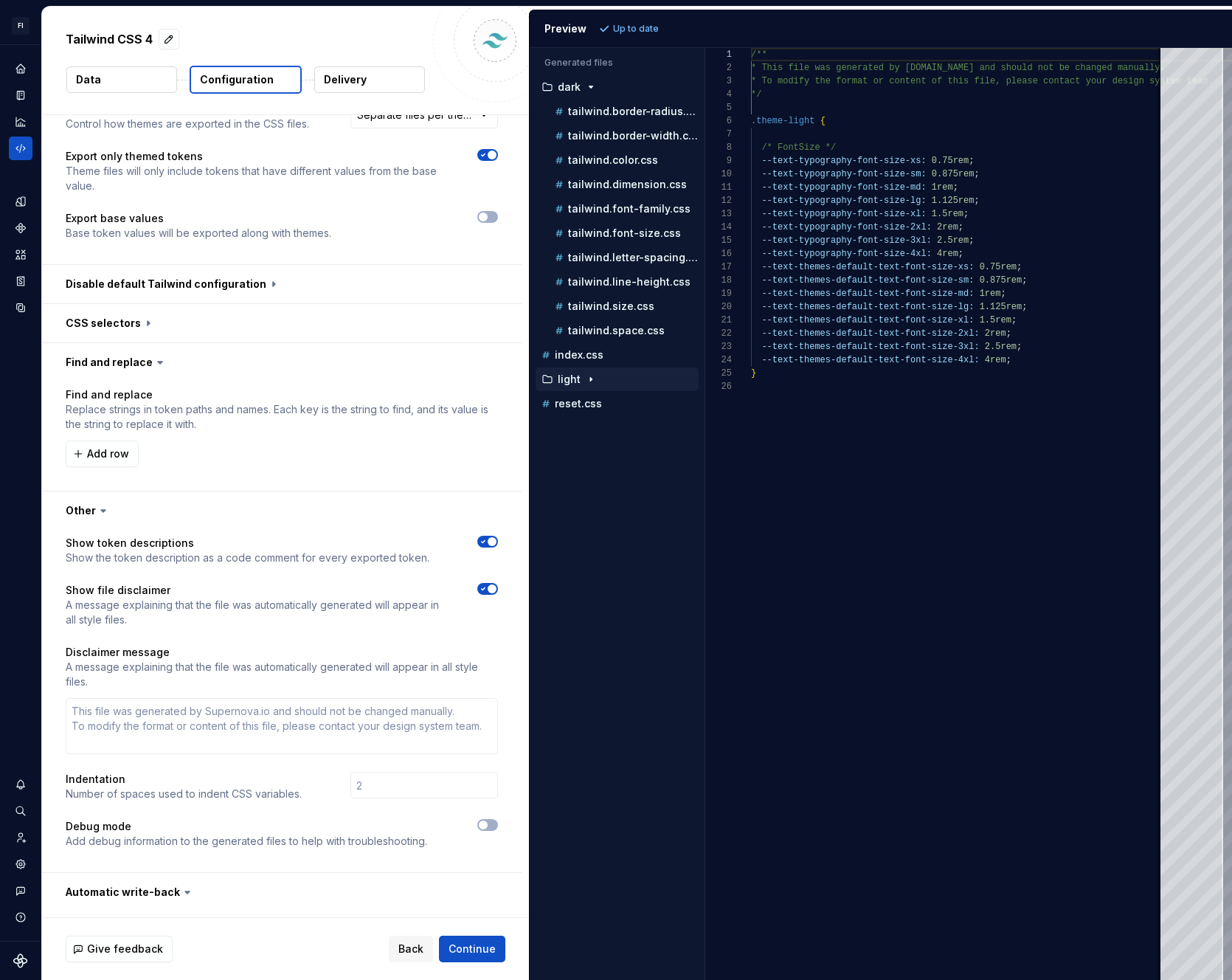
scroll to position [1028, 0]
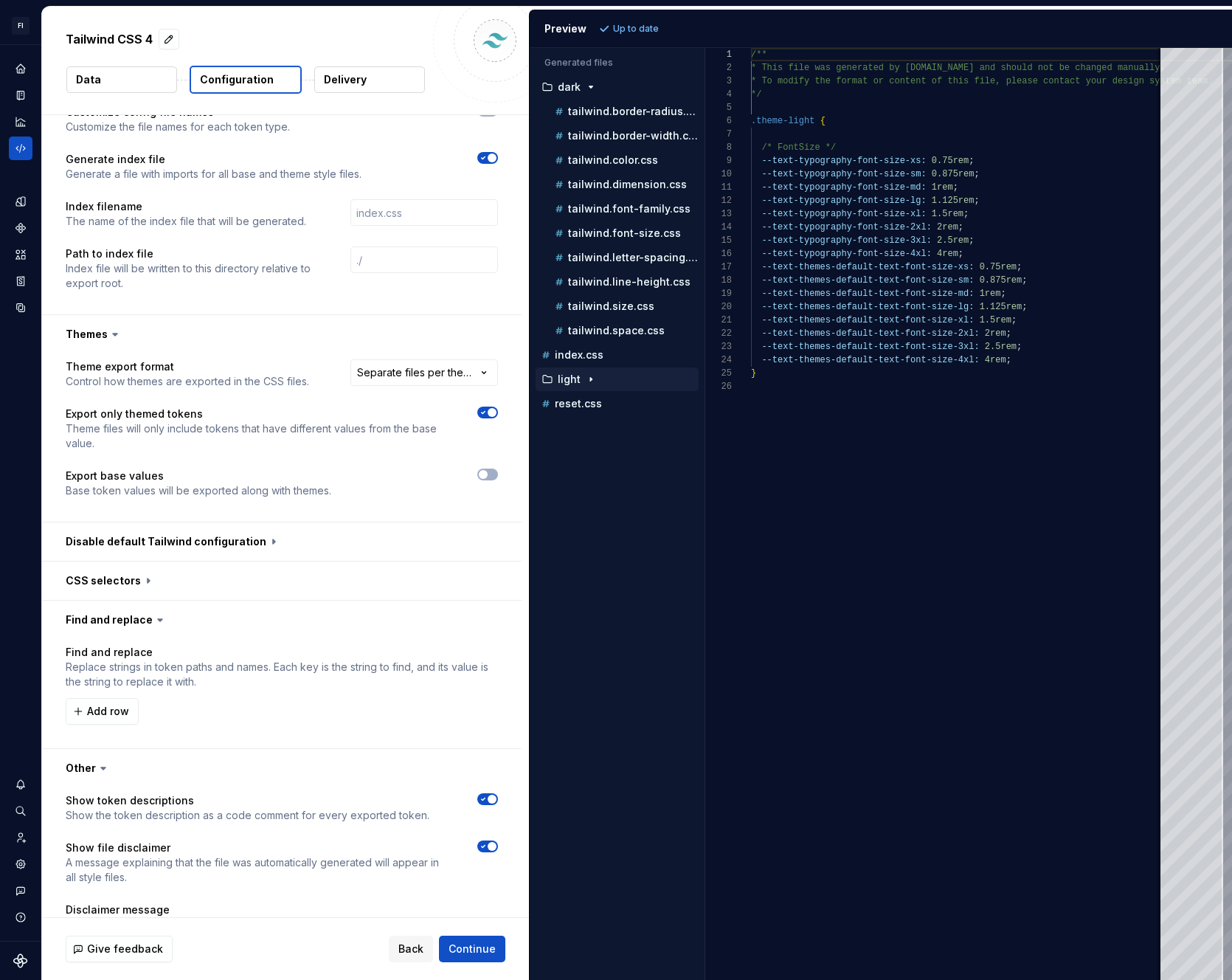
click at [493, 411] on span "button" at bounding box center [492, 412] width 9 height 9
type textarea "*"
click at [676, 37] on button "Refresh preview" at bounding box center [644, 29] width 99 height 21
click at [643, 328] on p "tailwind.shadow.css" at bounding box center [621, 330] width 105 height 12
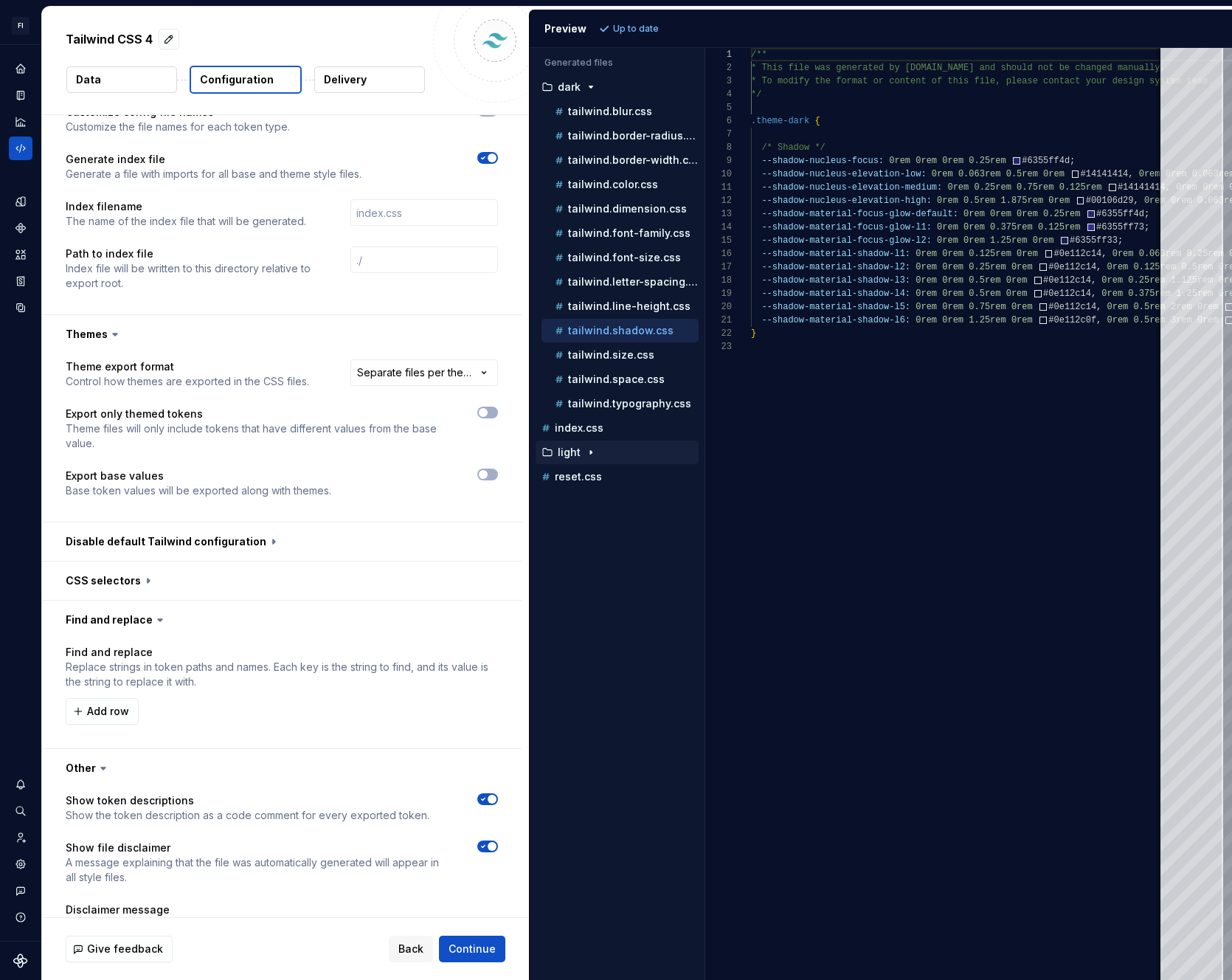
scroll to position [1047, 0]
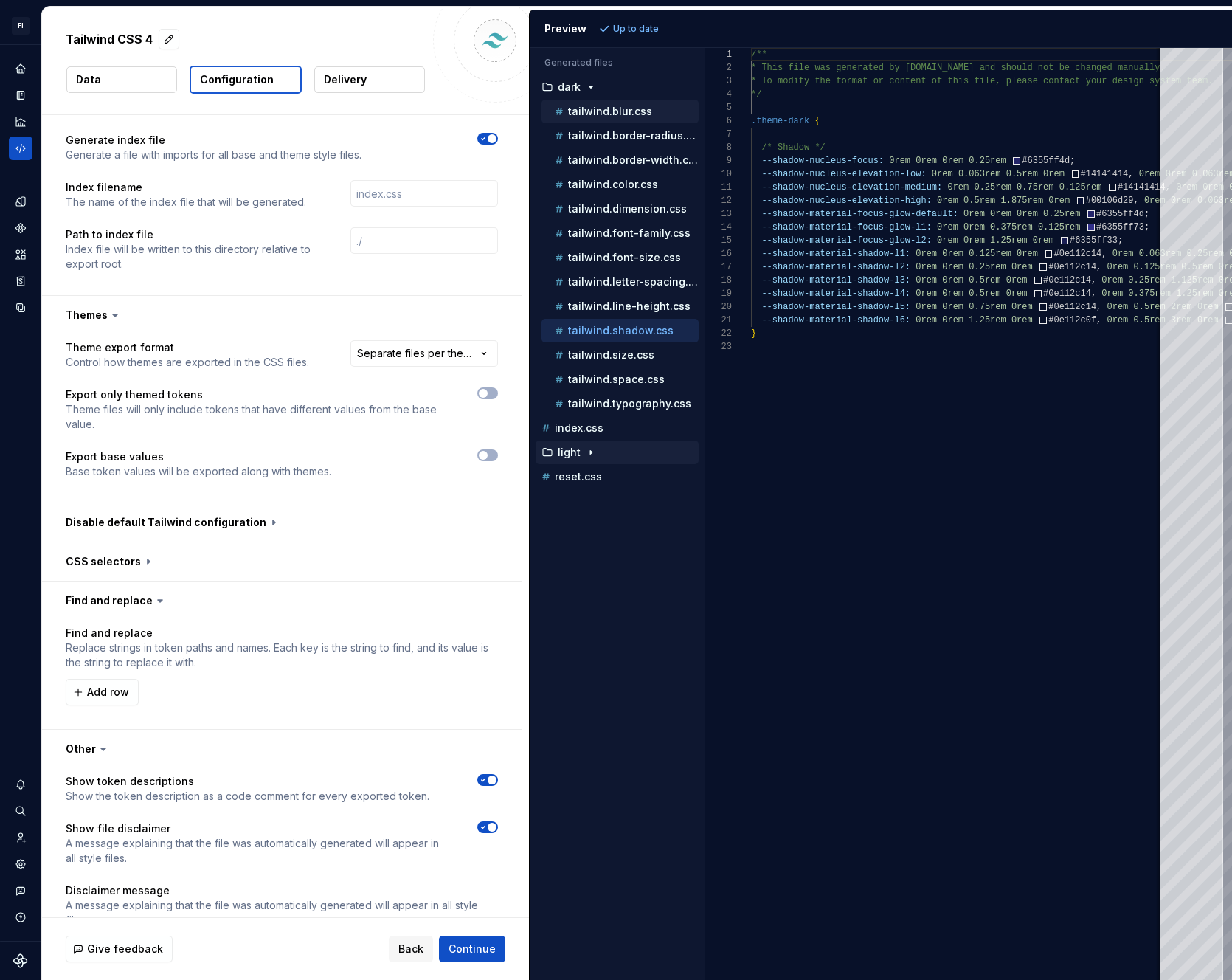
click at [617, 117] on div "tailwind.blur.css" at bounding box center [625, 112] width 147 height 15
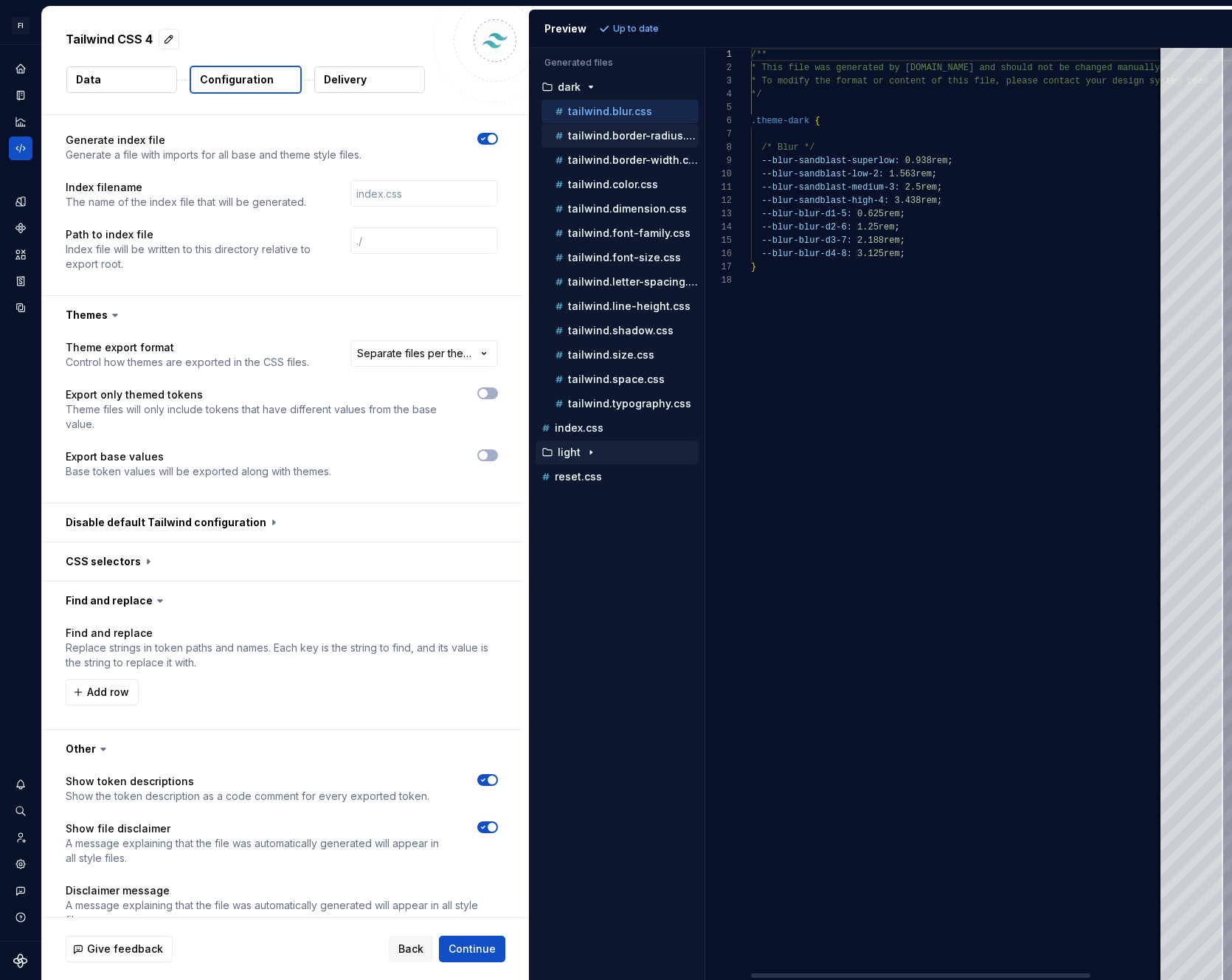
click at [618, 129] on div "tailwind.border-radius.css" at bounding box center [625, 136] width 147 height 15
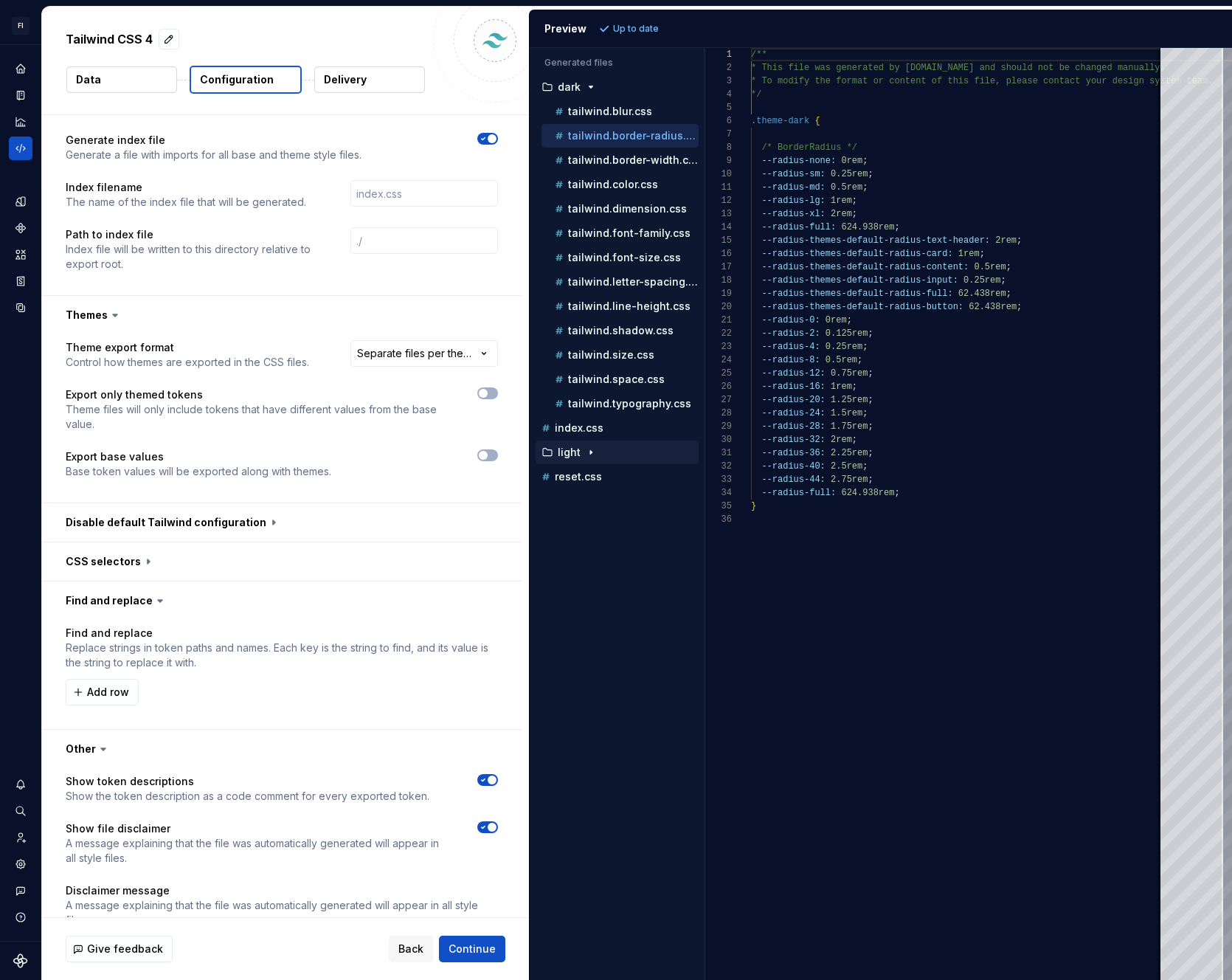
click at [616, 143] on div "tailwind.border-radius.css" at bounding box center [625, 136] width 147 height 15
drag, startPoint x: 615, startPoint y: 179, endPoint x: 612, endPoint y: 201, distance: 22.2
click at [614, 180] on p "tailwind.color.css" at bounding box center [613, 184] width 90 height 12
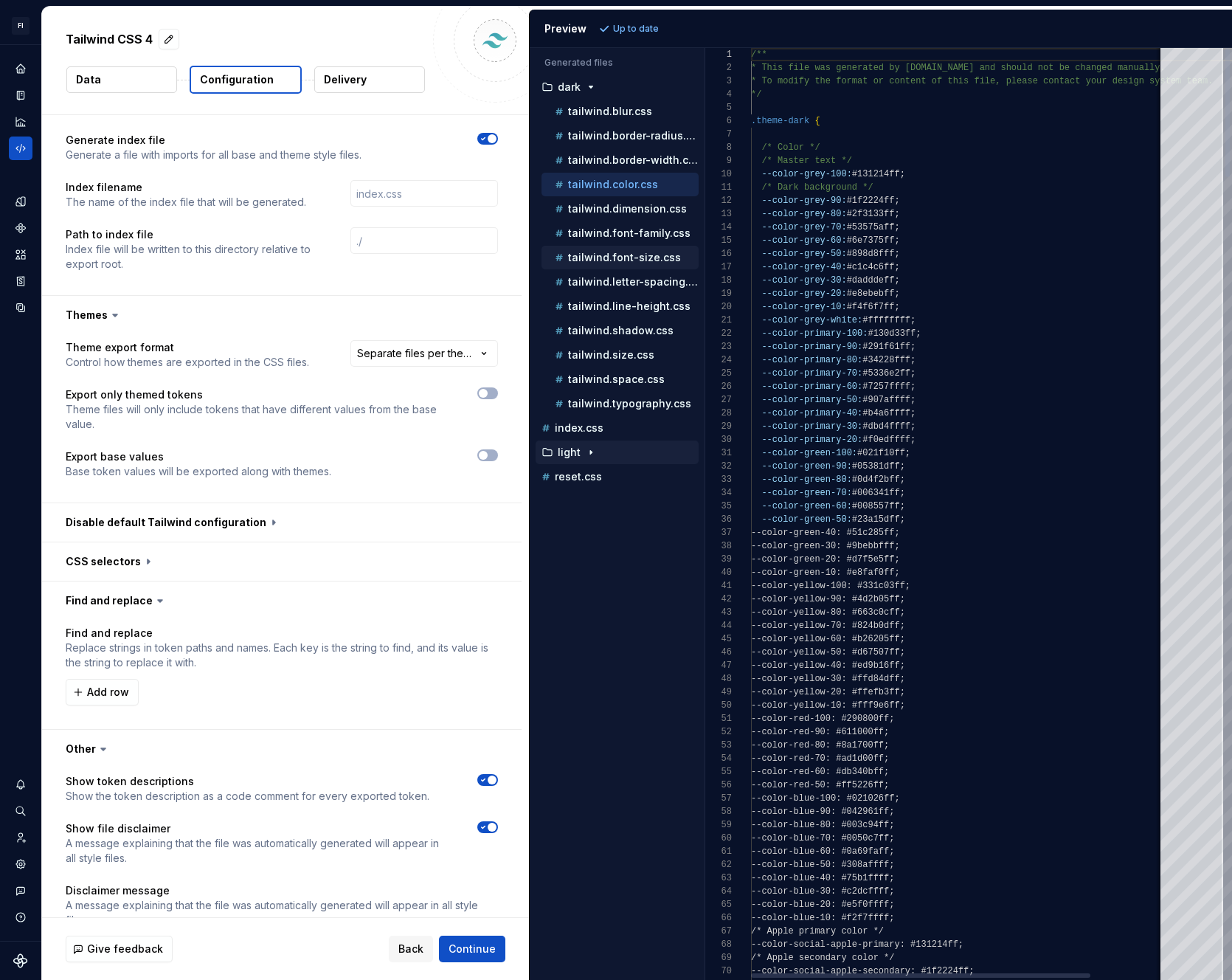
drag, startPoint x: 610, startPoint y: 214, endPoint x: 608, endPoint y: 248, distance: 34.1
click at [610, 217] on div "tailwind.dimension.css" at bounding box center [620, 209] width 157 height 23
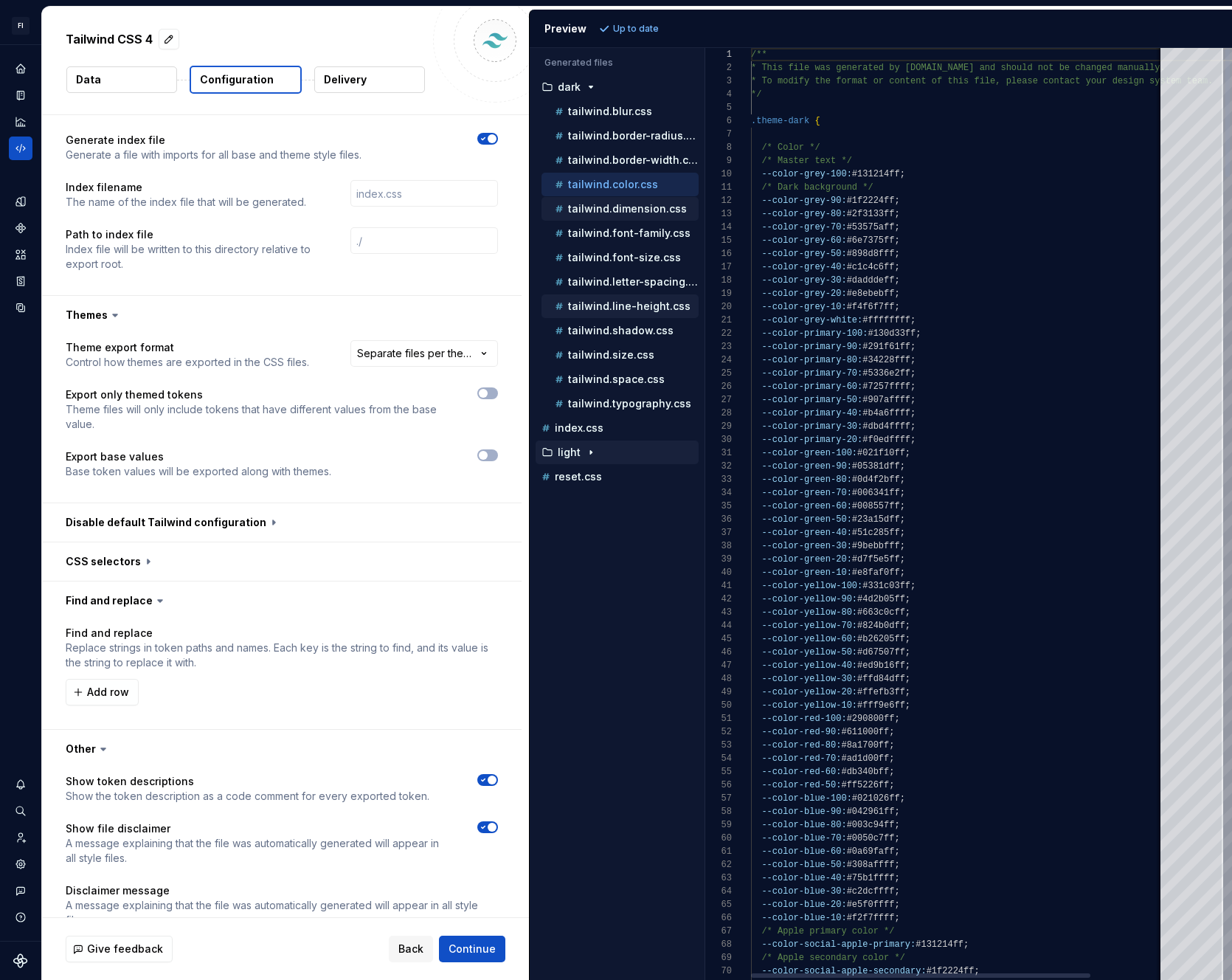
drag, startPoint x: 608, startPoint y: 250, endPoint x: 603, endPoint y: 309, distance: 59.2
click at [607, 264] on div "tailwind.font-size.css" at bounding box center [625, 257] width 147 height 15
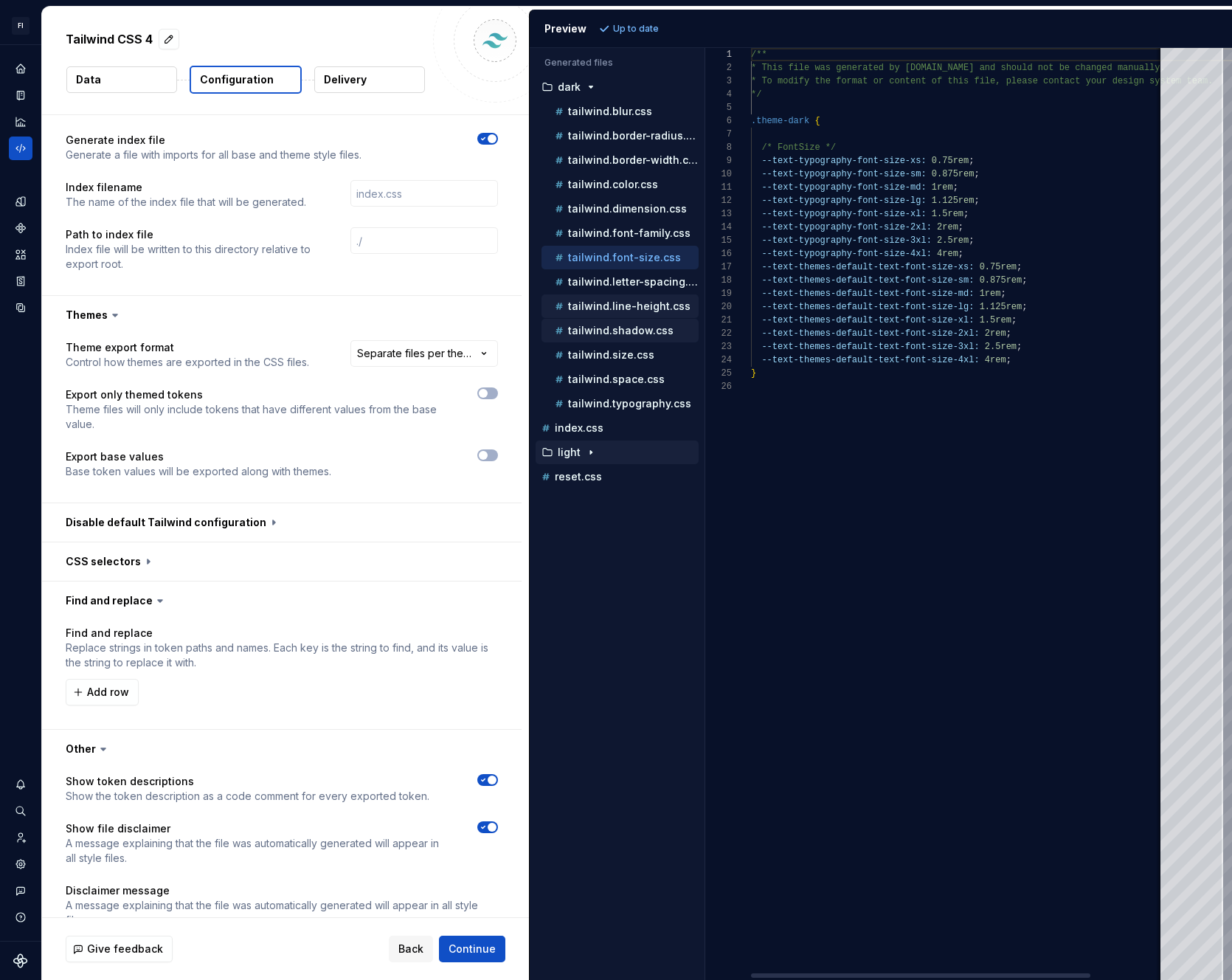
click at [602, 322] on ul "tailwind.blur.css tailwind.border-radius.css tailwind.border-width.css tailwind…" at bounding box center [616, 258] width 163 height 316
click at [599, 378] on p "tailwind.space.css" at bounding box center [616, 378] width 96 height 12
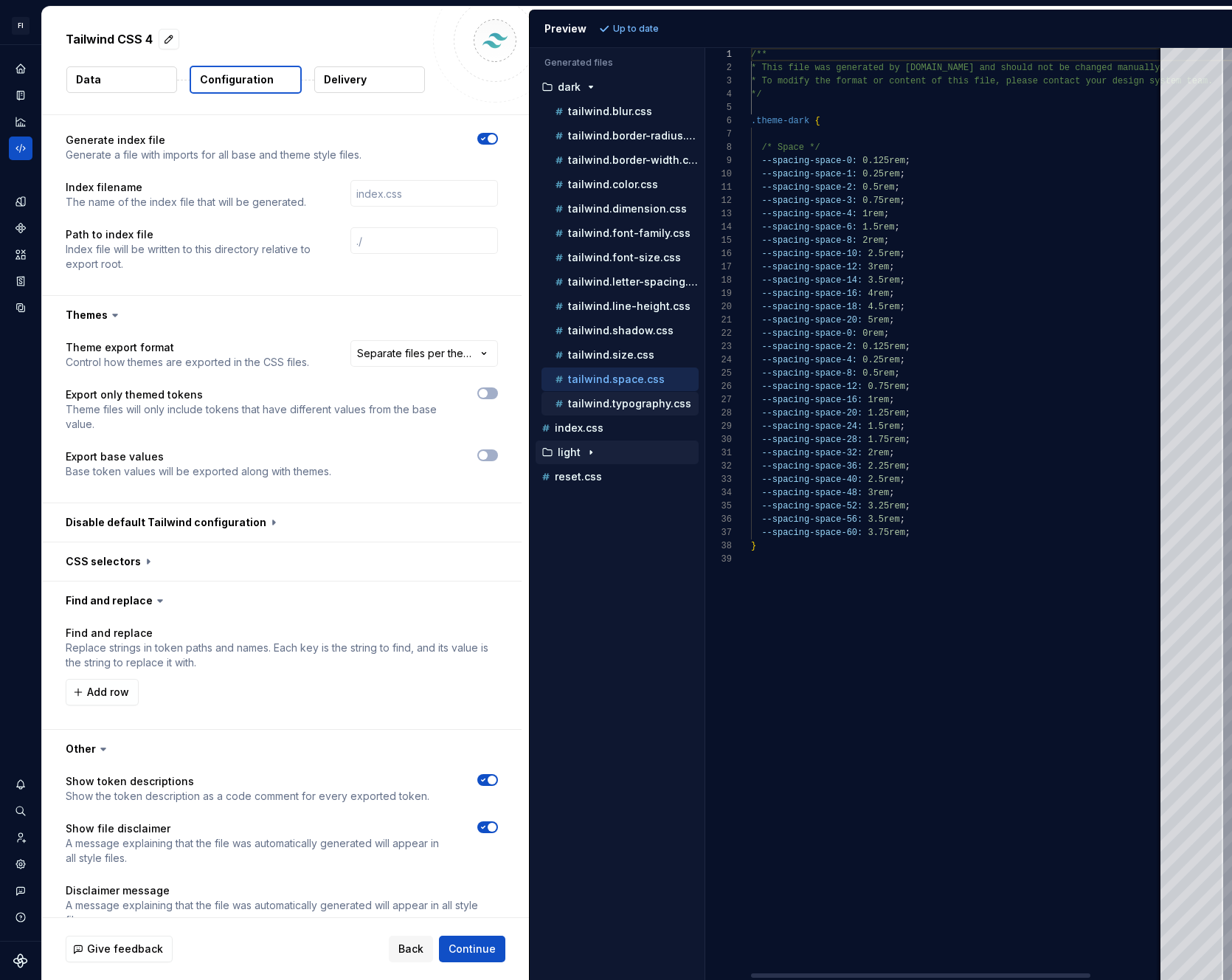
click at [598, 396] on div "tailwind.typography.css" at bounding box center [625, 403] width 147 height 15
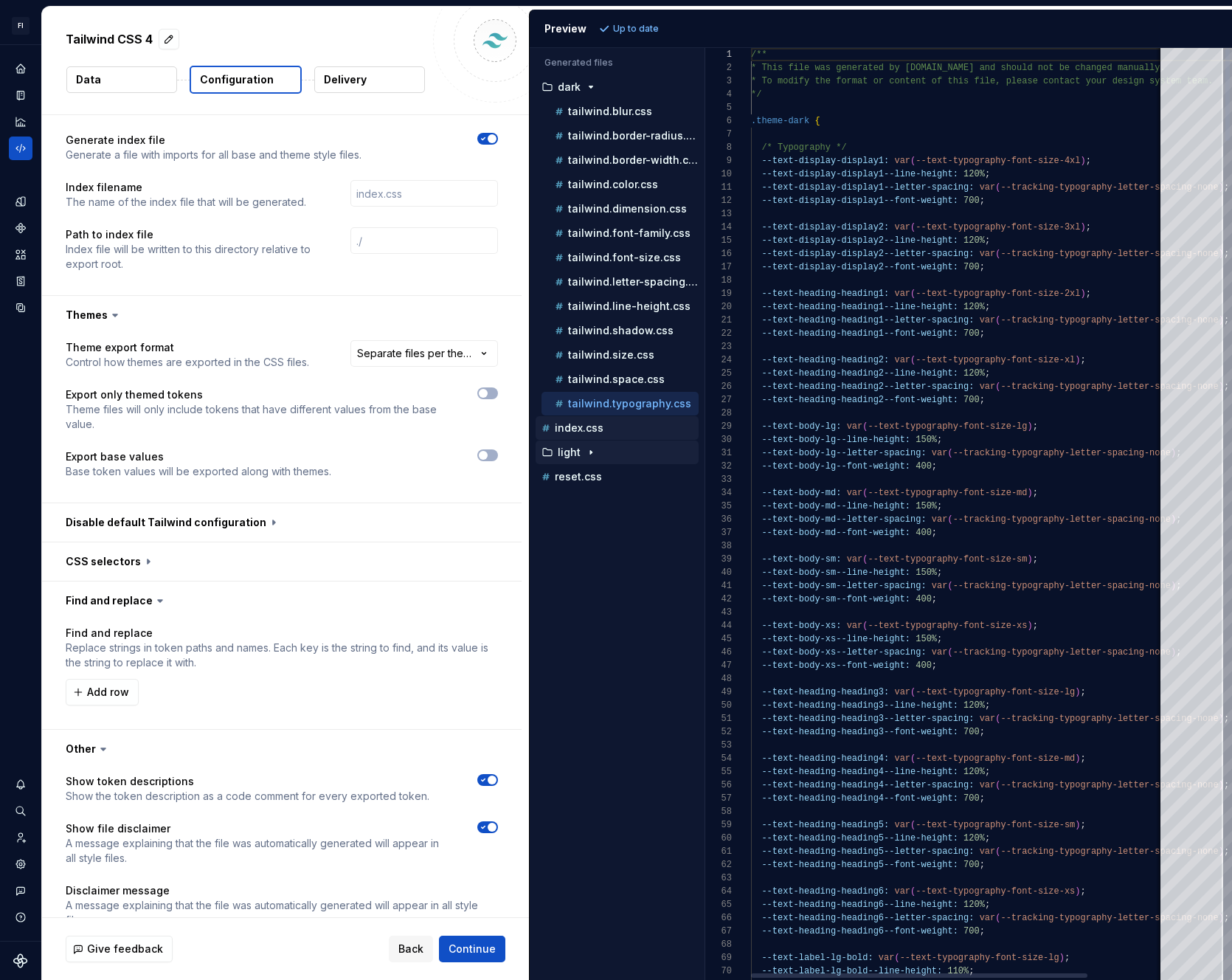
click at [595, 425] on p "index.css" at bounding box center [579, 428] width 49 height 12
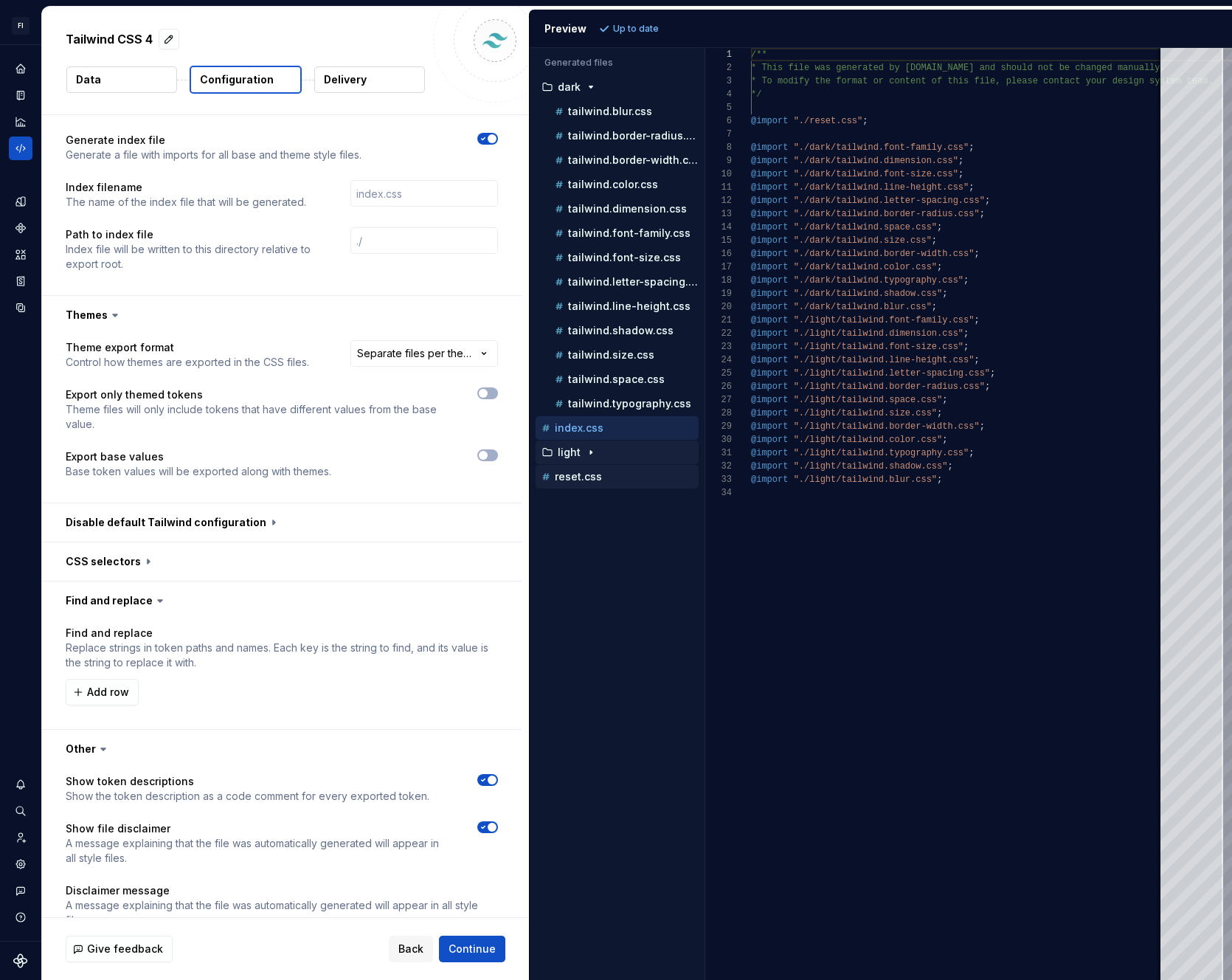
click at [574, 476] on p "reset.css" at bounding box center [578, 477] width 47 height 12
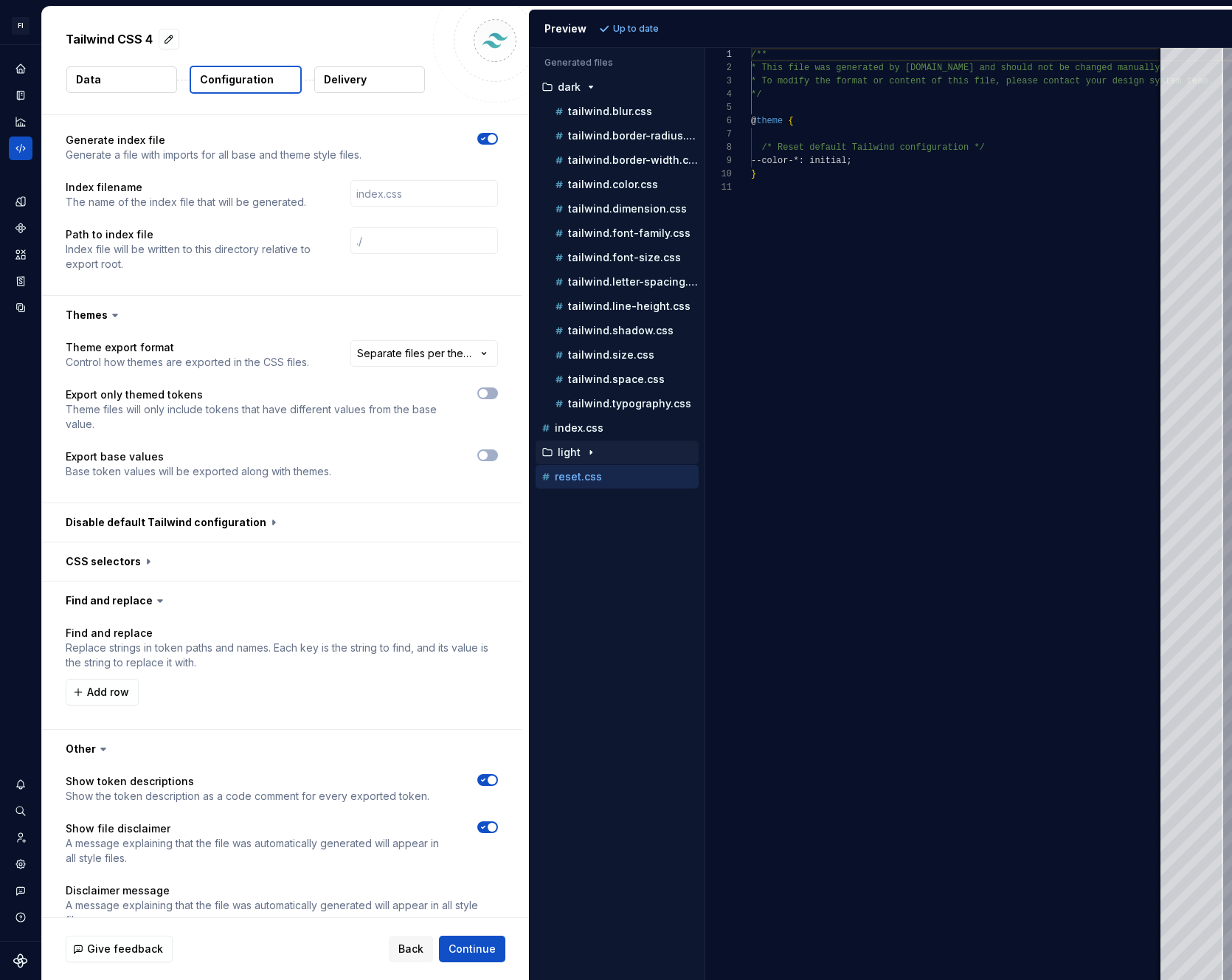
click at [579, 454] on div "light" at bounding box center [618, 452] width 160 height 12
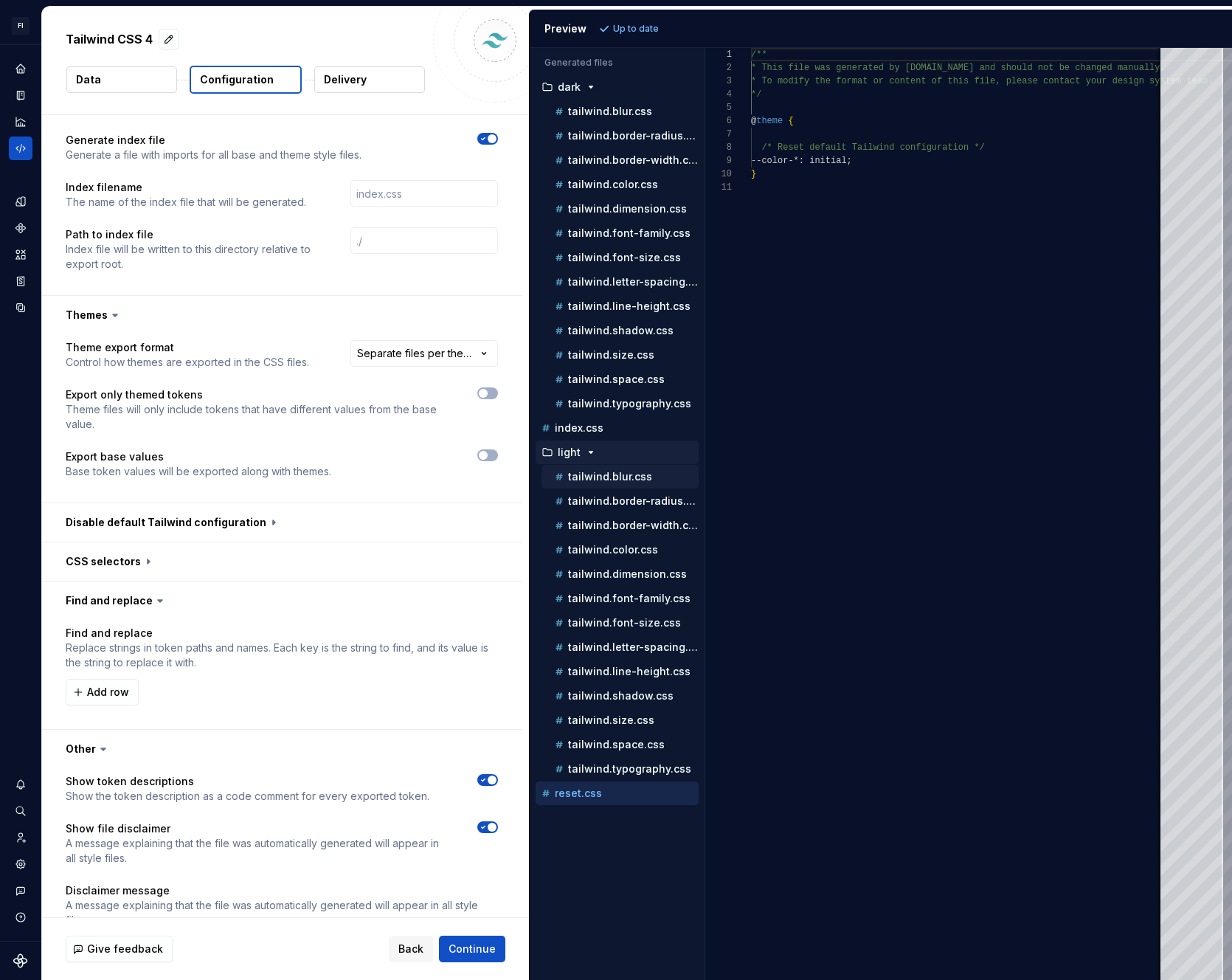
click at [580, 478] on p "tailwind.blur.css" at bounding box center [610, 477] width 84 height 12
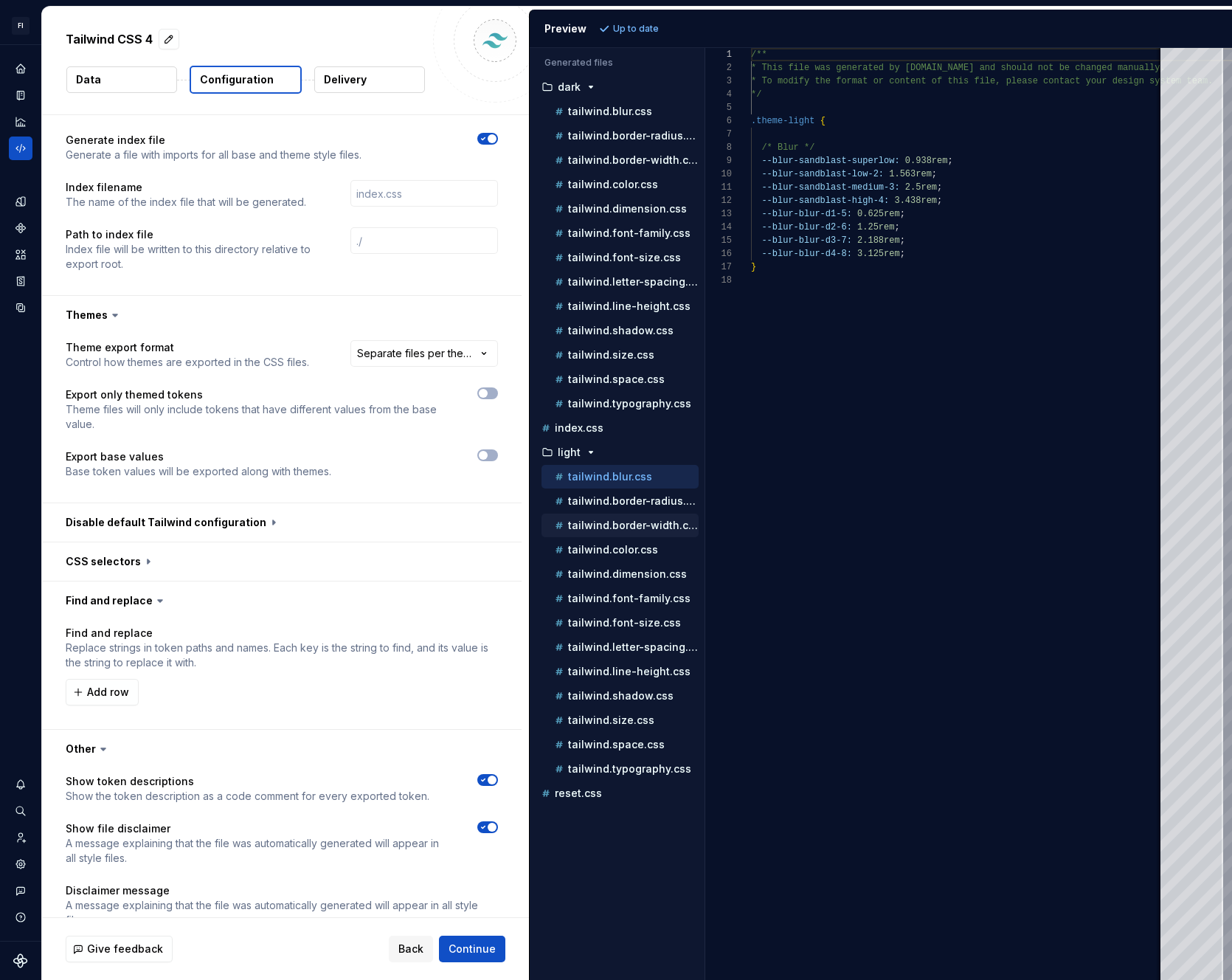
click at [580, 519] on div "tailwind.border-width.css" at bounding box center [625, 526] width 147 height 15
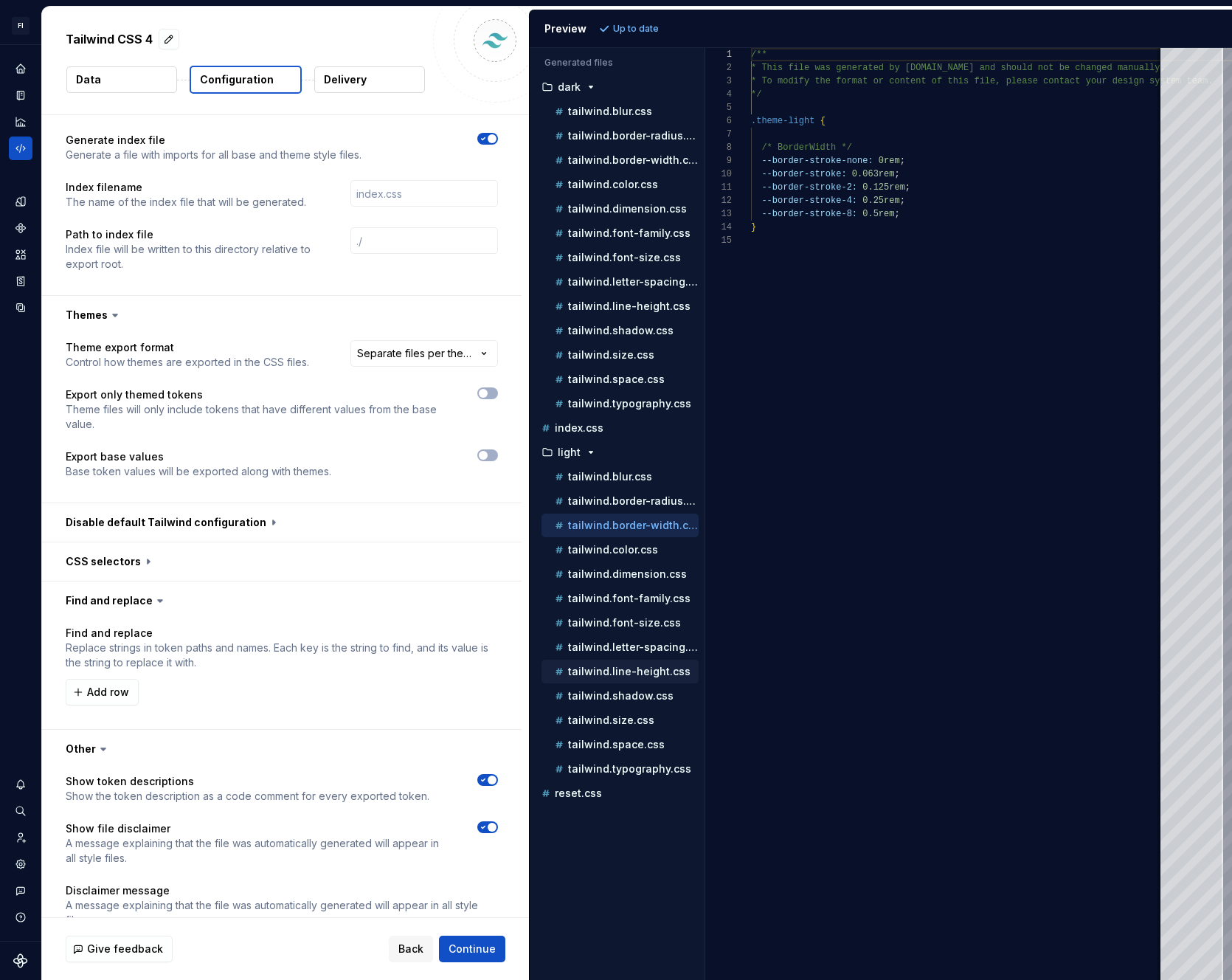
drag, startPoint x: 593, startPoint y: 634, endPoint x: 597, endPoint y: 673, distance: 39.2
click at [593, 634] on div "tailwind.font-size.css" at bounding box center [620, 623] width 157 height 23
click at [598, 718] on p "tailwind.size.css" at bounding box center [611, 719] width 87 height 12
click at [612, 761] on button "tailwind.typography.css" at bounding box center [620, 769] width 157 height 16
type textarea "**********"
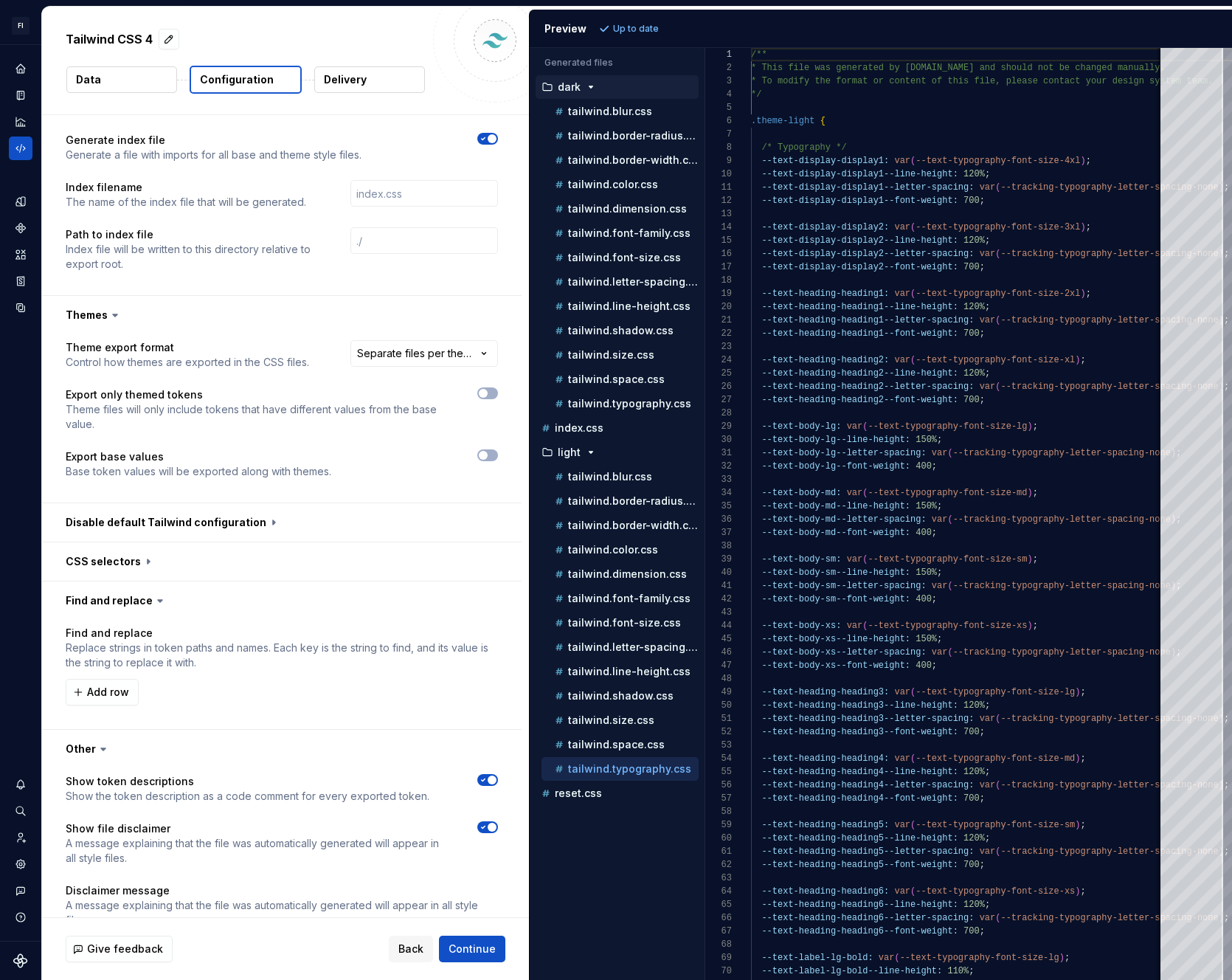
type textarea "*"
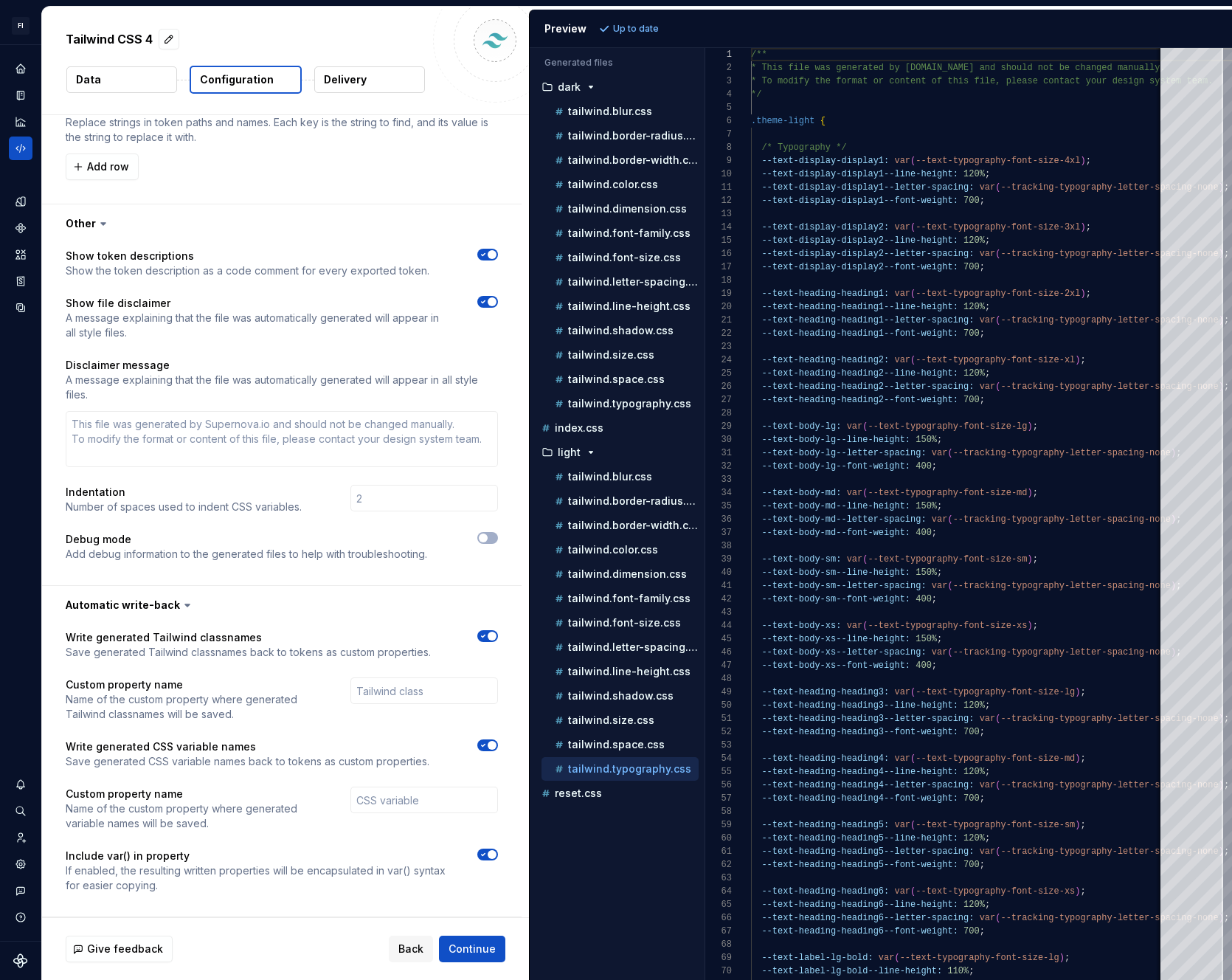
scroll to position [0, 0]
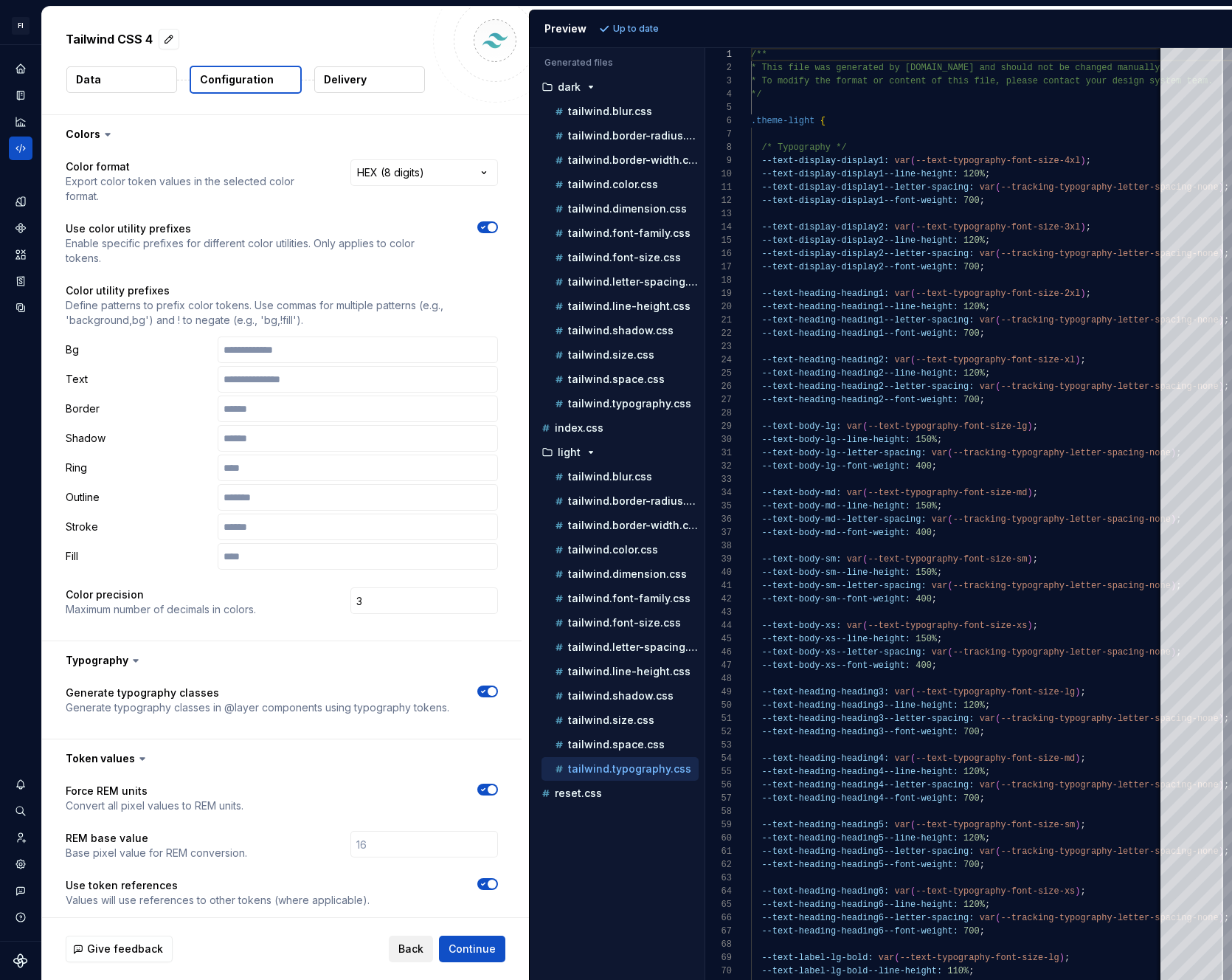
click at [403, 956] on span "Back" at bounding box center [411, 949] width 25 height 15
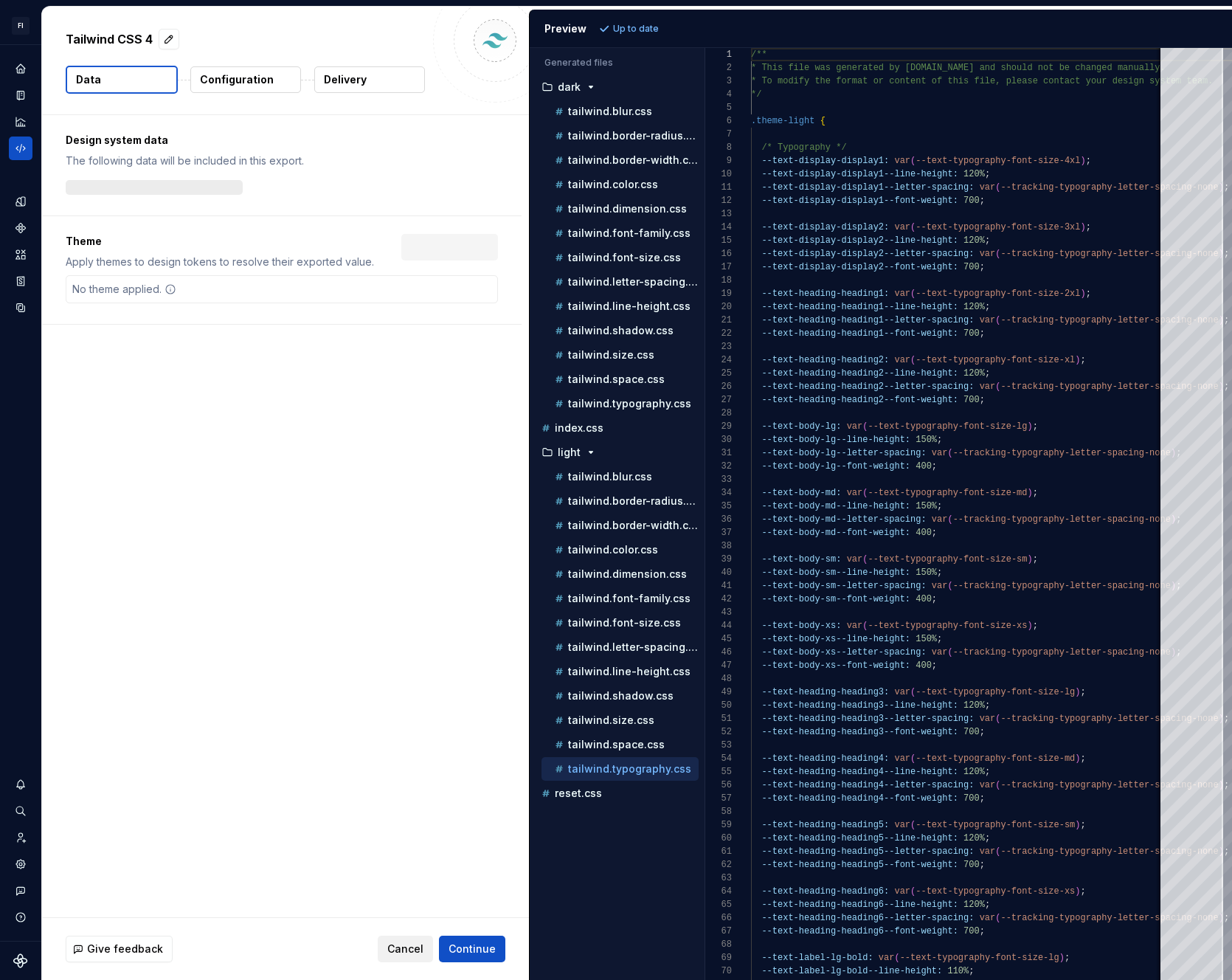
click at [403, 954] on span "Cancel" at bounding box center [405, 949] width 37 height 15
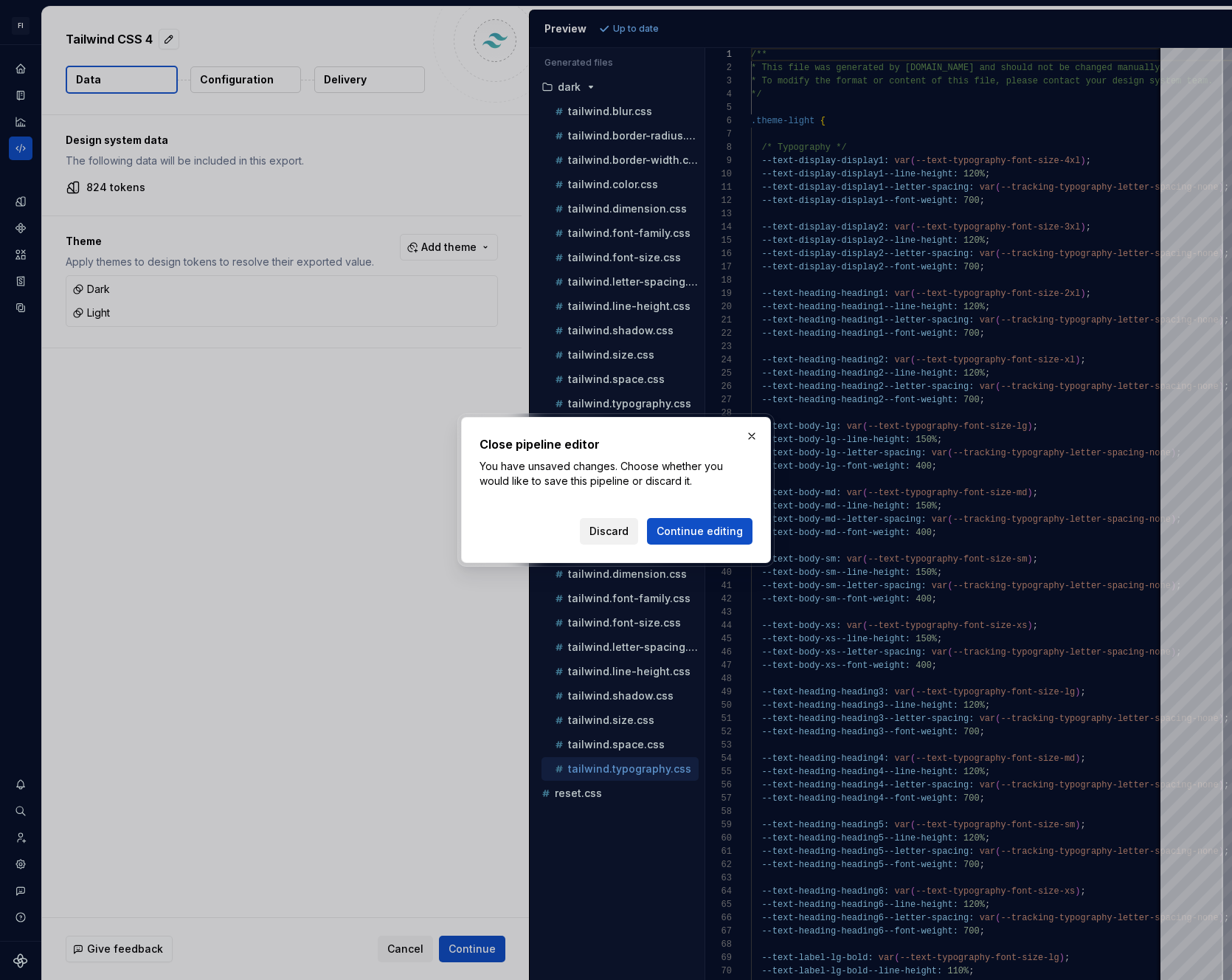
click at [617, 528] on span "Discard" at bounding box center [609, 531] width 39 height 15
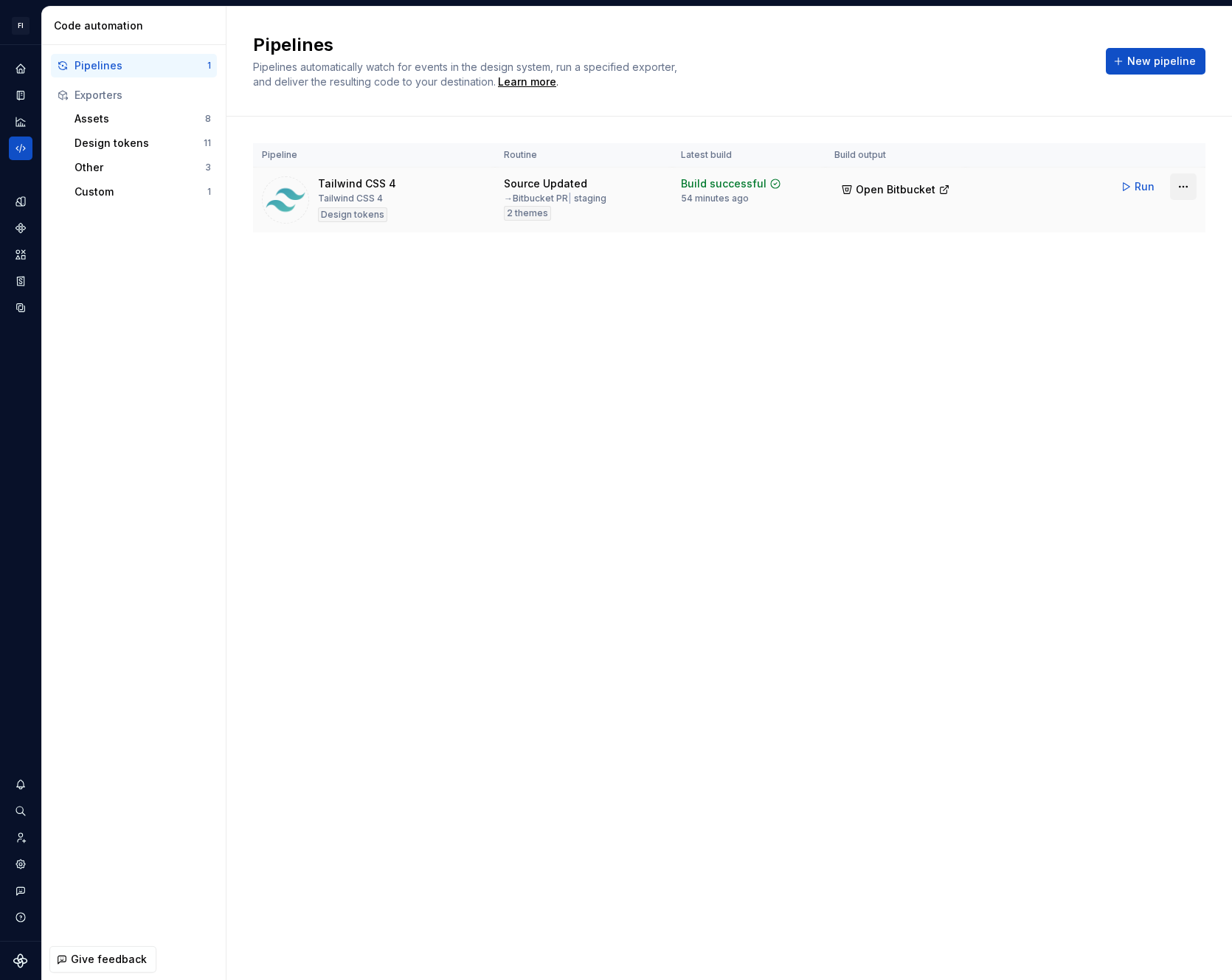
click at [1180, 190] on html "FI [PERSON_NAME] SA Design system data Code automation Pipelines 1 Exporters As…" at bounding box center [616, 490] width 1232 height 980
click at [1145, 221] on div "Edit pipeline" at bounding box center [1164, 219] width 126 height 15
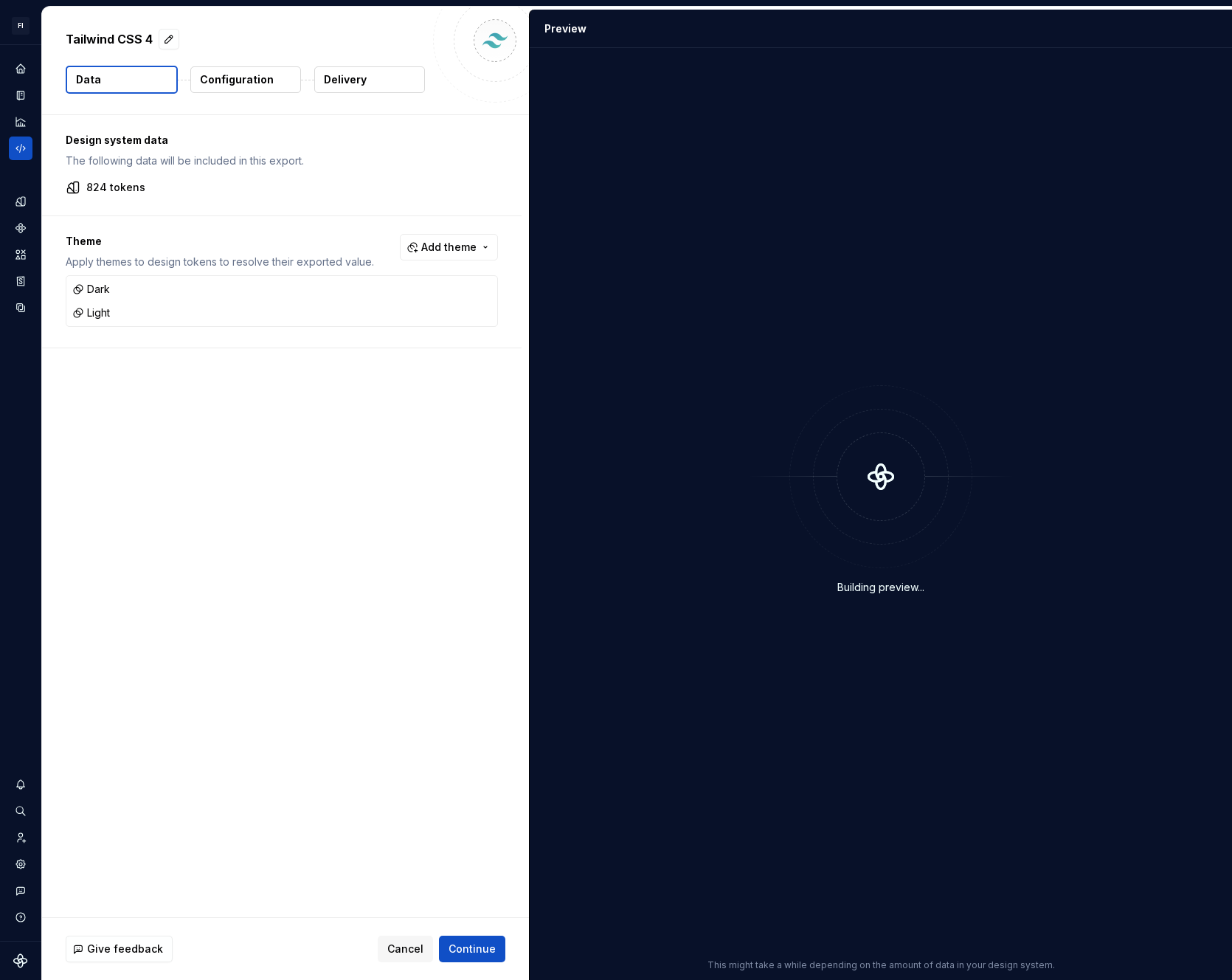
click at [288, 79] on button "Configuration" at bounding box center [245, 79] width 111 height 27
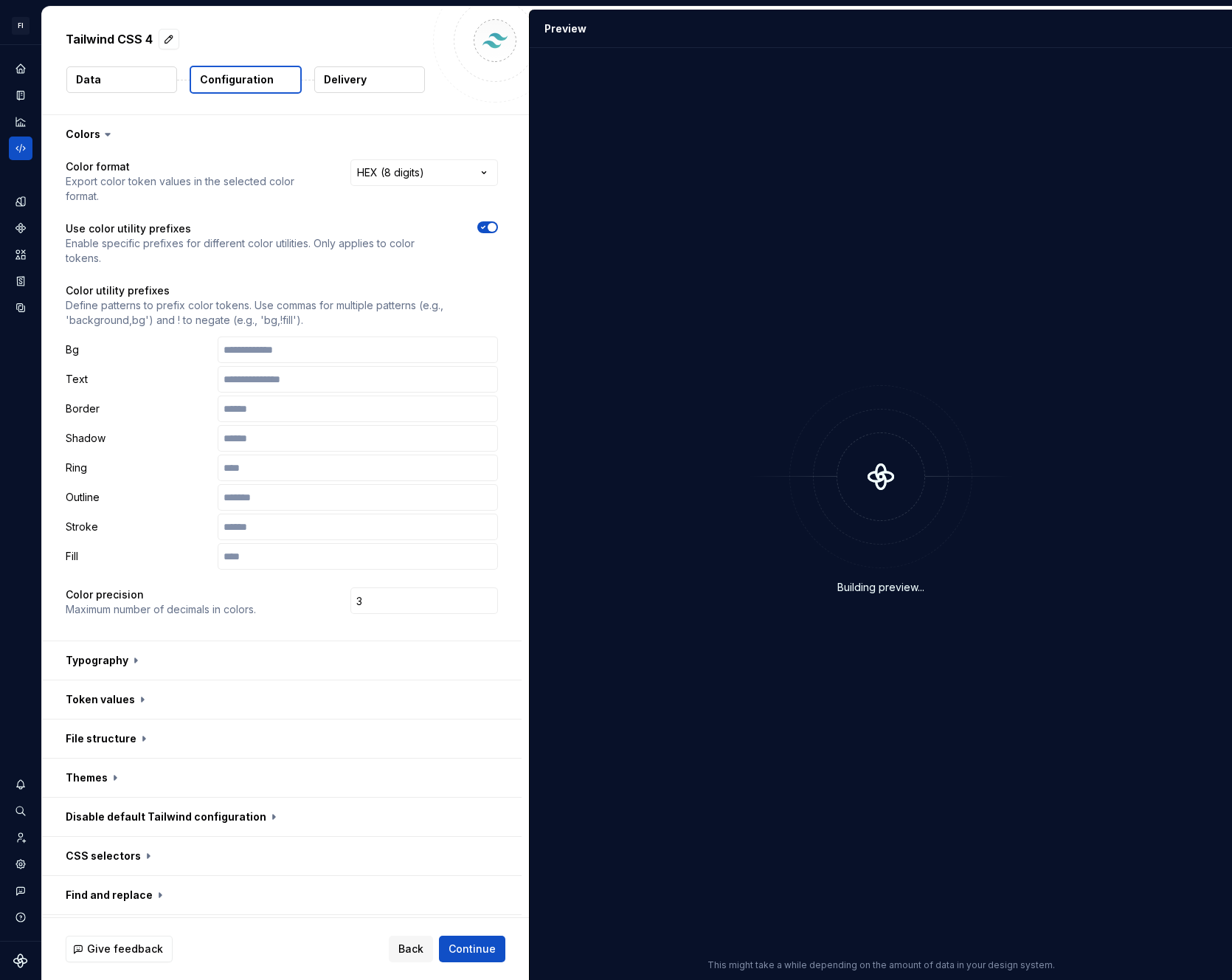
scroll to position [76, 0]
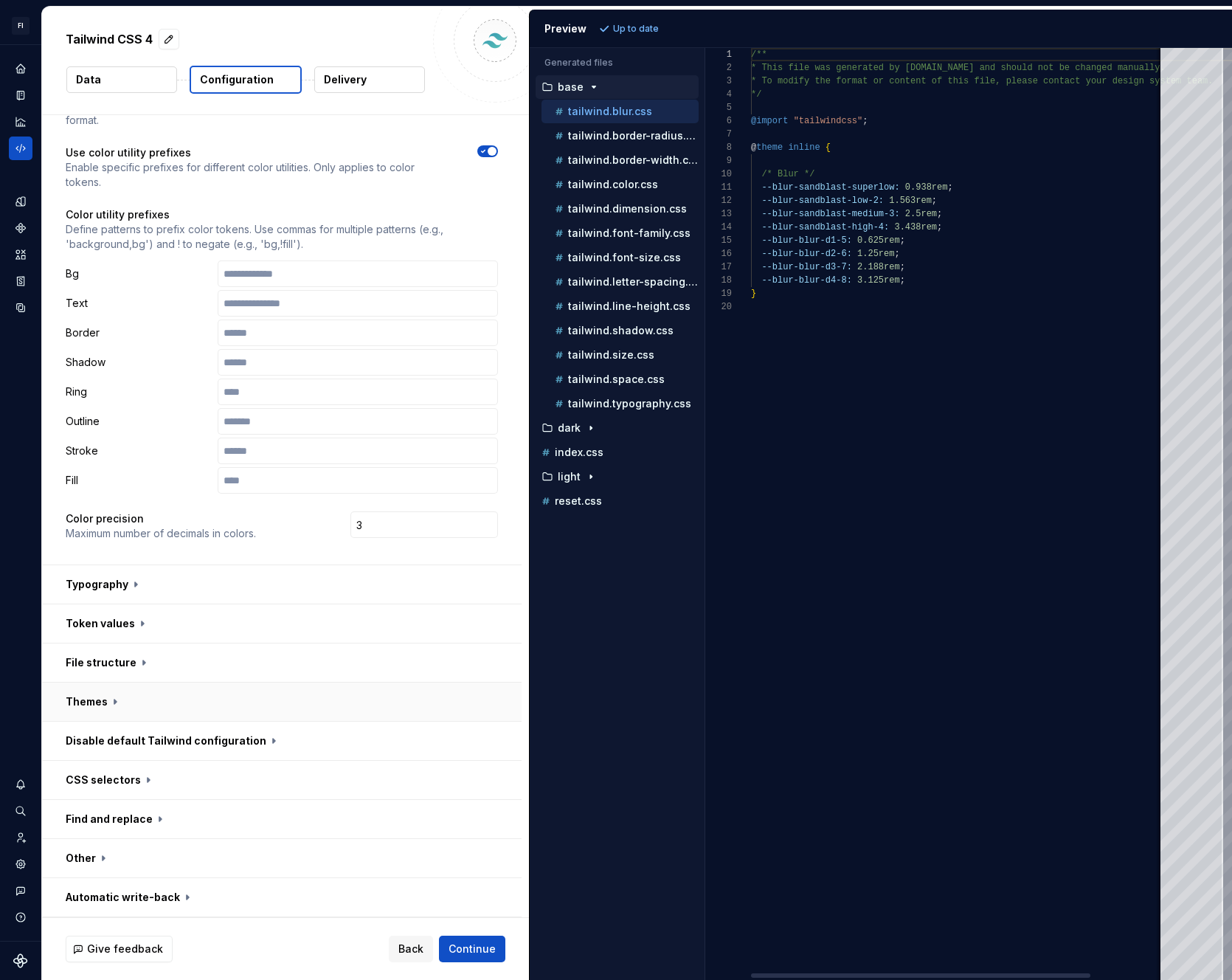
click at [182, 702] on button "button" at bounding box center [282, 702] width 480 height 38
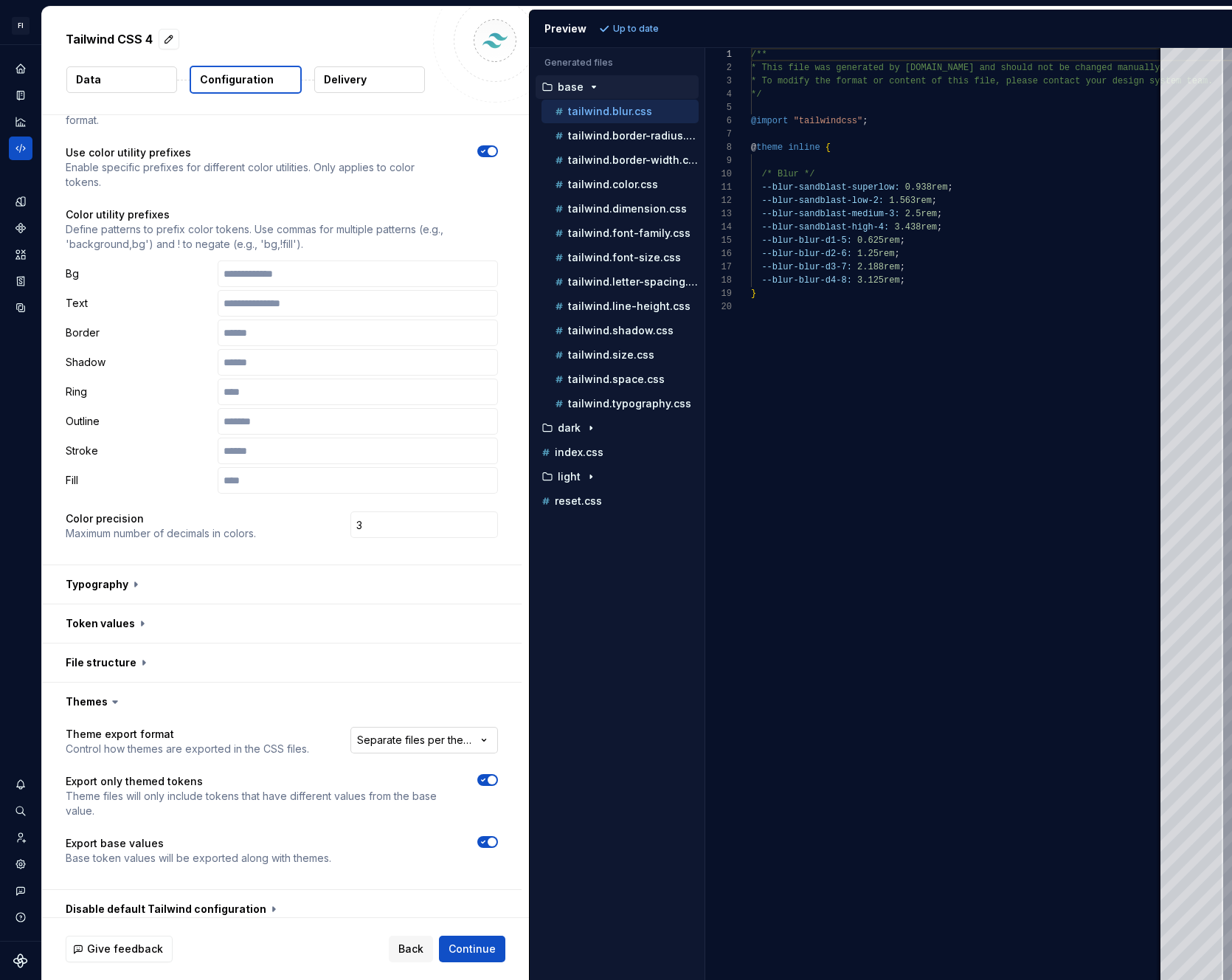
scroll to position [212, 0]
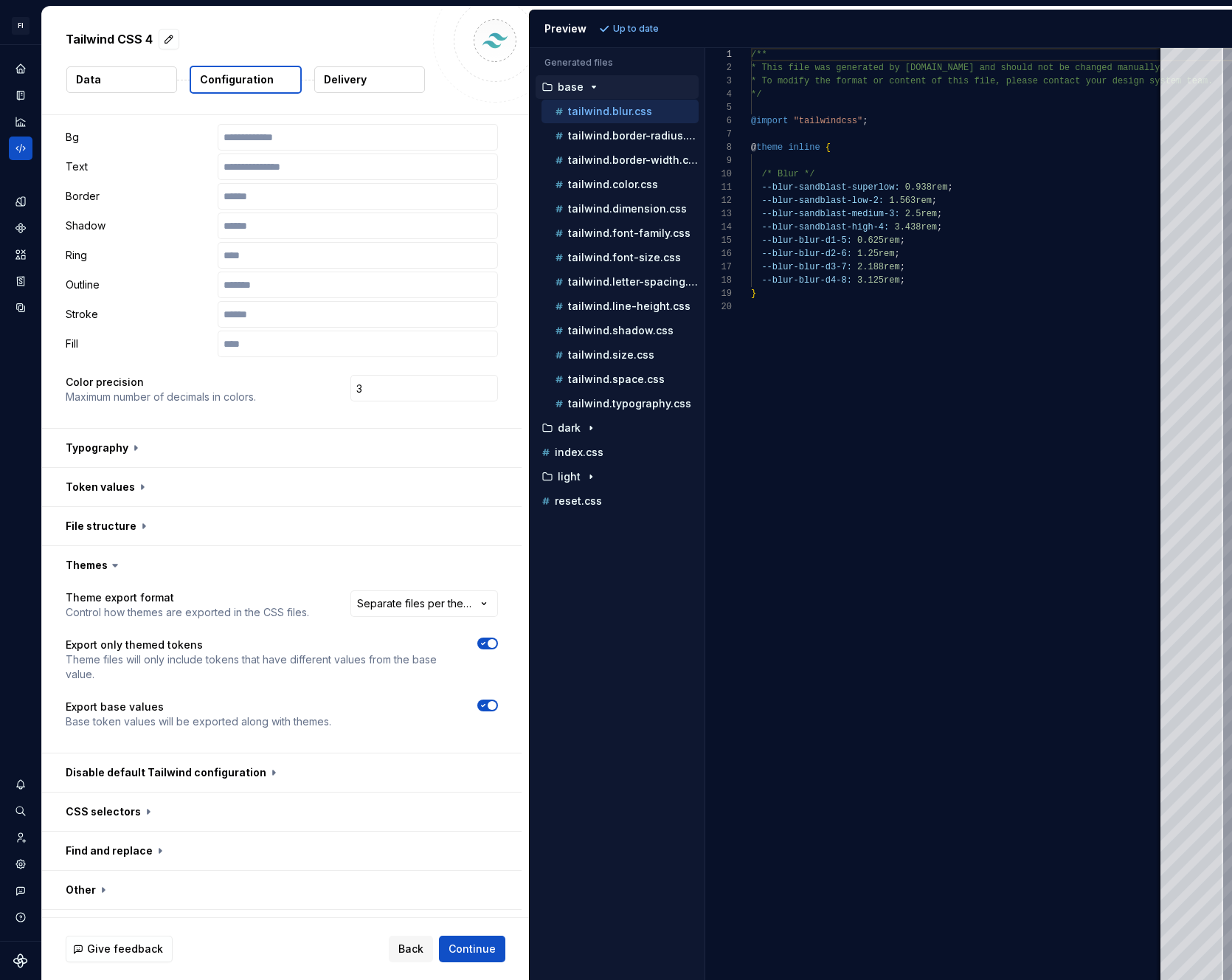
click at [482, 706] on icon "button" at bounding box center [484, 706] width 4 height 2
click at [486, 647] on icon "button" at bounding box center [483, 644] width 12 height 9
click at [667, 20] on button "Refresh preview" at bounding box center [644, 29] width 99 height 21
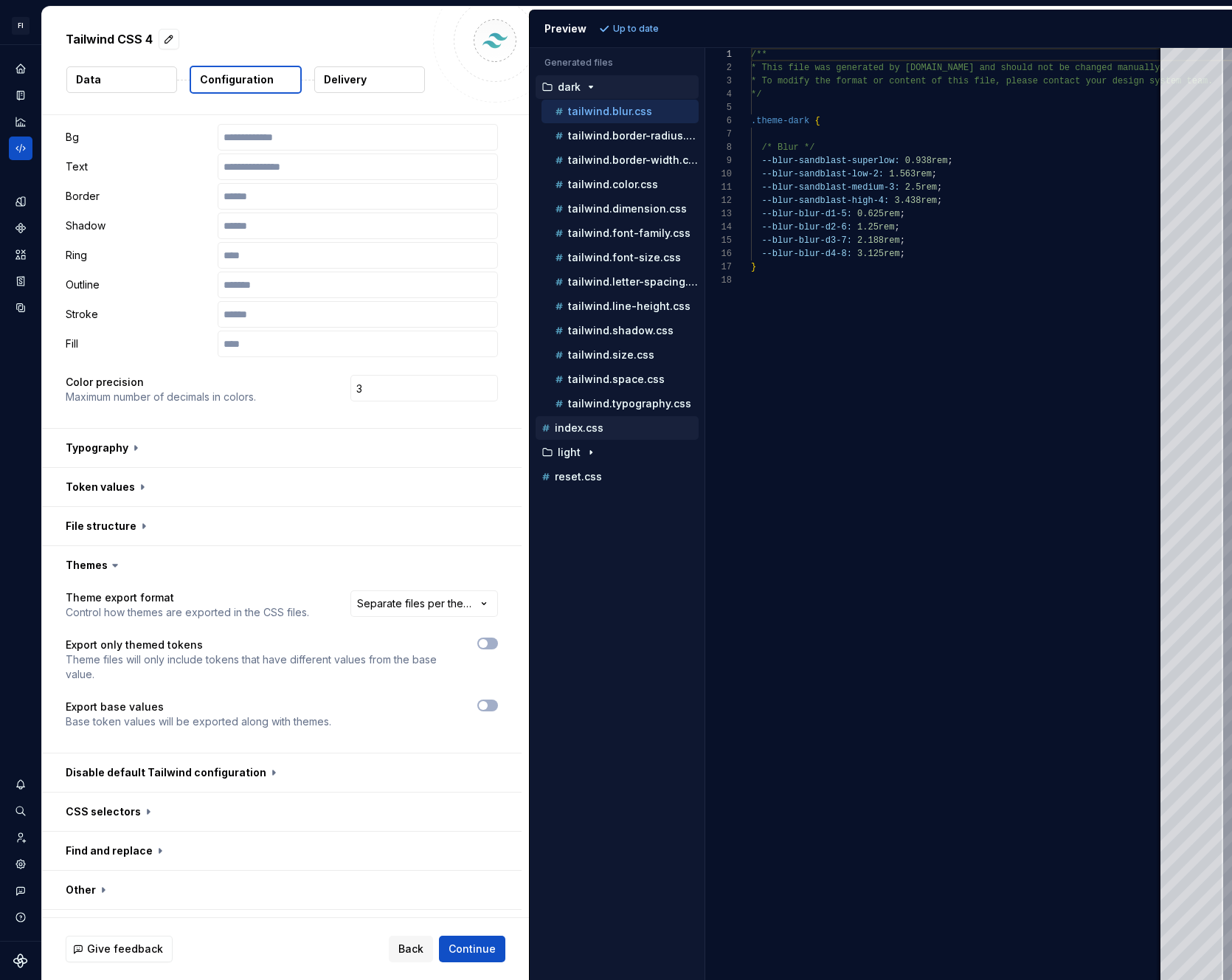
click at [593, 418] on div "index.css" at bounding box center [616, 428] width 163 height 23
click at [591, 422] on p "index.css" at bounding box center [579, 428] width 49 height 12
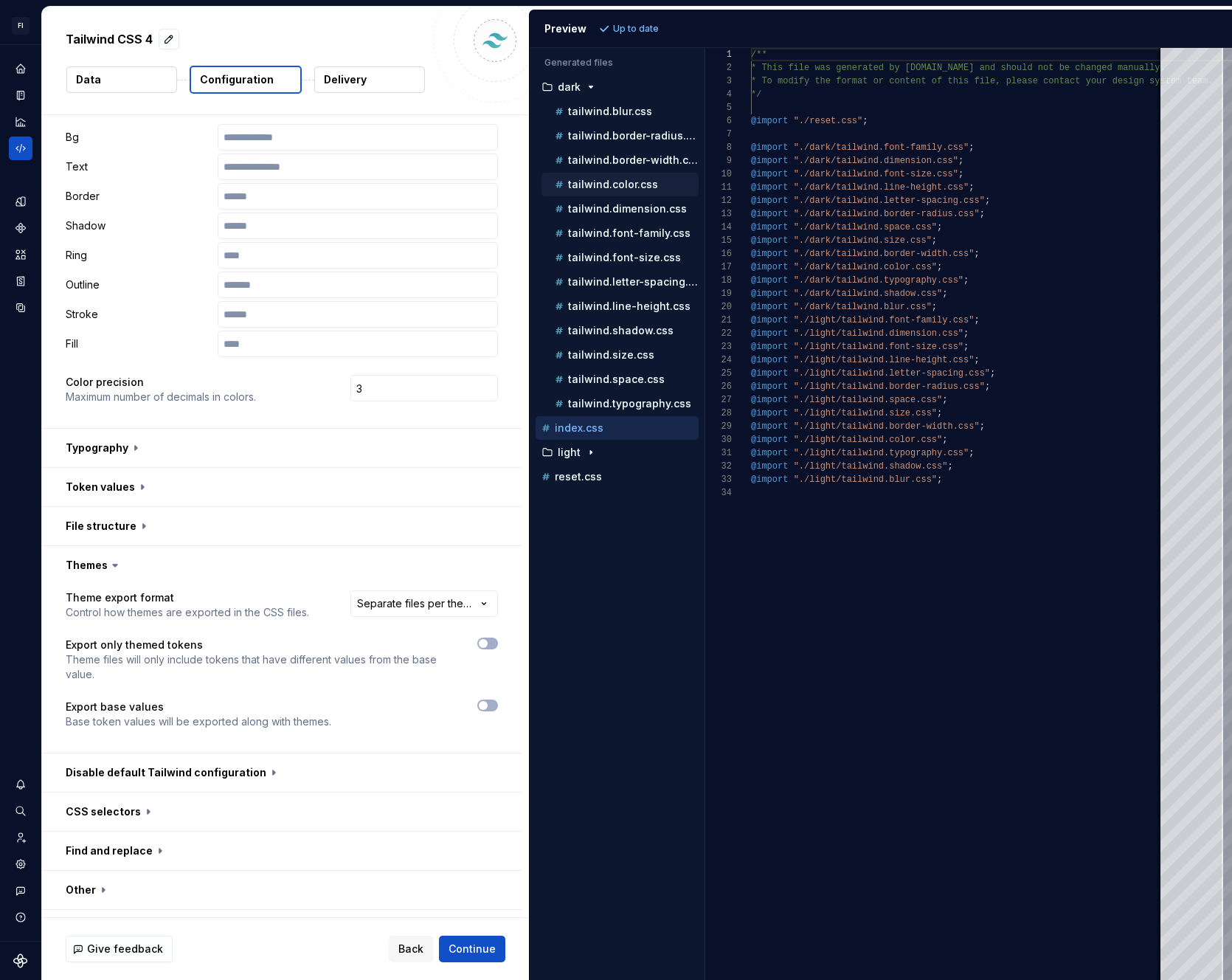
click at [624, 186] on p "tailwind.color.css" at bounding box center [613, 184] width 90 height 12
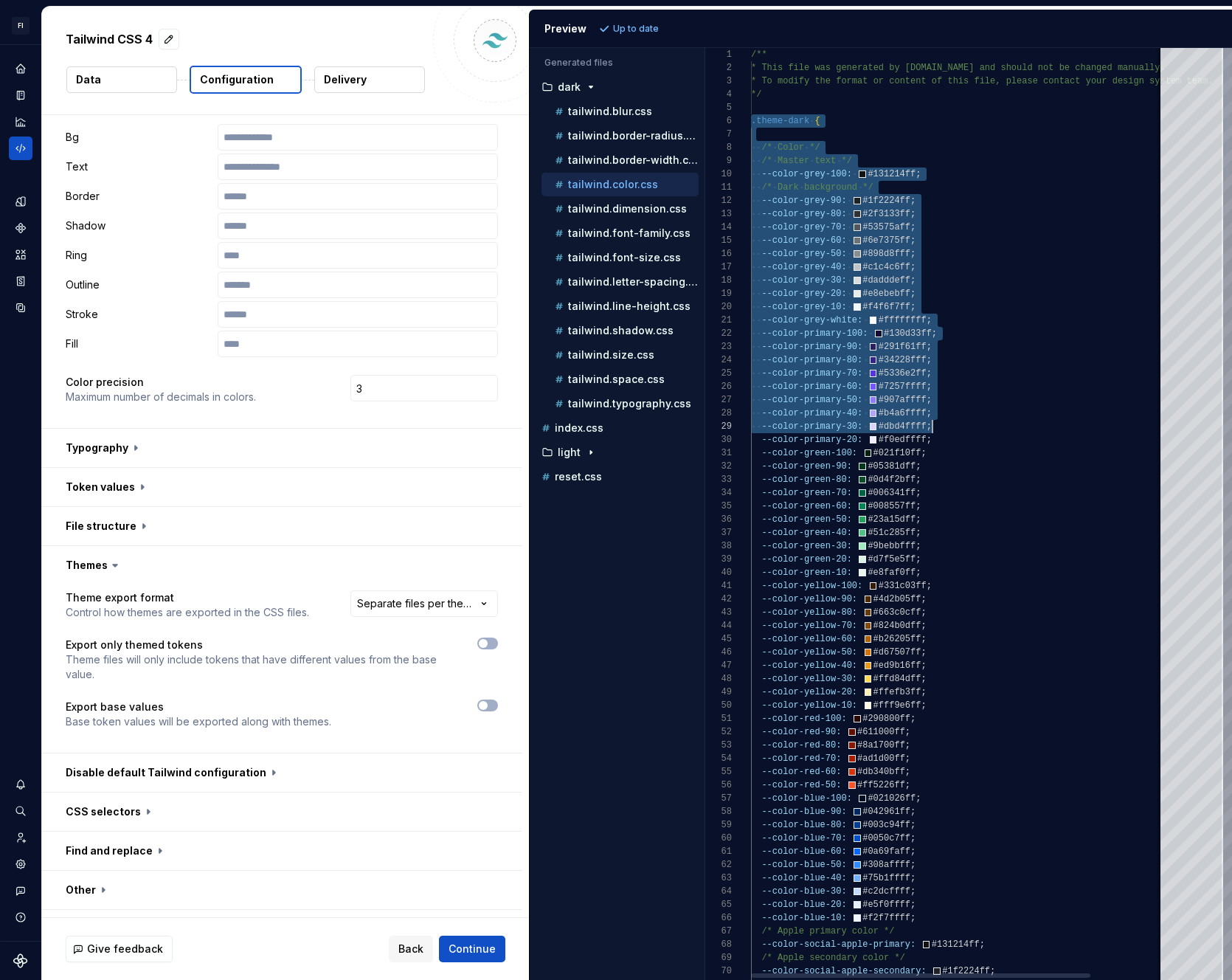
scroll to position [66, 170]
drag, startPoint x: 753, startPoint y: 121, endPoint x: 999, endPoint y: 493, distance: 446.0
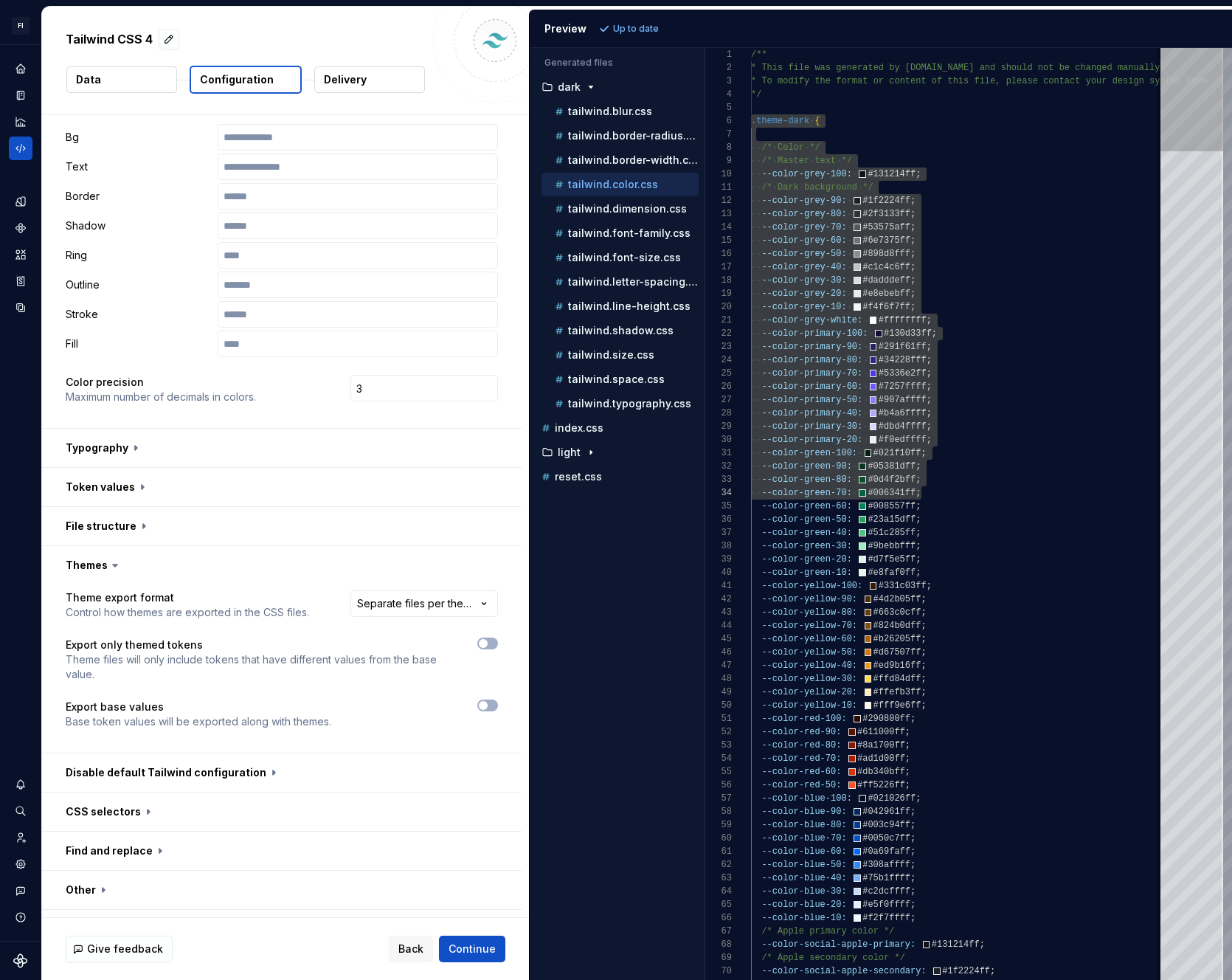
scroll to position [221, 0]
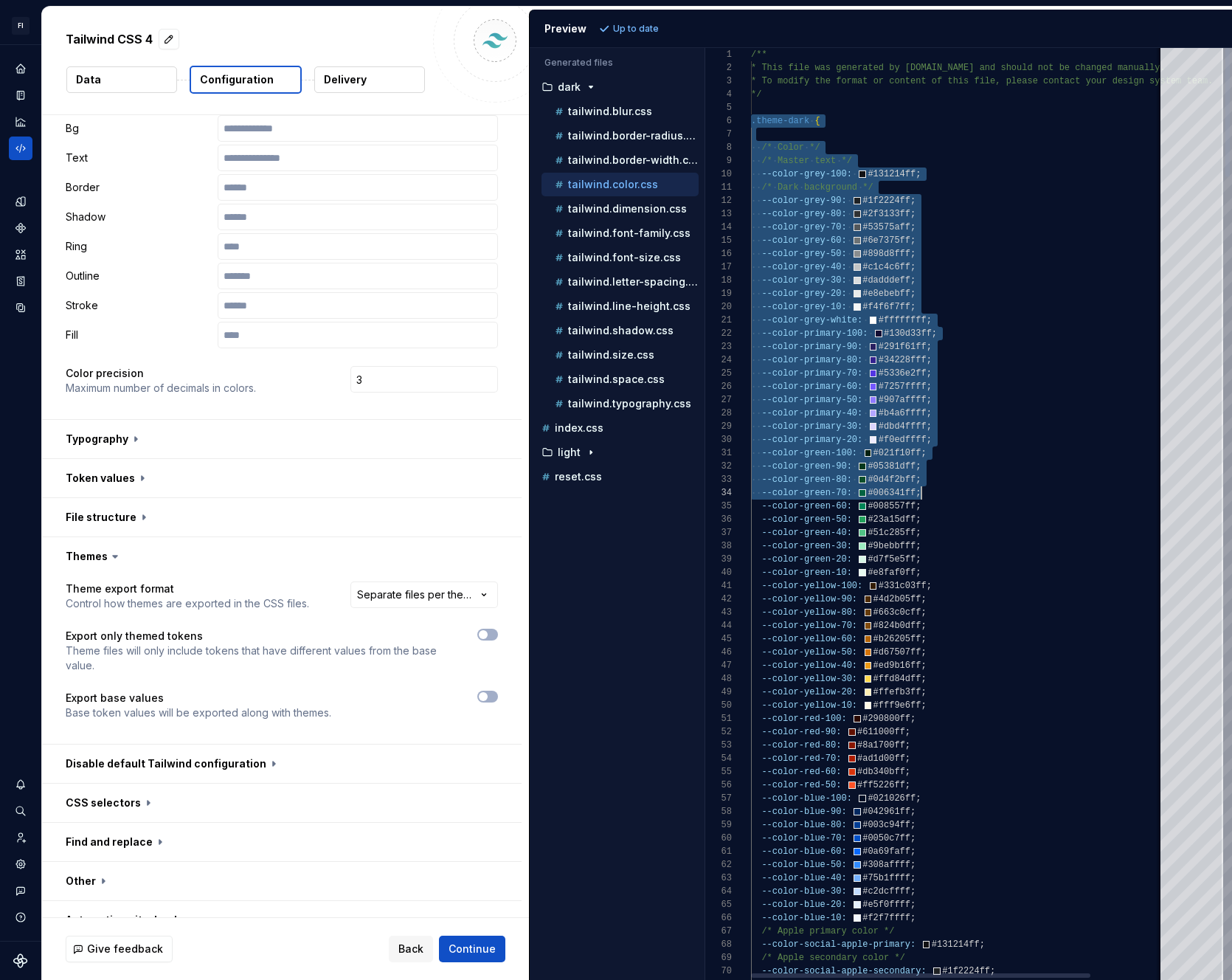
type textarea "**********"
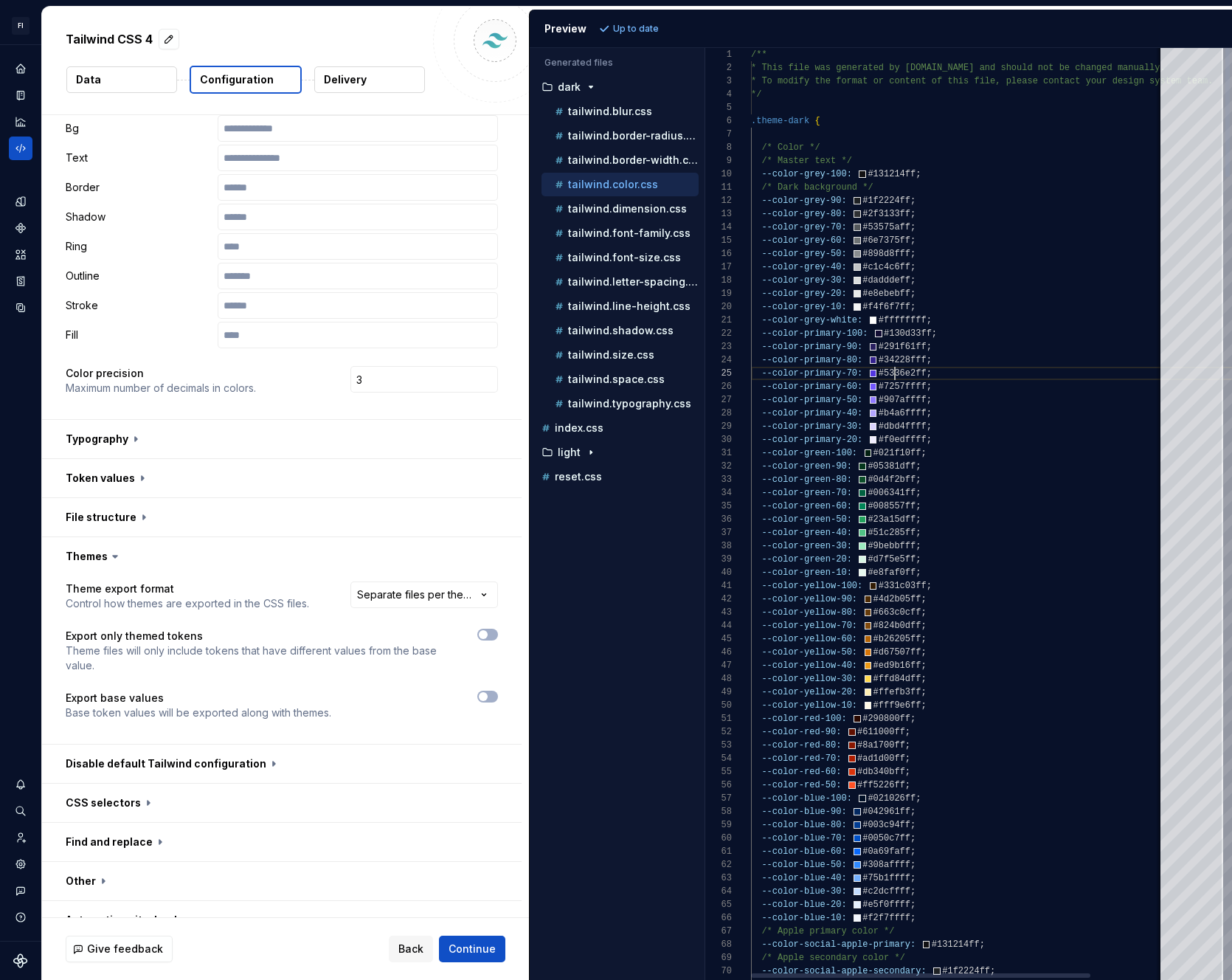
click at [469, 942] on span "Continue" at bounding box center [472, 949] width 47 height 15
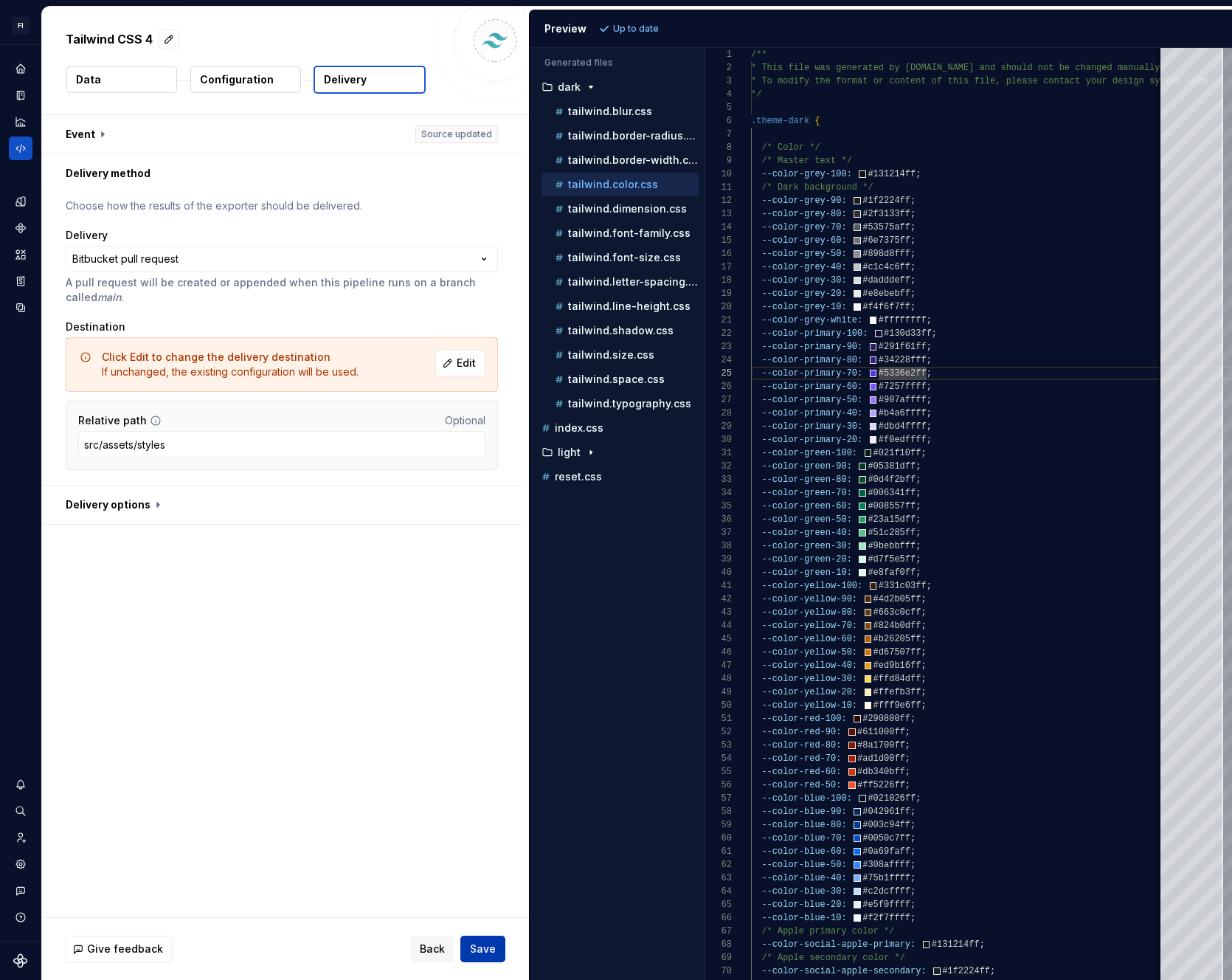
click at [483, 942] on span "Save" at bounding box center [483, 949] width 26 height 15
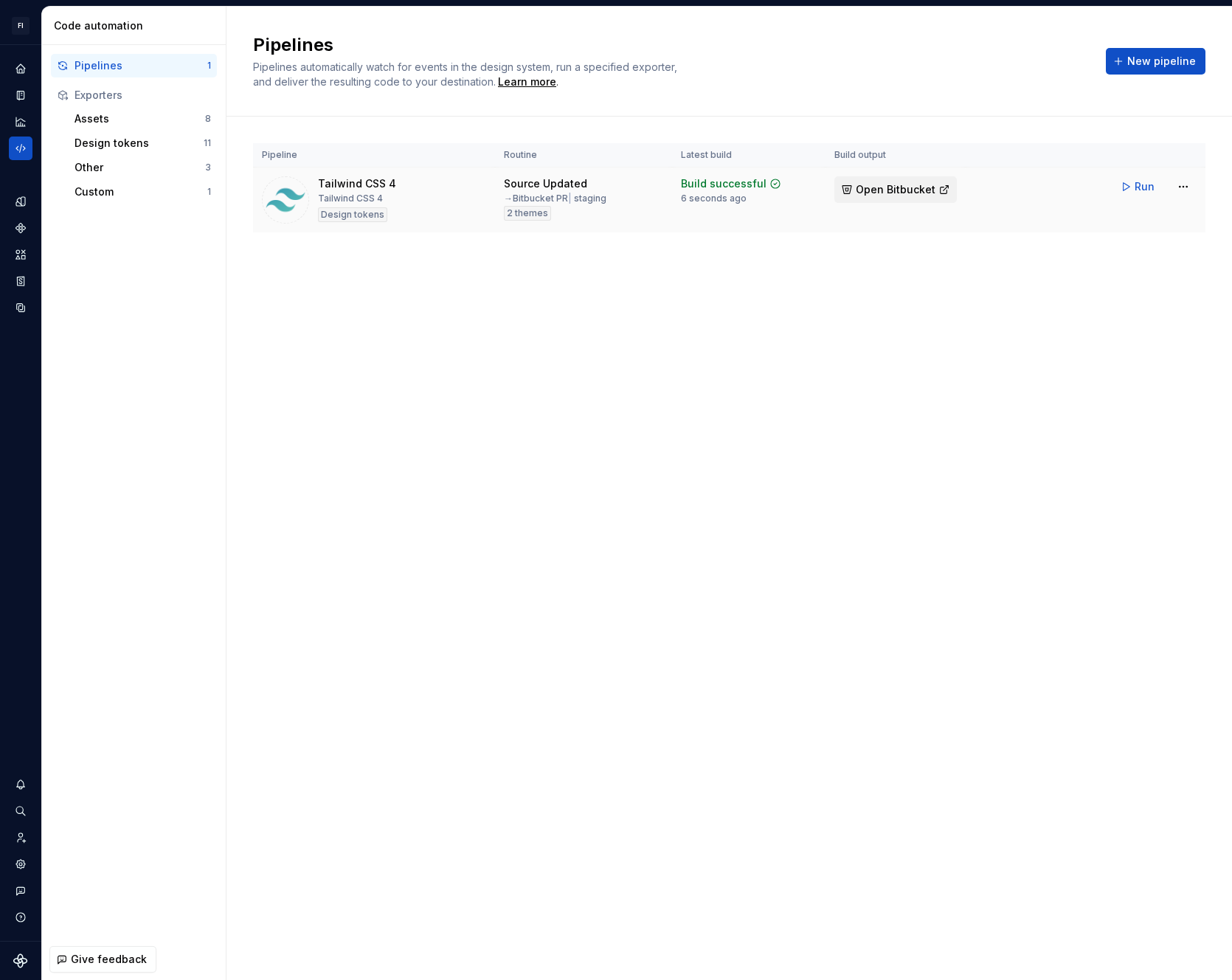
click at [893, 191] on span "Open Bitbucket" at bounding box center [895, 189] width 79 height 15
